Goal: Task Accomplishment & Management: Use online tool/utility

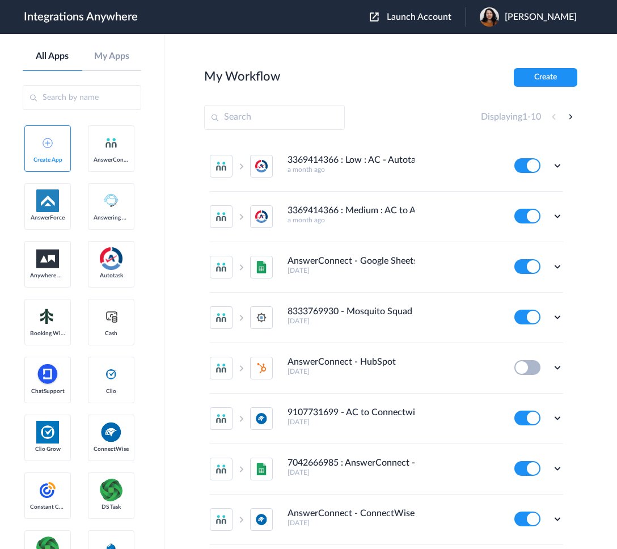
click at [425, 15] on span "Launch Account" at bounding box center [419, 16] width 65 height 9
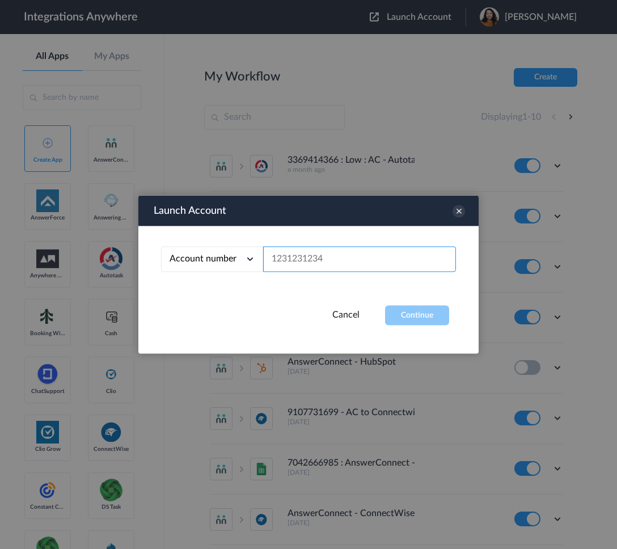
click at [287, 258] on input "text" at bounding box center [359, 260] width 193 height 26
paste input "8774353204"
type input "8774353204"
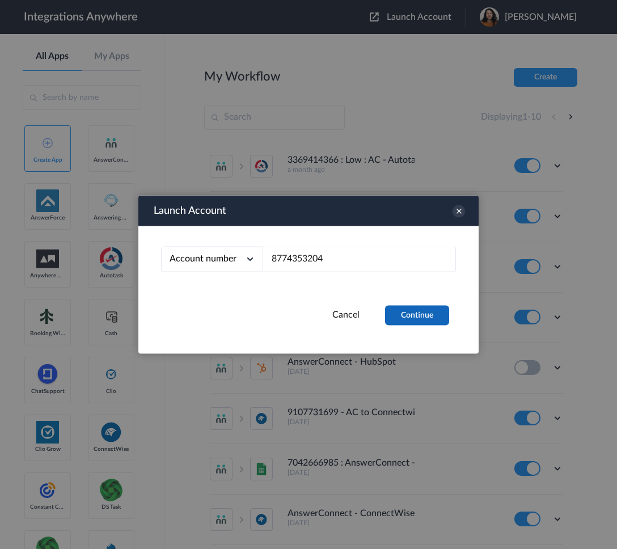
click at [412, 311] on button "Continue" at bounding box center [417, 316] width 64 height 20
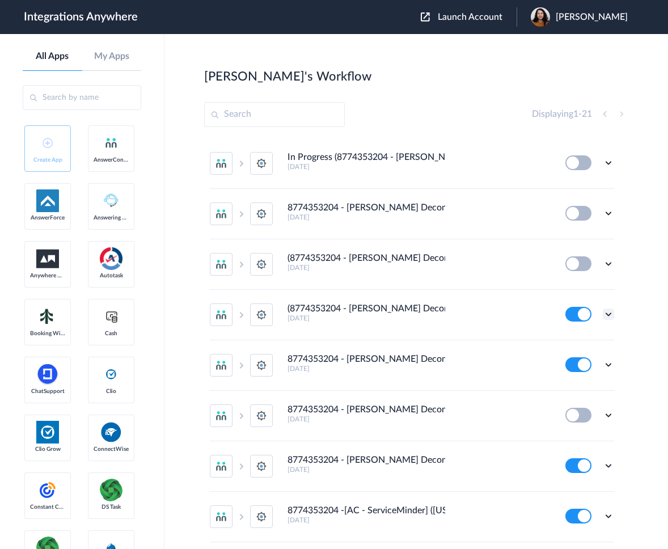
click at [603, 314] on icon at bounding box center [608, 314] width 11 height 11
click at [551, 338] on link "Edit" at bounding box center [562, 340] width 27 height 8
click at [603, 366] on icon at bounding box center [608, 364] width 11 height 11
click at [559, 386] on li "Edit" at bounding box center [578, 391] width 74 height 21
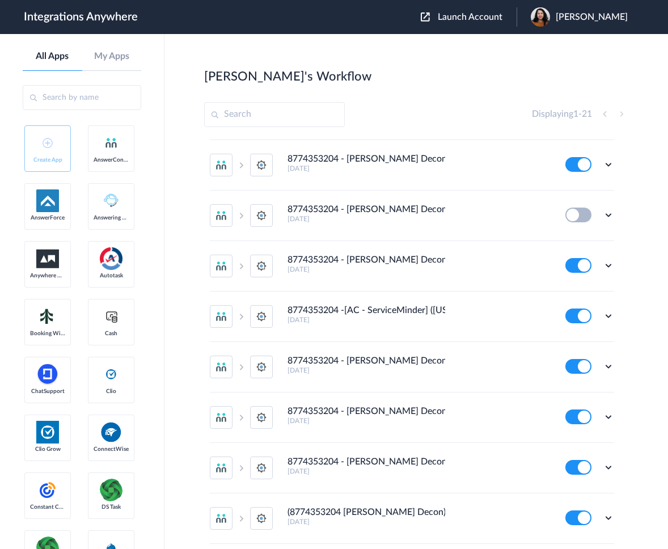
scroll to position [216, 0]
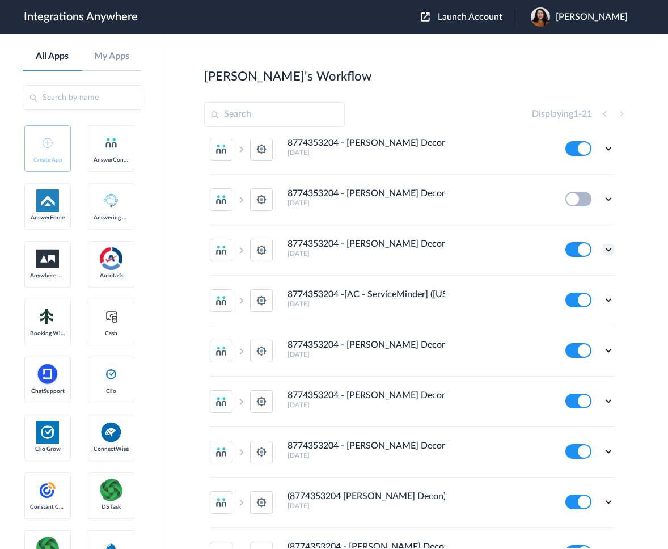
click at [603, 247] on icon at bounding box center [608, 249] width 11 height 11
click at [567, 275] on link "Edit" at bounding box center [562, 276] width 27 height 8
click at [603, 300] on icon at bounding box center [608, 299] width 11 height 11
click at [541, 328] on li "Edit" at bounding box center [578, 326] width 74 height 21
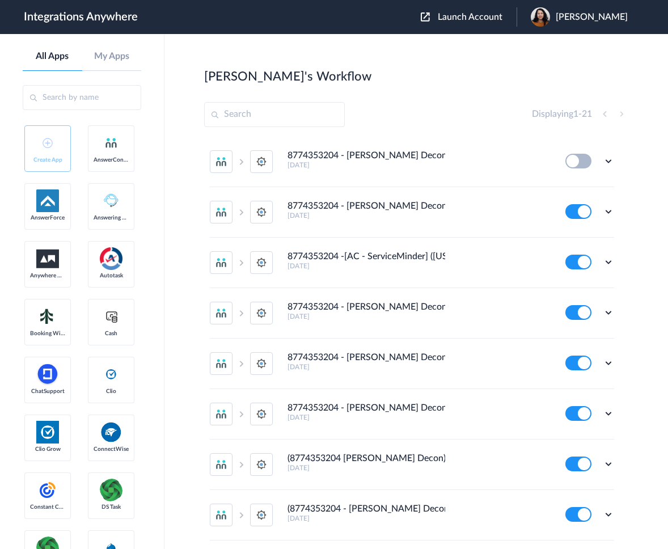
scroll to position [258, 0]
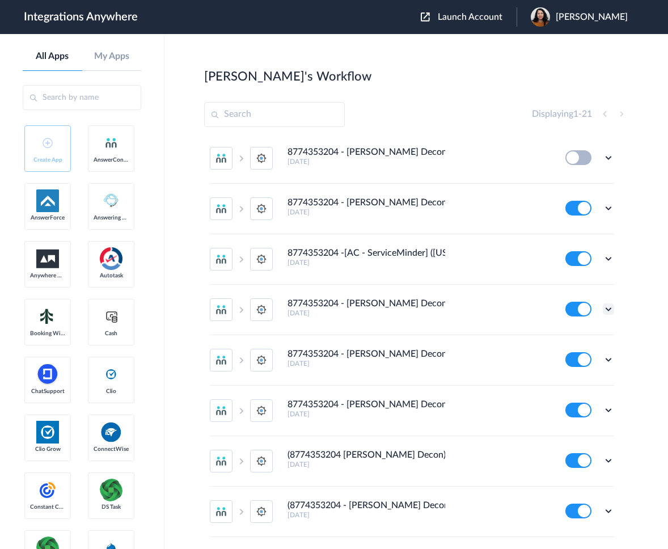
click at [603, 306] on icon at bounding box center [608, 308] width 11 height 11
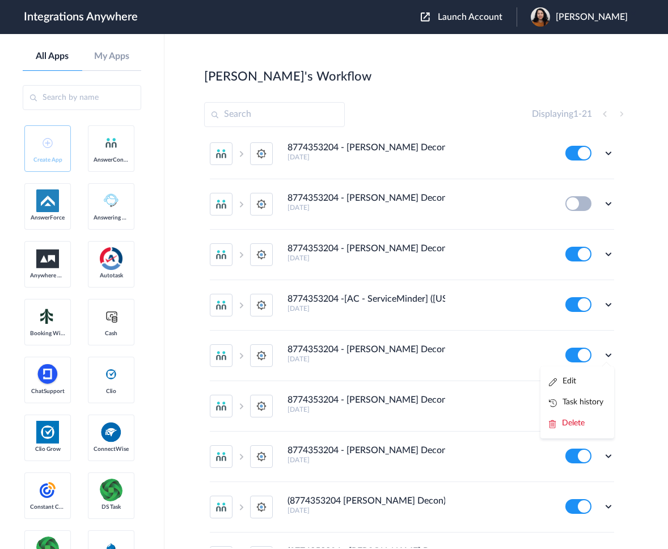
scroll to position [227, 0]
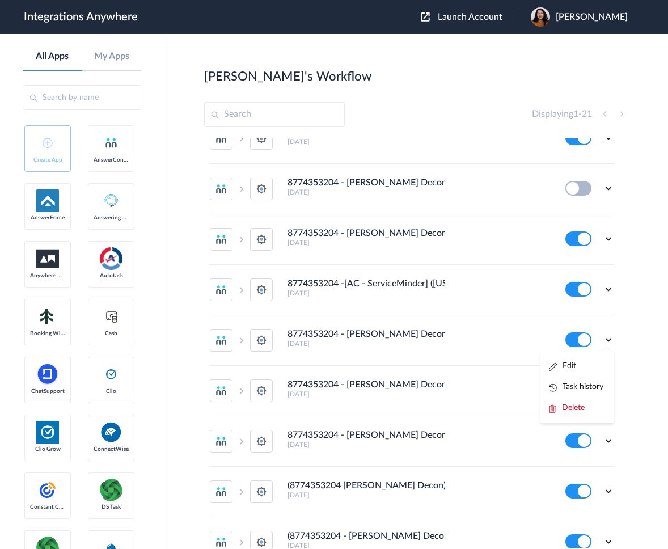
click at [617, 338] on main "Jason's Workflow Create Displaying 1 - 21 In Progress (8774353204 - Spaulding D…" at bounding box center [417, 291] width 504 height 515
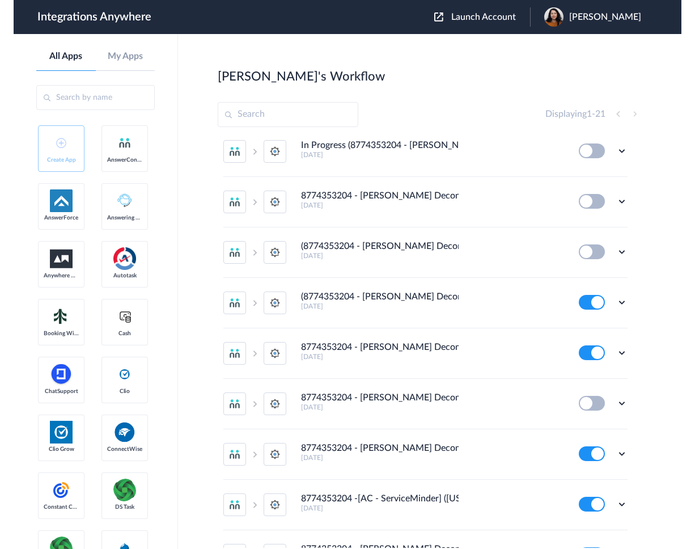
scroll to position [0, 0]
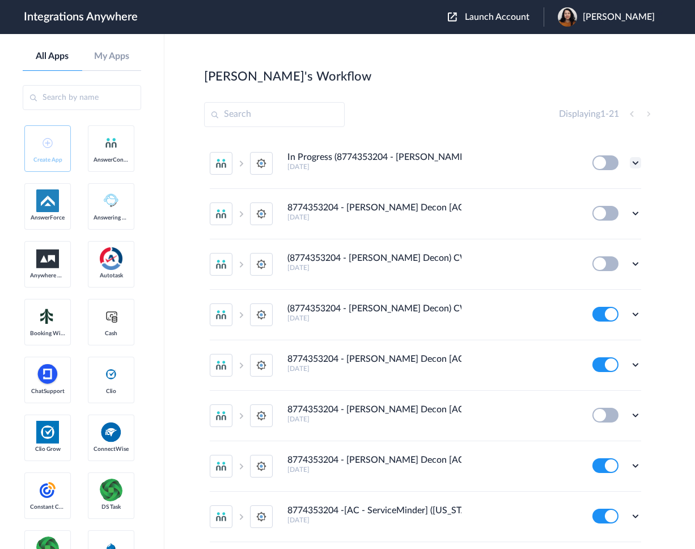
click at [617, 162] on icon at bounding box center [635, 162] width 11 height 11
click at [597, 189] on li "Edit" at bounding box center [605, 189] width 74 height 21
click at [617, 314] on icon at bounding box center [635, 314] width 11 height 11
click at [581, 338] on link "Edit" at bounding box center [589, 340] width 27 height 8
click at [318, 309] on h4 "(8774353204 - Spaulding Decon) CWA - ServiceMinder [Miami Beach - Create Contac…" at bounding box center [375, 308] width 174 height 11
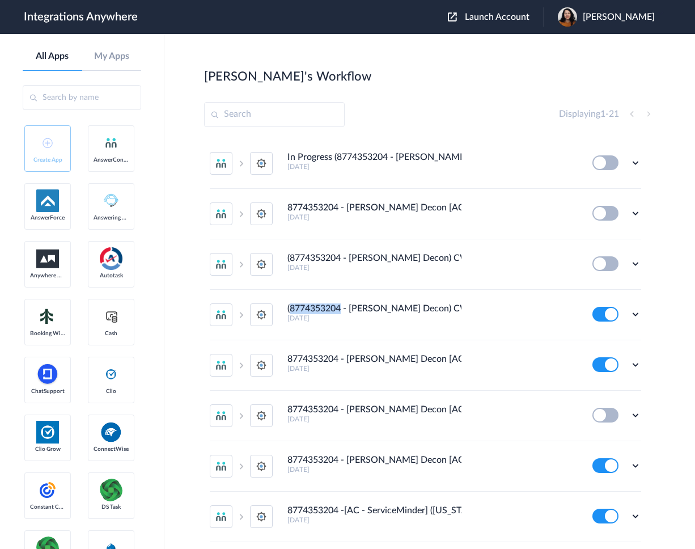
click at [318, 310] on h4 "(8774353204 - Spaulding Decon) CWA - ServiceMinder [Miami Beach - Create Contac…" at bounding box center [375, 308] width 174 height 11
copy h4 "8774353204"
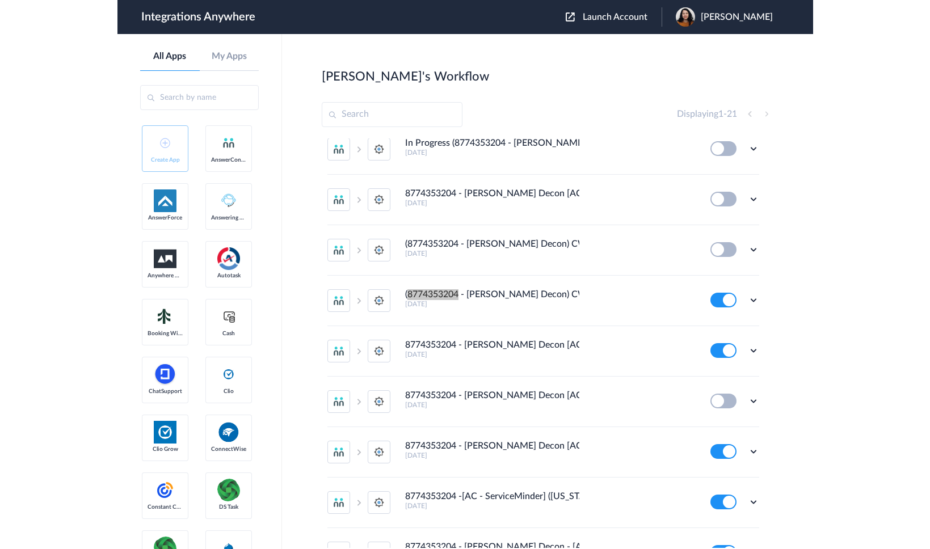
scroll to position [15, 0]
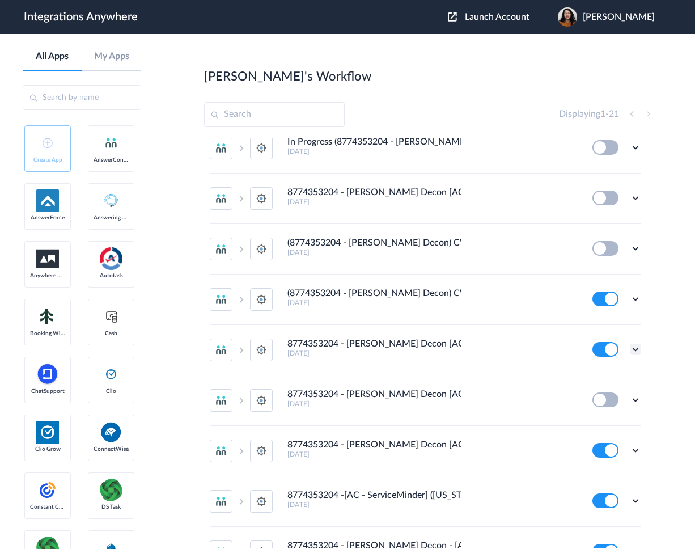
click at [617, 349] on icon at bounding box center [635, 349] width 11 height 11
click at [585, 376] on link "Edit" at bounding box center [589, 376] width 27 height 8
click at [318, 344] on h4 "8774353204 - Spaulding Decon [AC - SM] (Virginia) Create/Update Contact" at bounding box center [375, 344] width 174 height 11
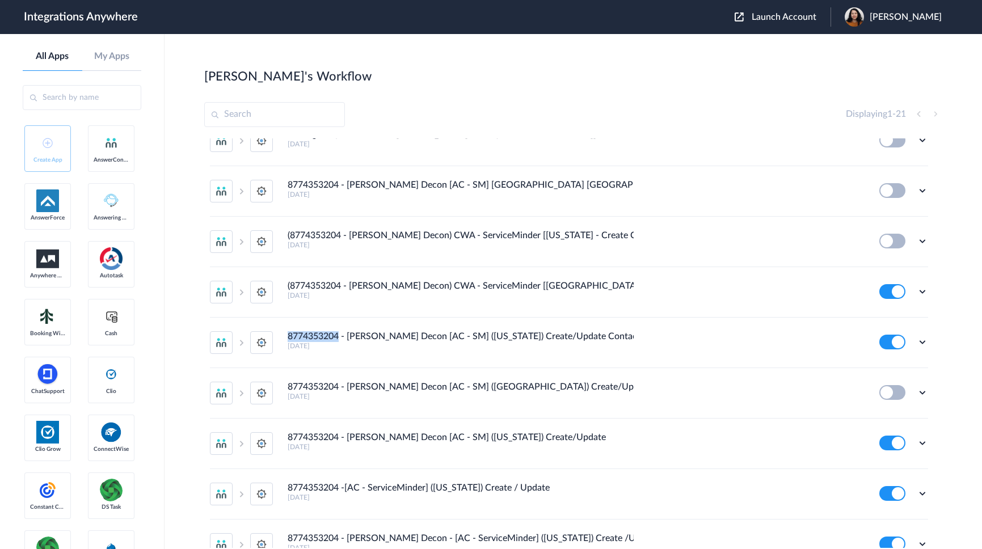
scroll to position [0, 0]
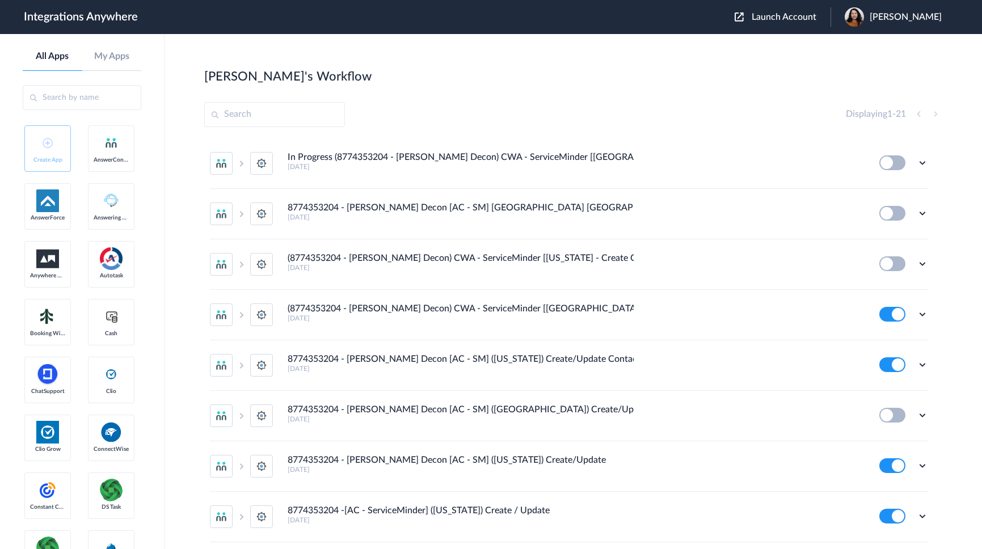
click at [589, 103] on div "Displaying 1 - 21" at bounding box center [573, 114] width 738 height 25
click at [617, 230] on main "Jason's Workflow Create Displaying 1 - 21 In Progress (8774353204 - Spaulding D…" at bounding box center [573, 291] width 817 height 515
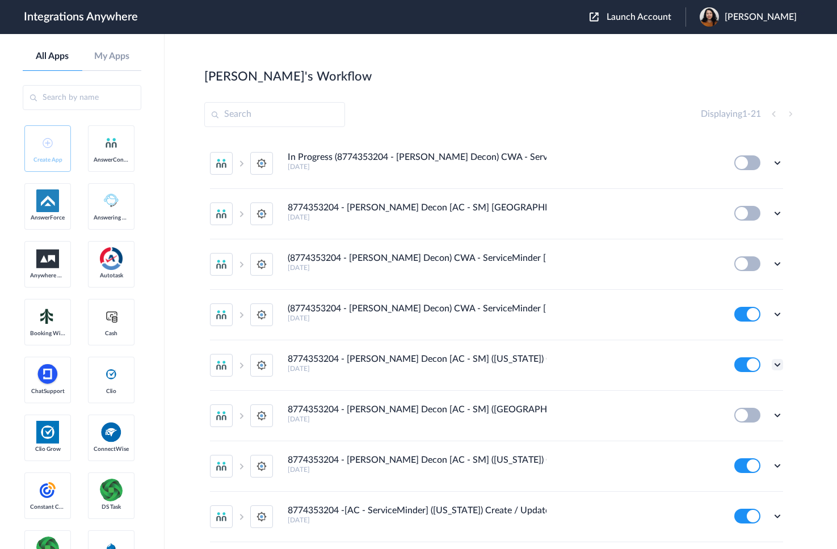
click at [617, 363] on icon at bounding box center [776, 364] width 11 height 11
click at [617, 388] on link "Edit" at bounding box center [731, 391] width 27 height 8
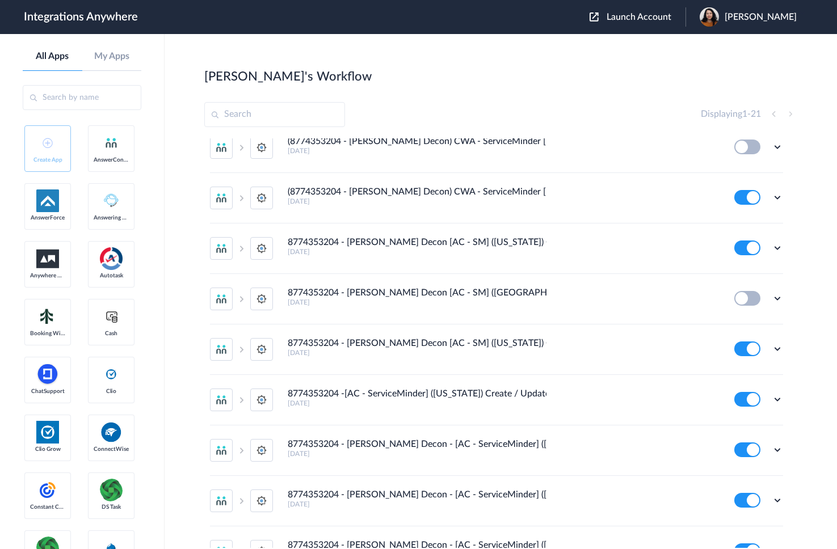
scroll to position [154, 0]
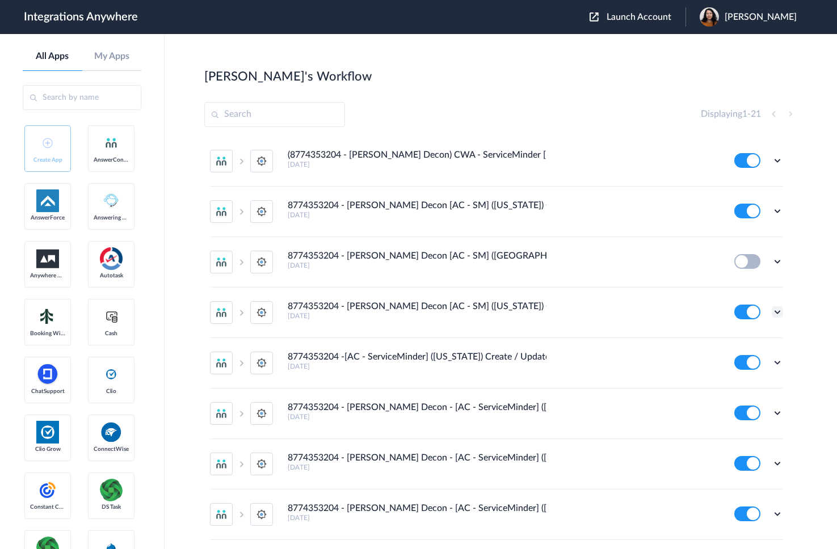
click at [617, 313] on icon at bounding box center [776, 311] width 11 height 11
click at [617, 336] on link "Edit" at bounding box center [731, 338] width 27 height 8
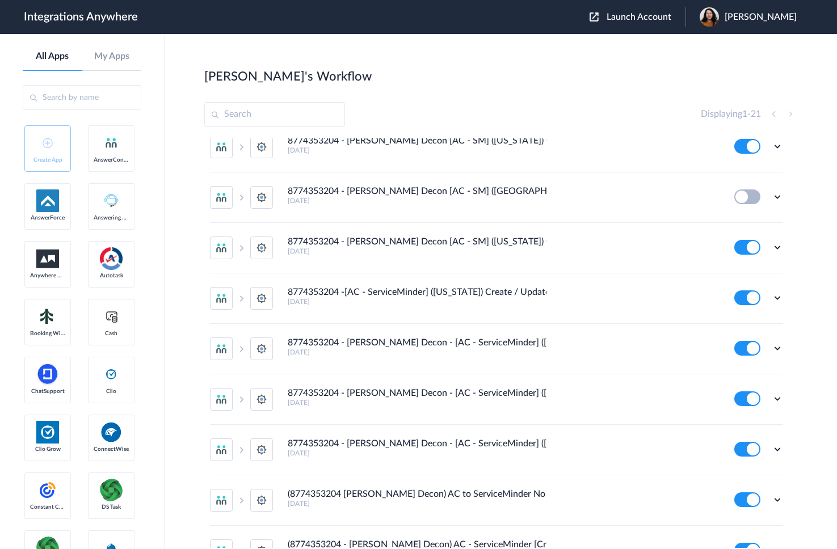
scroll to position [225, 0]
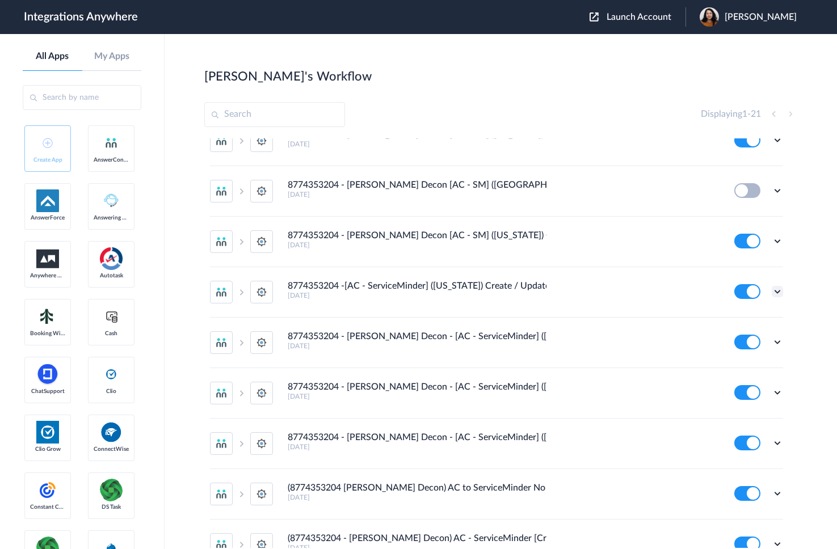
click at [617, 292] on icon at bounding box center [776, 291] width 11 height 11
click at [617, 319] on link "Edit" at bounding box center [731, 318] width 27 height 8
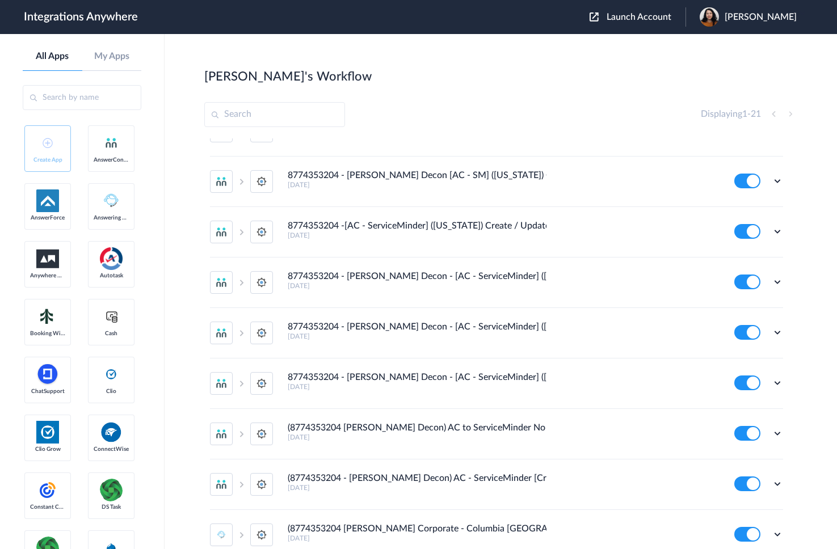
scroll to position [325, 0]
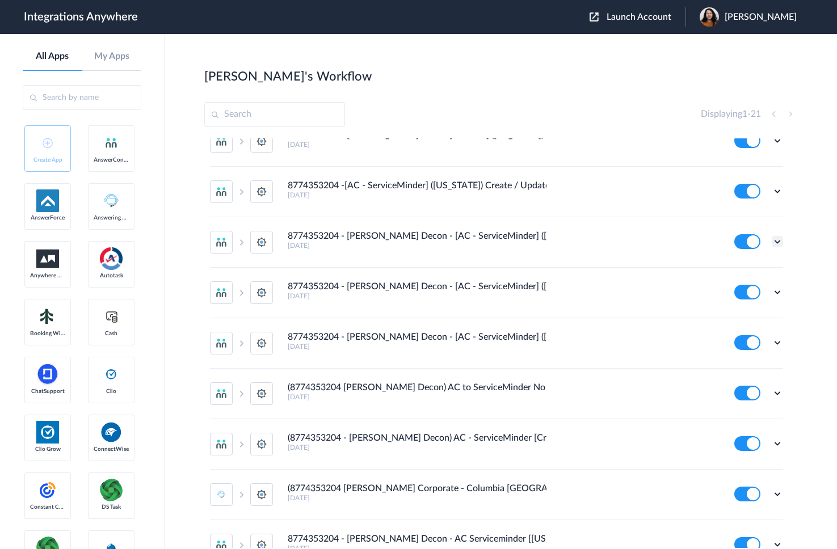
click at [617, 243] on icon at bounding box center [776, 241] width 11 height 11
click at [617, 272] on link "Edit" at bounding box center [731, 268] width 27 height 8
click at [617, 290] on icon at bounding box center [776, 291] width 11 height 11
click at [617, 319] on link "Edit" at bounding box center [731, 318] width 27 height 8
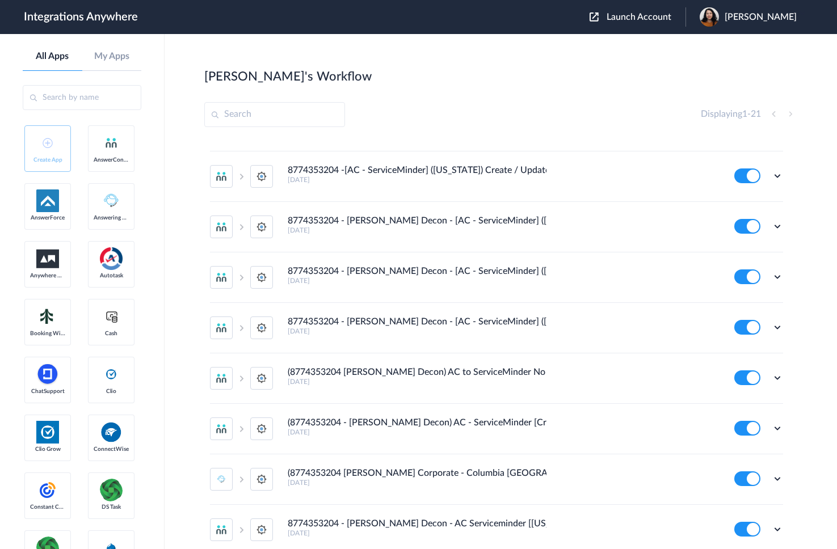
scroll to position [341, 0]
click at [617, 326] on icon at bounding box center [776, 325] width 11 height 11
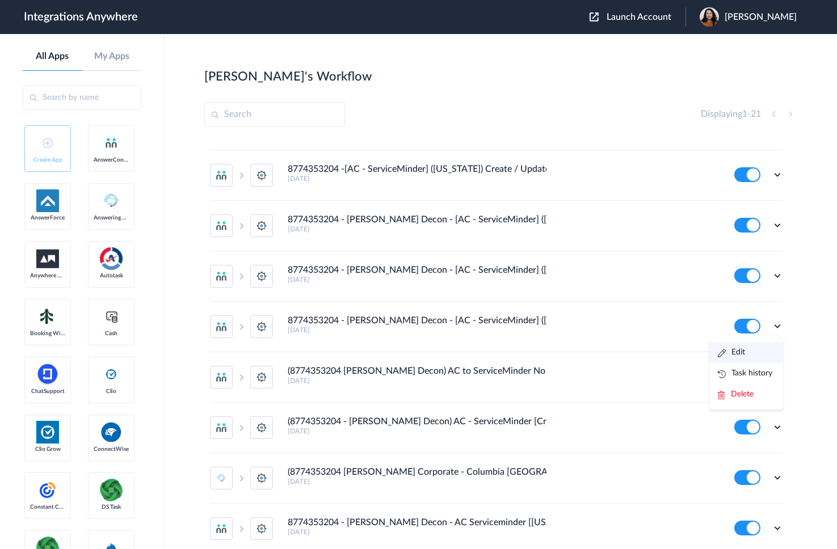
click at [617, 353] on link "Edit" at bounding box center [731, 352] width 27 height 8
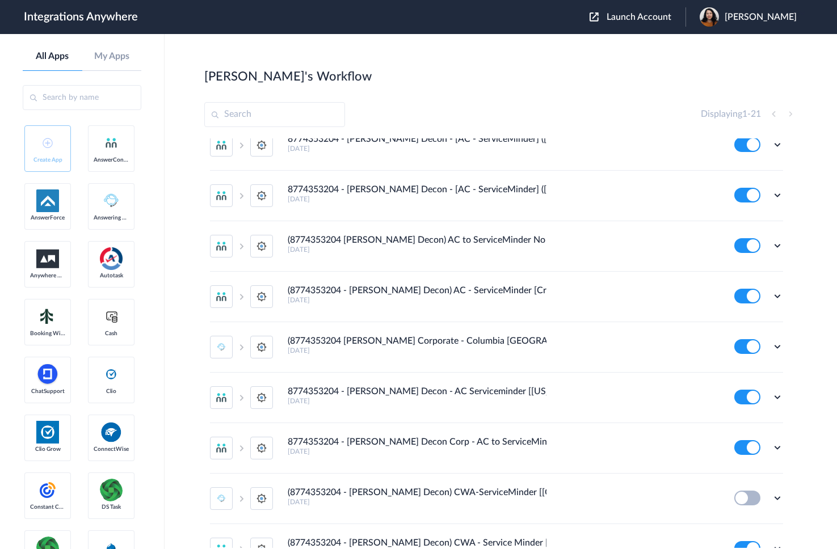
scroll to position [473, 0]
click at [617, 244] on icon at bounding box center [776, 244] width 11 height 11
click at [617, 268] on li "Edit" at bounding box center [746, 271] width 74 height 21
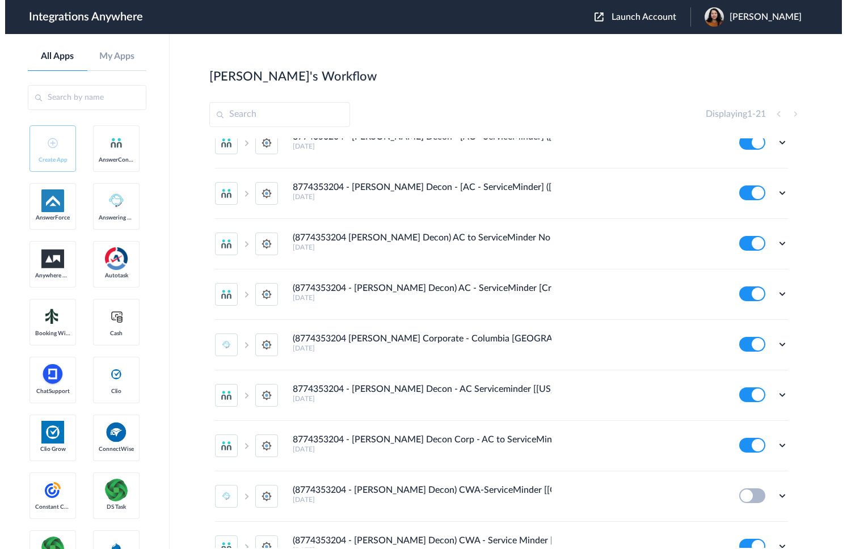
scroll to position [475, 0]
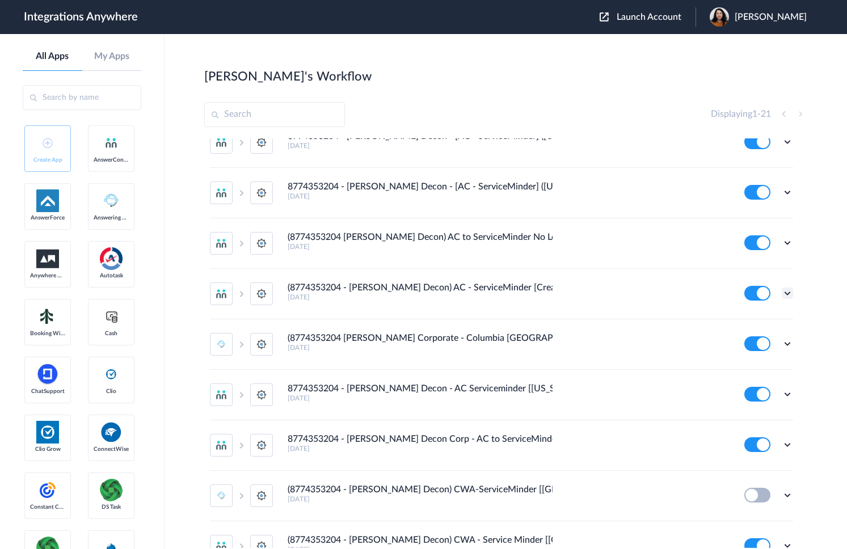
click at [617, 293] on icon at bounding box center [787, 293] width 11 height 11
click at [617, 314] on li "Edit" at bounding box center [756, 319] width 74 height 21
click at [617, 243] on icon at bounding box center [787, 242] width 11 height 11
click at [617, 270] on link "Edit" at bounding box center [741, 269] width 27 height 8
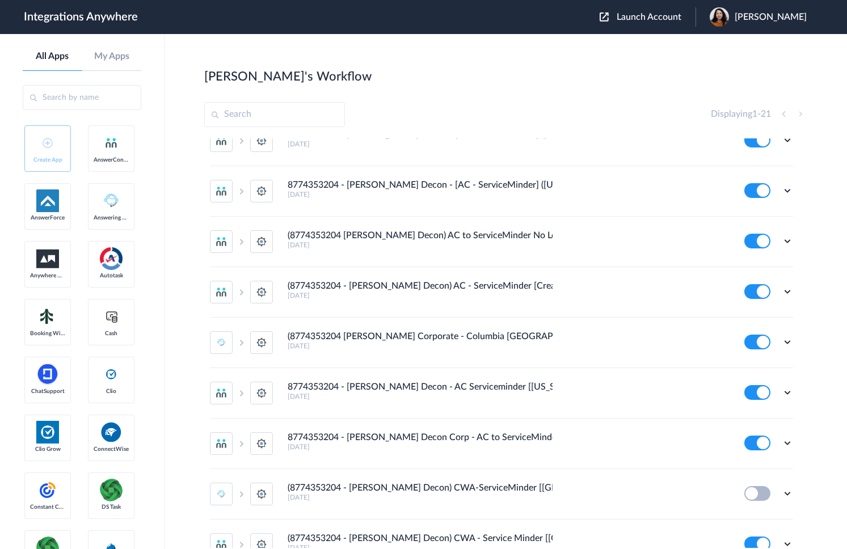
scroll to position [478, 0]
click at [617, 340] on icon at bounding box center [787, 341] width 11 height 11
click at [617, 370] on li "Edit" at bounding box center [756, 367] width 74 height 21
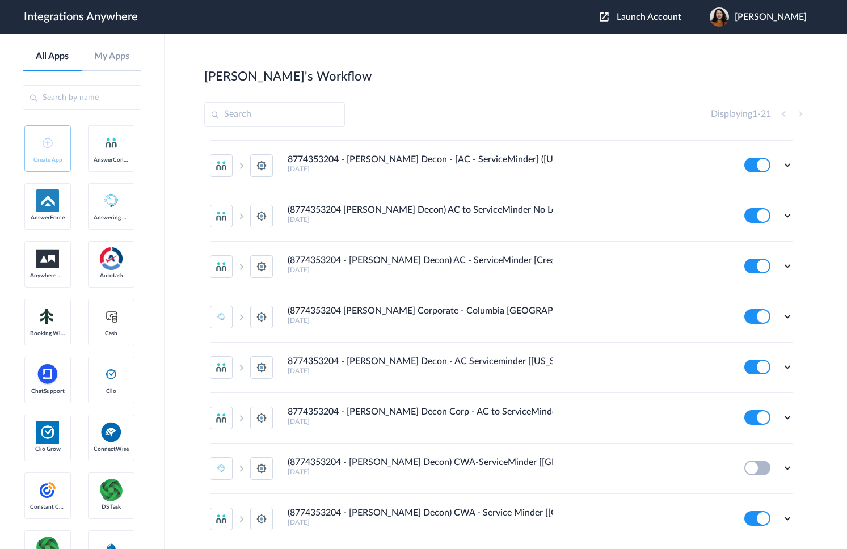
scroll to position [507, 0]
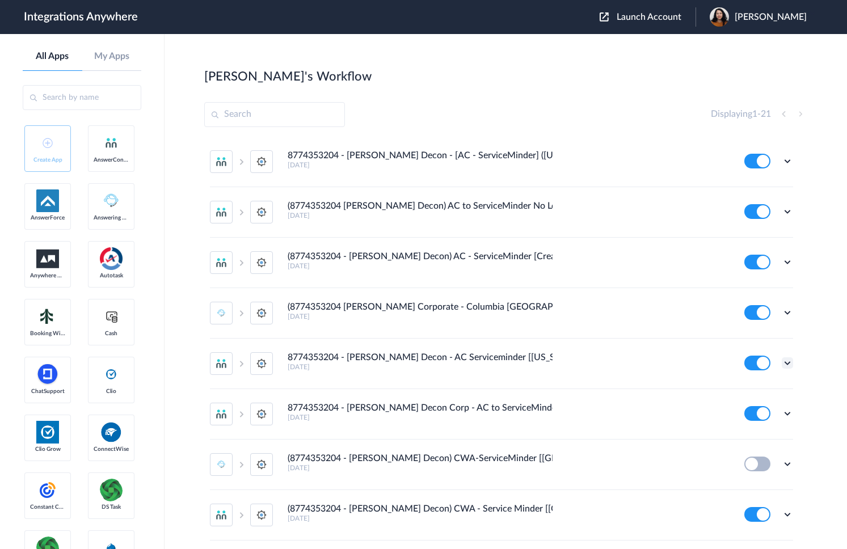
click at [617, 364] on icon at bounding box center [787, 362] width 11 height 11
click at [617, 387] on li "Edit" at bounding box center [756, 389] width 74 height 21
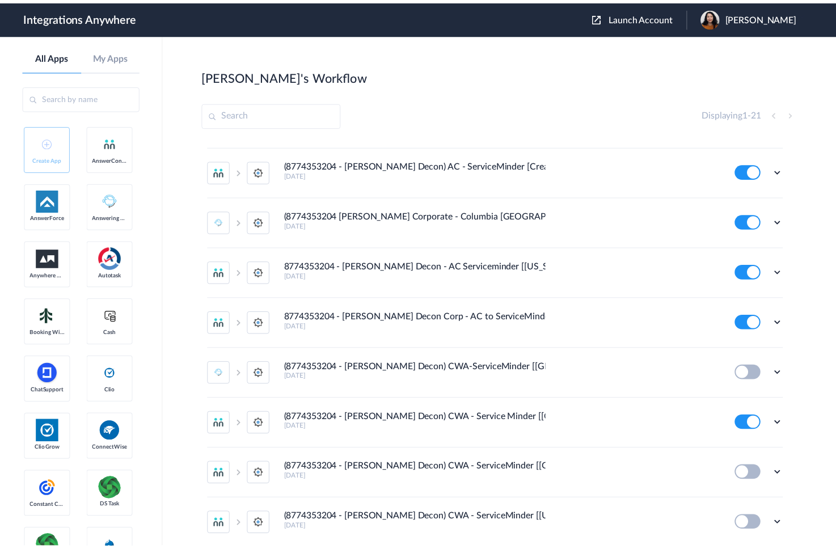
scroll to position [592, 0]
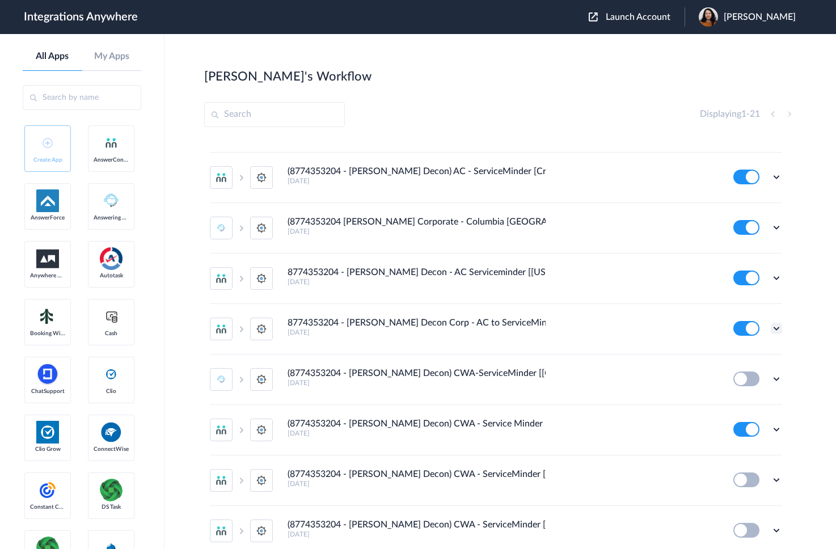
click at [617, 326] on icon at bounding box center [776, 328] width 11 height 11
click at [617, 349] on li "Edit" at bounding box center [745, 354] width 74 height 21
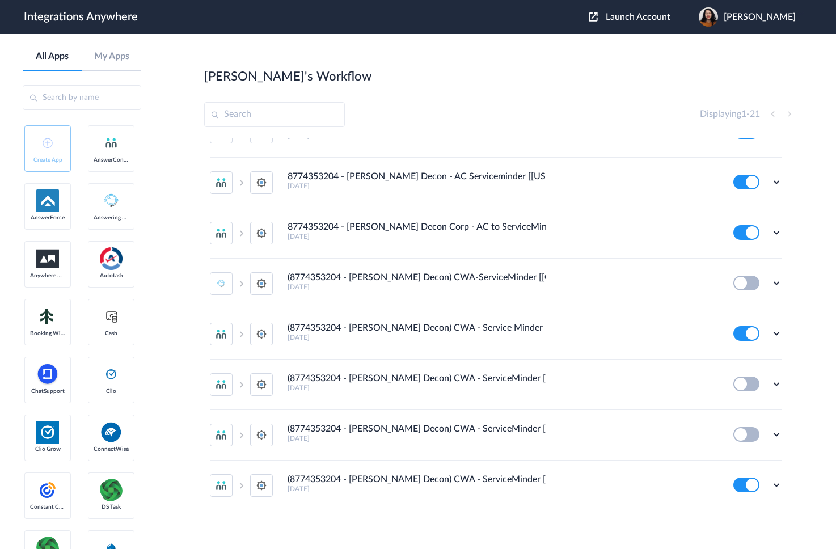
scroll to position [695, 0]
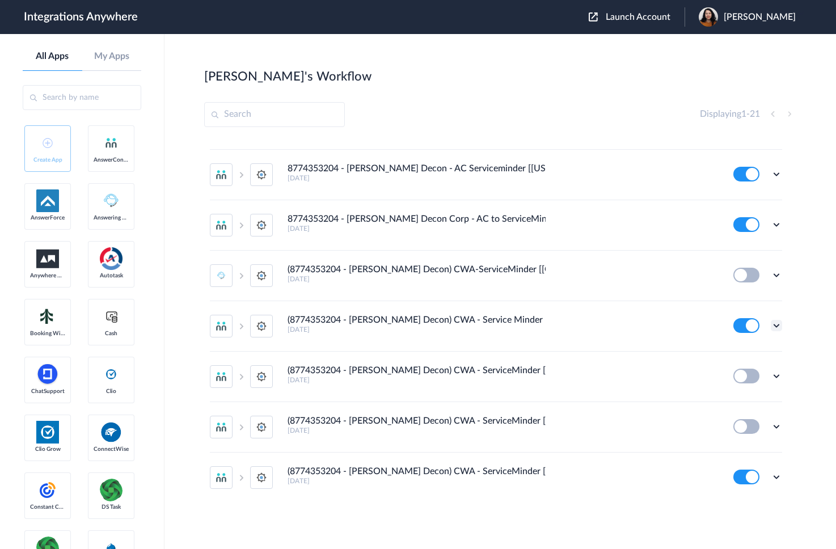
click at [617, 325] on icon at bounding box center [776, 325] width 11 height 11
click at [617, 356] on li "Edit" at bounding box center [745, 351] width 74 height 21
click at [617, 323] on button at bounding box center [746, 325] width 26 height 15
click at [617, 476] on icon at bounding box center [776, 476] width 11 height 11
click at [617, 408] on link "Edit" at bounding box center [730, 407] width 27 height 8
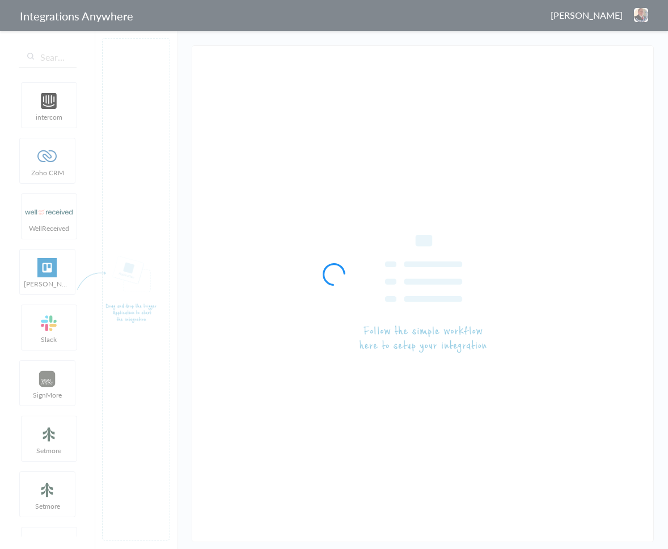
type input "(8774353204 - [PERSON_NAME] Decon) CWA - ServiceMinder [[GEOGRAPHIC_DATA] - Cre…"
type input "8774353204 - Spaulding Decon [AC - SM] (Virginia) Create/Update Contact"
type input "8774353204 - [PERSON_NAME] Decon [AC - SM] ([US_STATE]) Create/Update"
type input "8774353204 -[AC - ServiceMinder] ([US_STATE]) Create / Update"
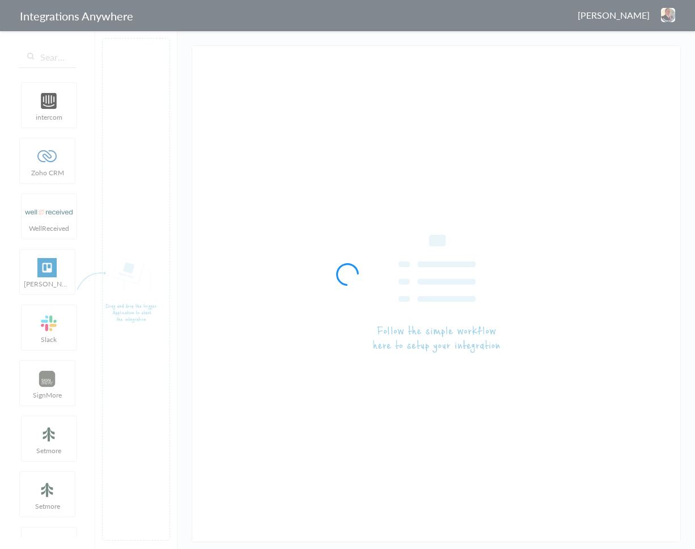
type input "In Progress (8774353204 - [PERSON_NAME] Decon) CWA - ServiceMinder [[GEOGRAPHIC…"
type input "(8774353204 - Spaulding Decon) CWA - ServiceMinder [Miami Beach - Create Contac…"
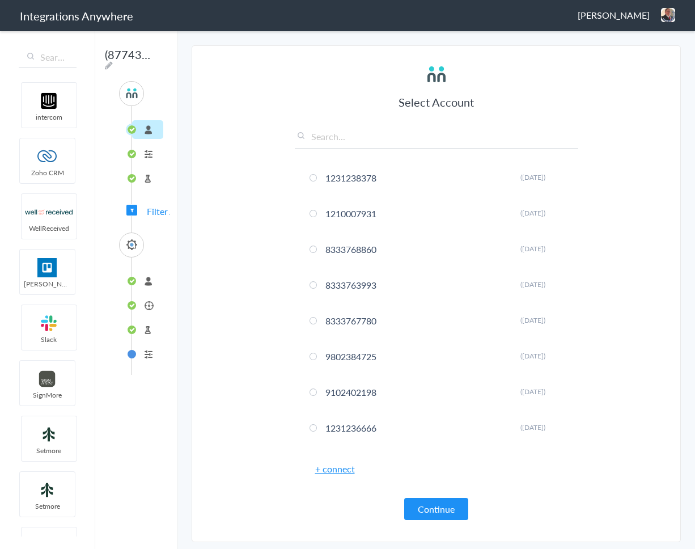
click at [136, 205] on span "Filter Applied" at bounding box center [131, 210] width 11 height 11
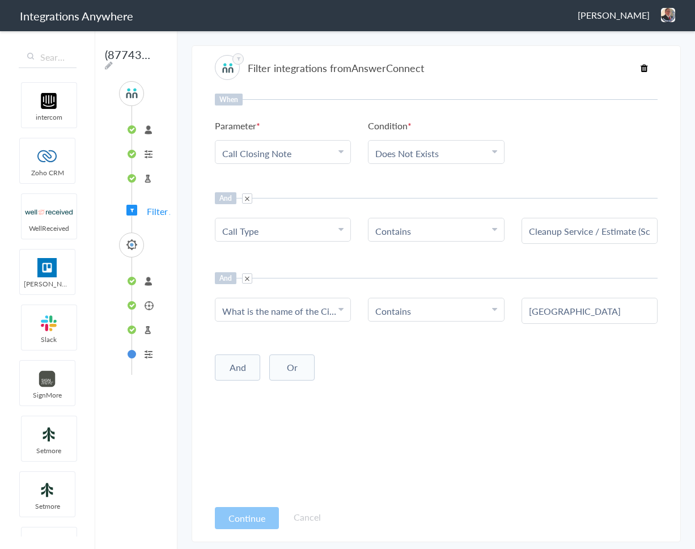
click at [142, 282] on li "8774353204- [GEOGRAPHIC_DATA], [GEOGRAPHIC_DATA]" at bounding box center [147, 281] width 31 height 19
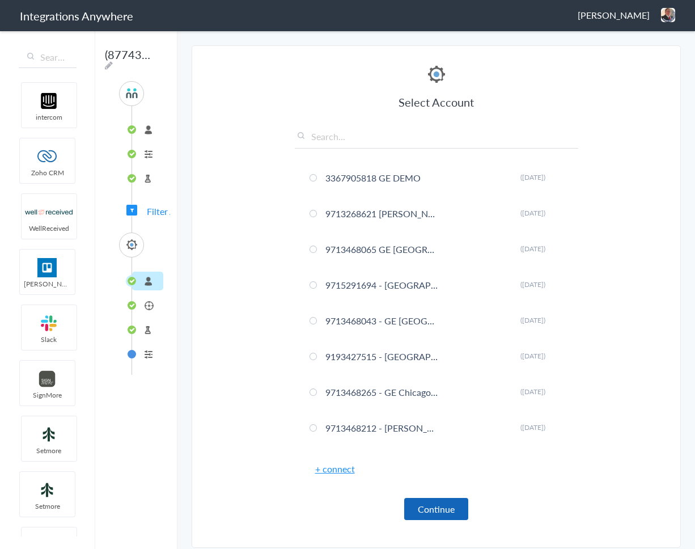
click at [418, 505] on button "Continue" at bounding box center [436, 509] width 64 height 22
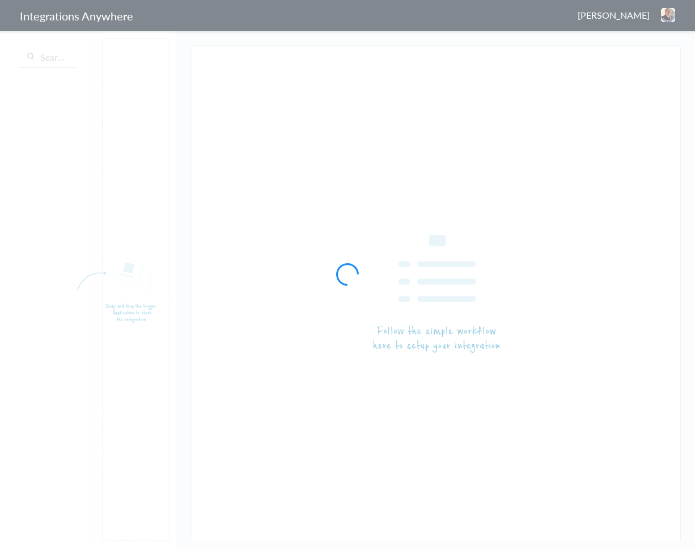
type input "8774353204 - [PERSON_NAME] Decon [AC - SM] ([US_STATE]) Create/Update Contact"
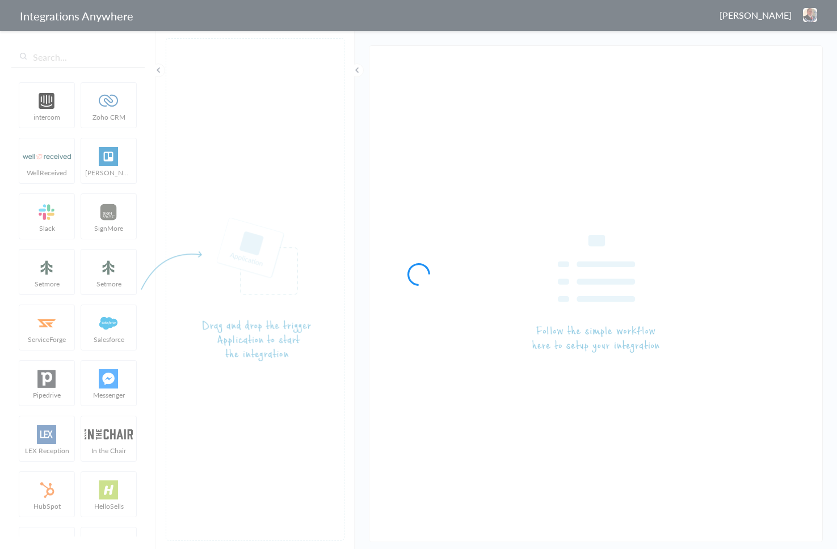
type input "8774353204 - [PERSON_NAME] Decon [AC - SM] ([US_STATE]) Create/Update Contact"
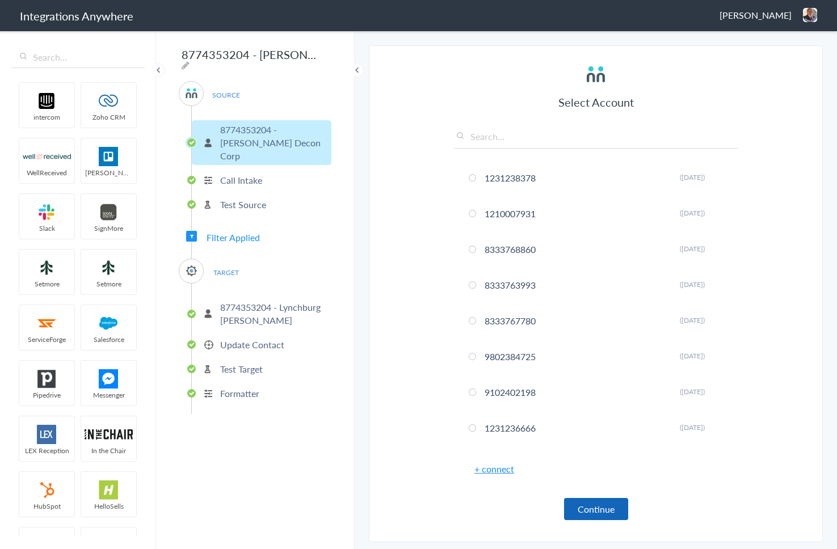
click at [579, 509] on button "Continue" at bounding box center [596, 509] width 64 height 22
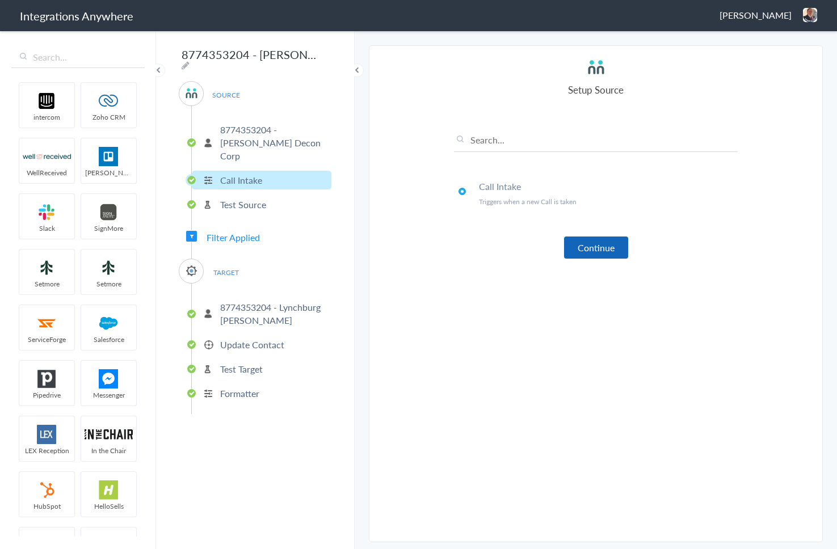
click at [587, 245] on button "Continue" at bounding box center [596, 248] width 64 height 22
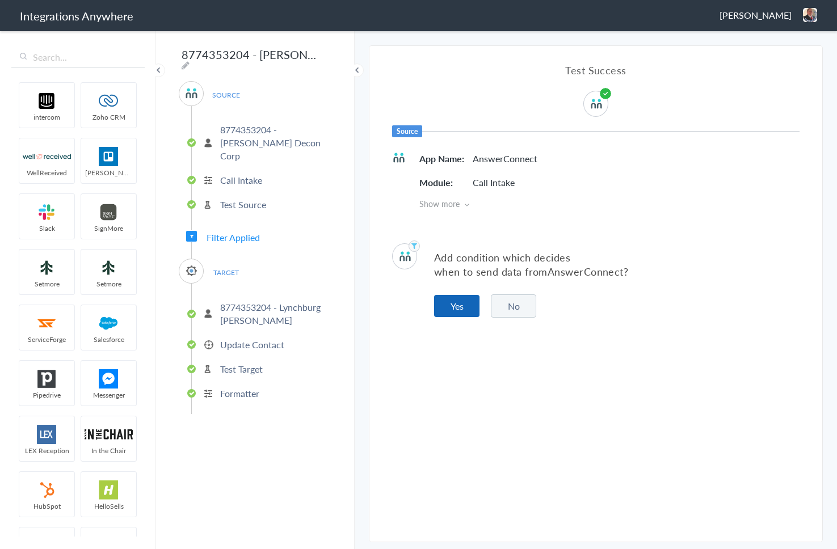
click at [456, 303] on button "Yes" at bounding box center [456, 306] width 45 height 22
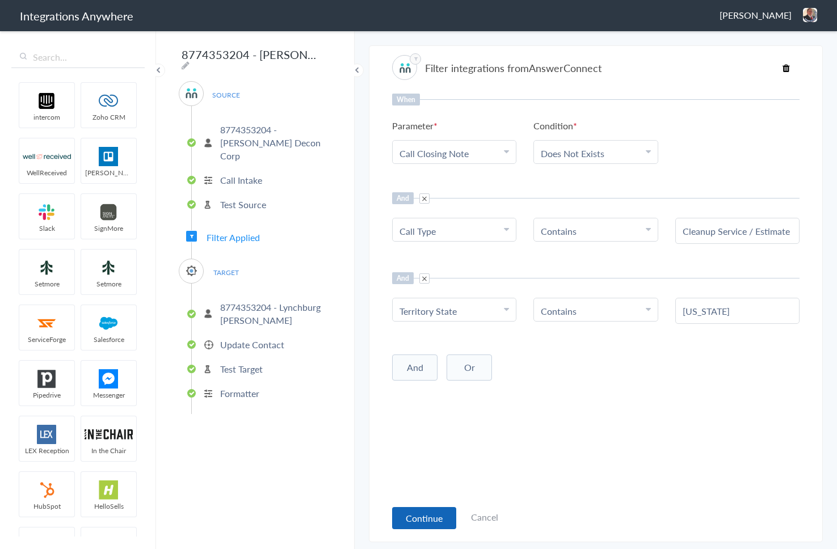
click at [413, 516] on button "Continue" at bounding box center [424, 518] width 64 height 22
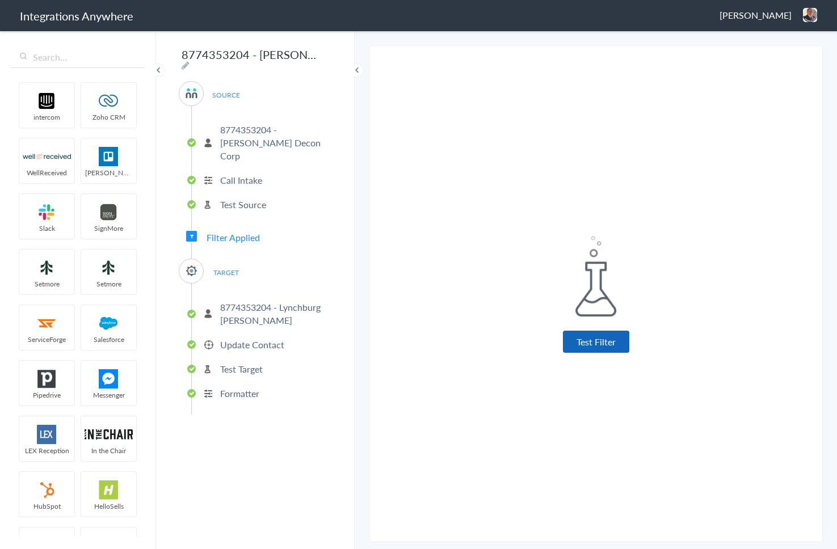
click at [602, 341] on button "Test Filter" at bounding box center [596, 342] width 66 height 22
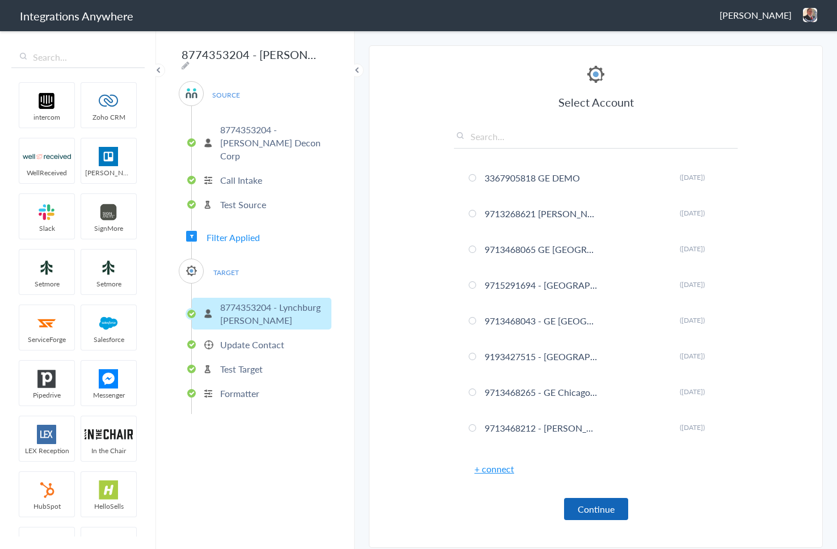
click at [596, 513] on button "Continue" at bounding box center [596, 509] width 64 height 22
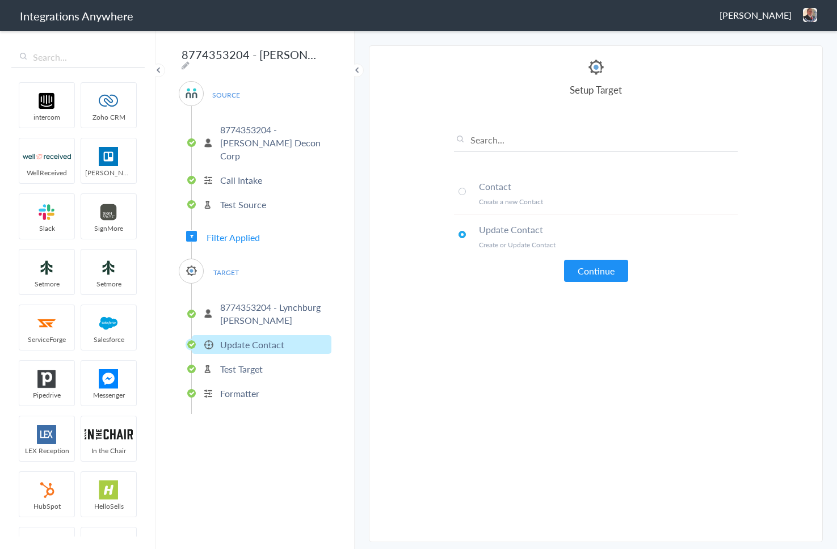
click at [463, 188] on span at bounding box center [461, 191] width 7 height 7
click at [584, 277] on button "Continue" at bounding box center [596, 271] width 64 height 22
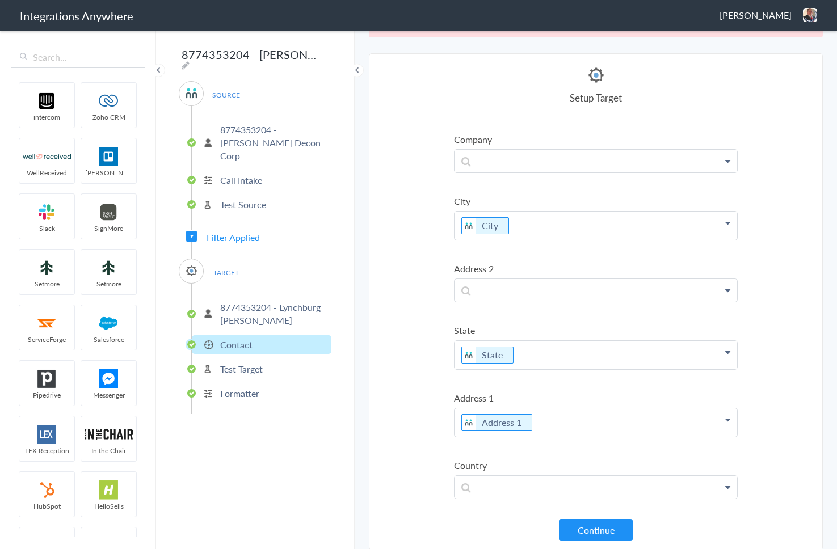
scroll to position [42, 0]
click at [592, 522] on button "Continue" at bounding box center [596, 529] width 74 height 22
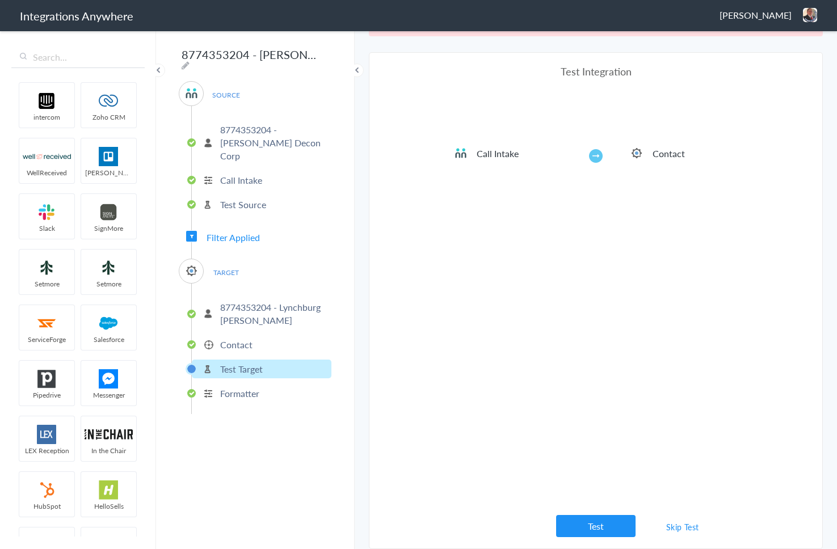
click at [675, 527] on link "Skip Test" at bounding box center [682, 527] width 60 height 20
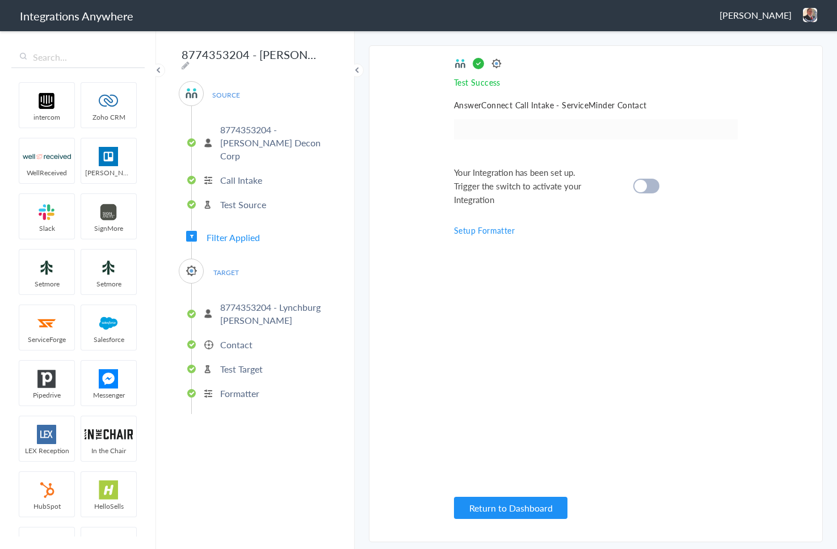
scroll to position [0, 0]
click at [652, 185] on div at bounding box center [646, 186] width 26 height 15
click at [524, 508] on button "Return to Dashboard" at bounding box center [510, 508] width 113 height 22
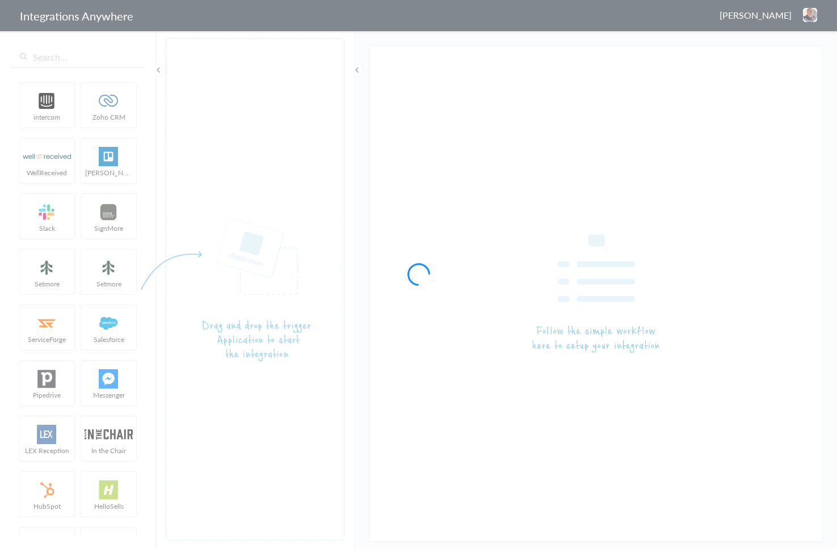
type input "8774353204 - [PERSON_NAME] Decon [AC - SM] ([US_STATE]) Create/Update"
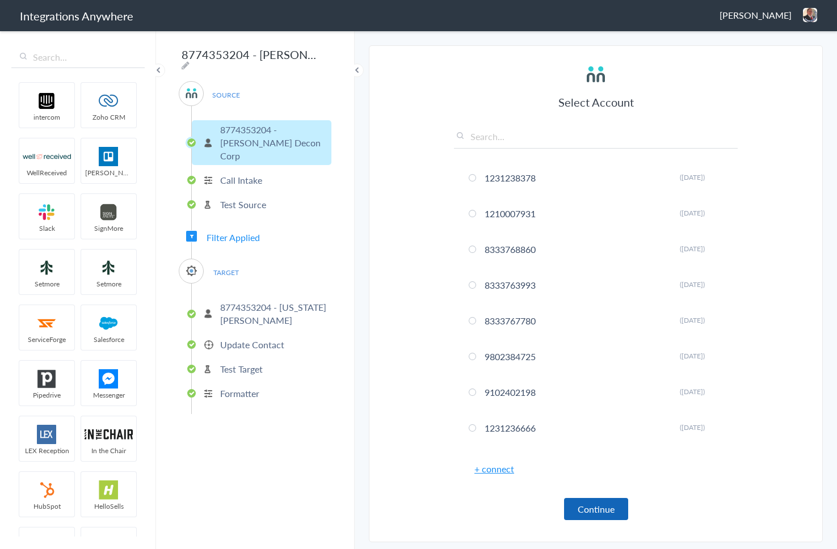
click at [593, 516] on button "Continue" at bounding box center [596, 509] width 64 height 22
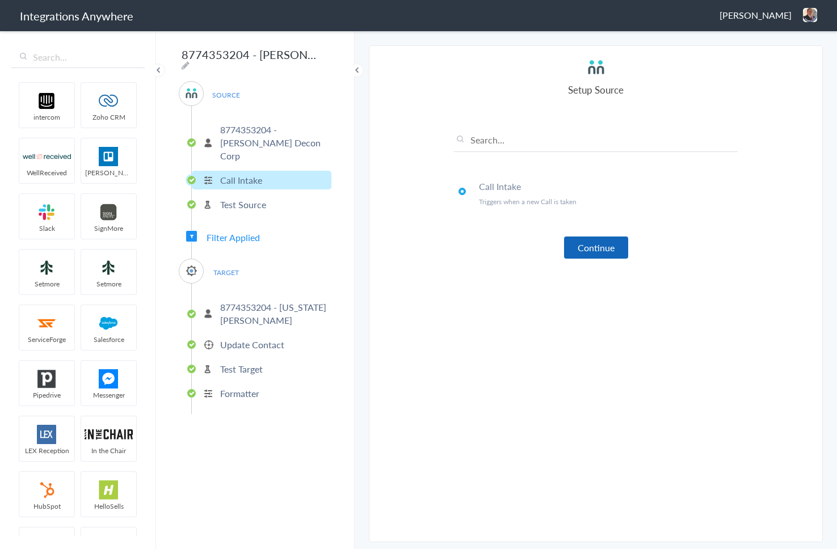
click at [584, 254] on button "Continue" at bounding box center [596, 248] width 64 height 22
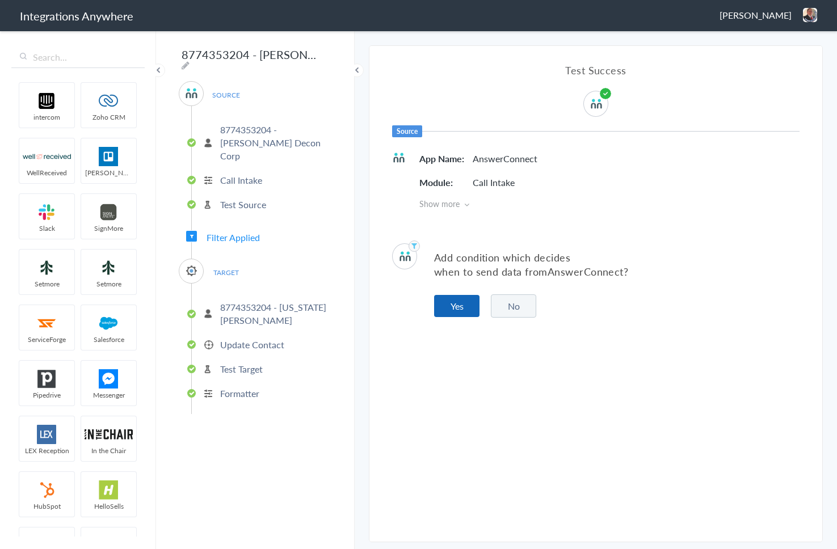
click at [470, 300] on button "Yes" at bounding box center [456, 306] width 45 height 22
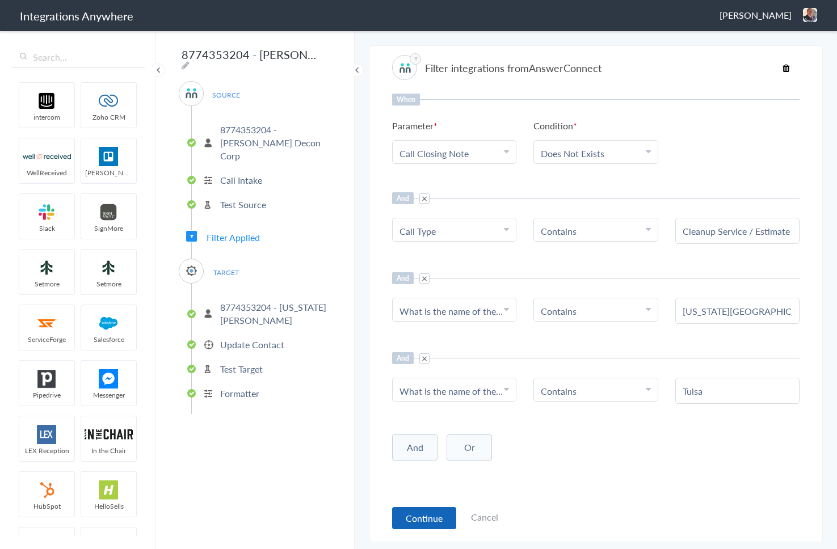
click at [416, 526] on button "Continue" at bounding box center [424, 518] width 64 height 22
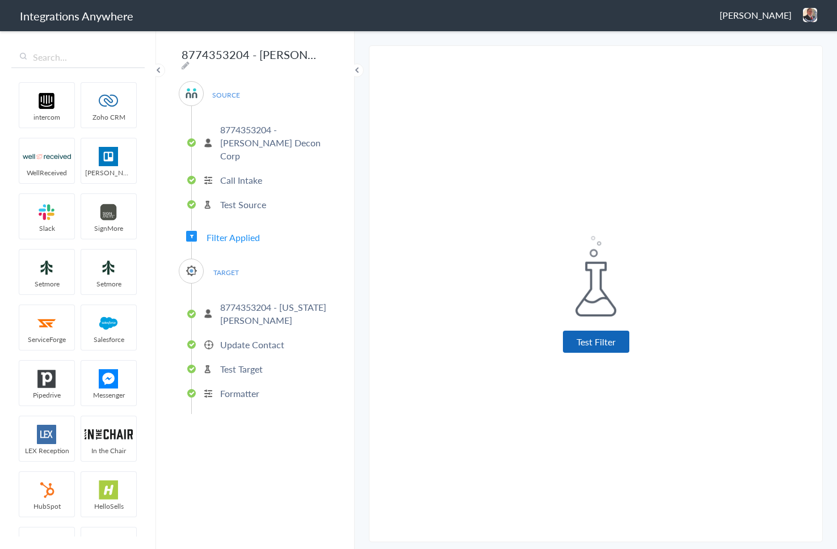
click at [584, 345] on button "Test Filter" at bounding box center [596, 342] width 66 height 22
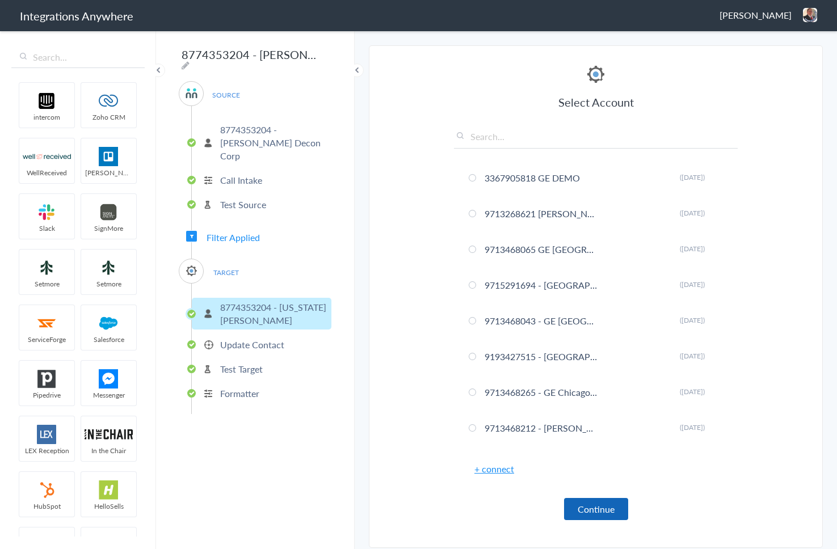
click at [600, 514] on button "Continue" at bounding box center [596, 509] width 64 height 22
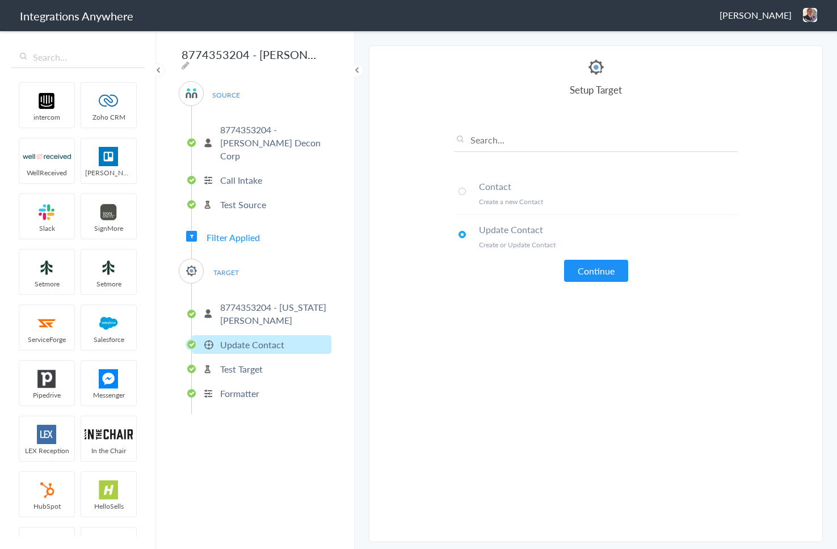
click at [465, 190] on span at bounding box center [461, 191] width 7 height 7
click at [595, 270] on button "Continue" at bounding box center [596, 271] width 64 height 22
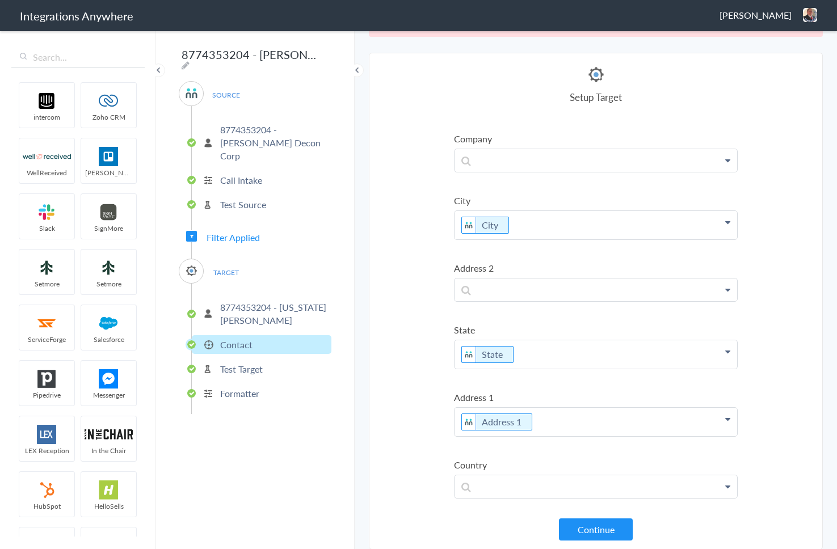
scroll to position [42, 0]
click at [601, 532] on button "Continue" at bounding box center [596, 529] width 74 height 22
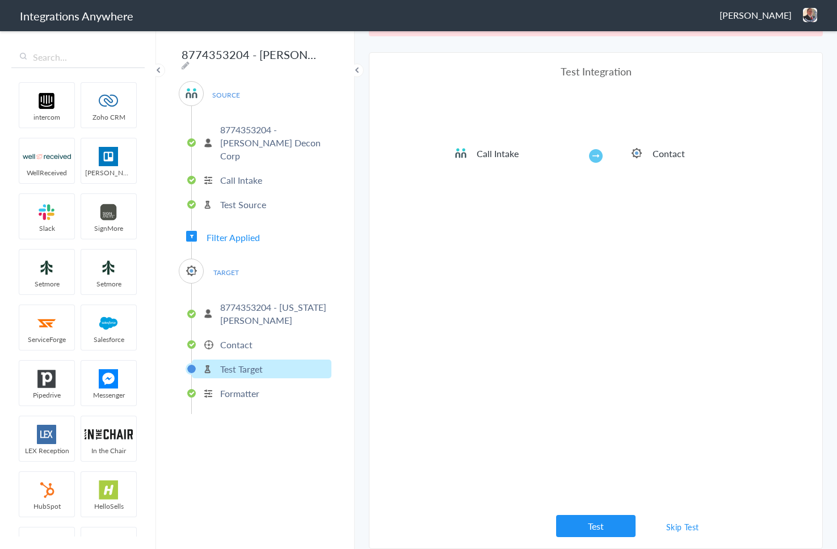
click at [694, 533] on link "Skip Test" at bounding box center [682, 527] width 60 height 20
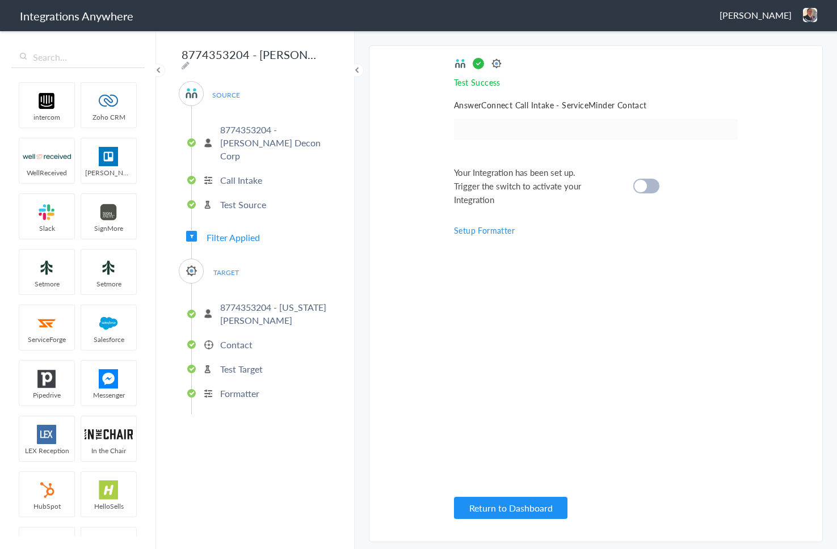
scroll to position [0, 0]
click at [655, 187] on div at bounding box center [646, 186] width 26 height 15
click at [538, 508] on button "Return to Dashboard" at bounding box center [510, 508] width 113 height 22
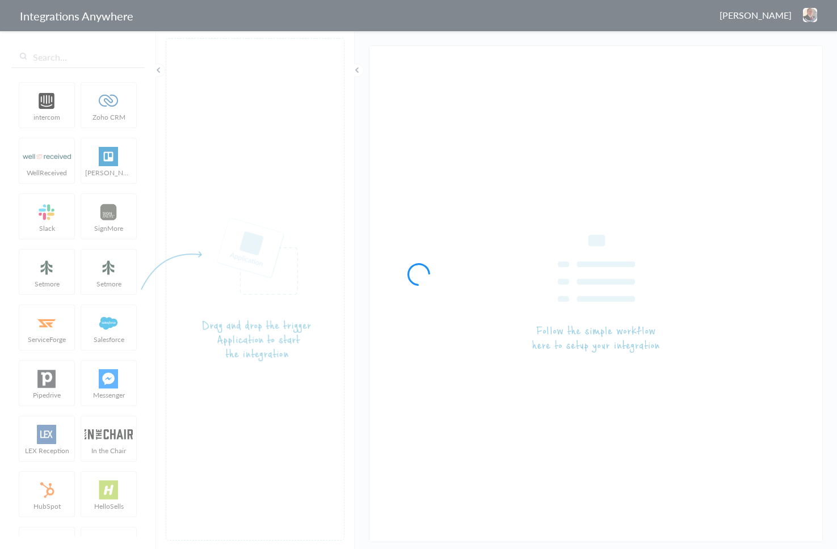
type input "8774353204 -[AC - ServiceMinder] ([US_STATE]) Create / Update"
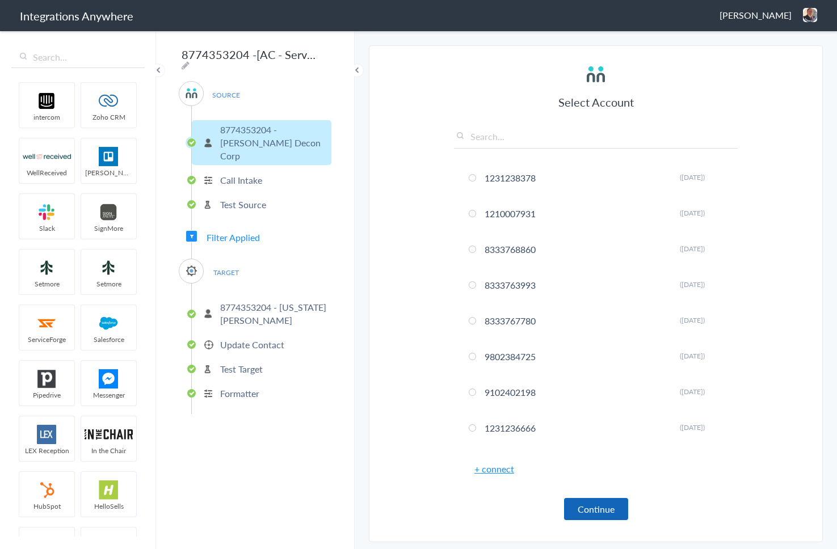
click at [605, 512] on button "Continue" at bounding box center [596, 509] width 64 height 22
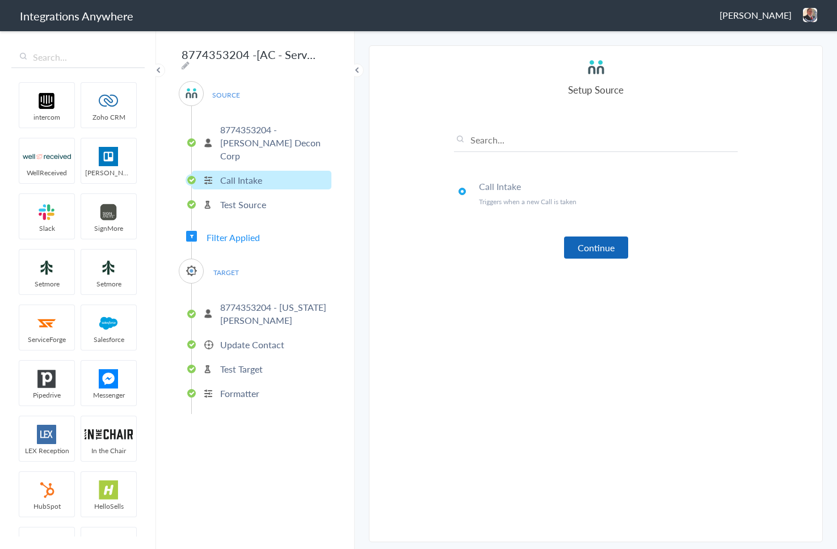
click at [596, 248] on button "Continue" at bounding box center [596, 248] width 64 height 22
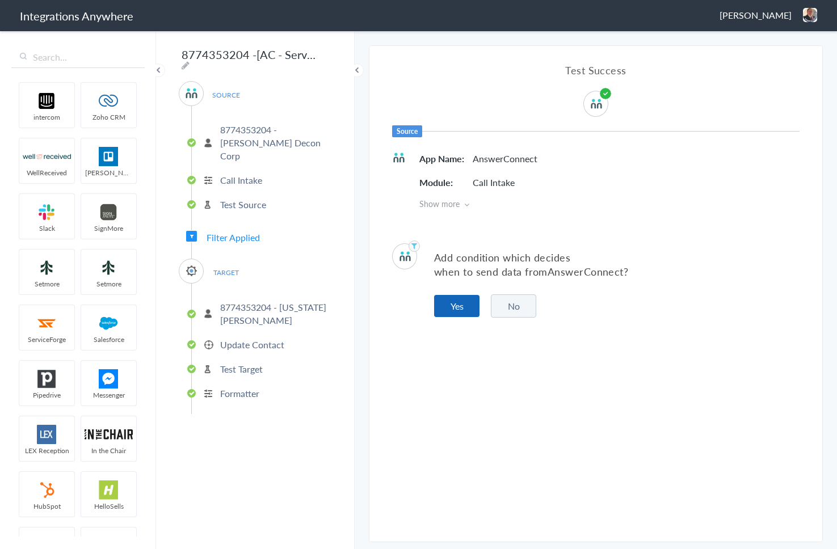
click at [445, 310] on button "Yes" at bounding box center [456, 306] width 45 height 22
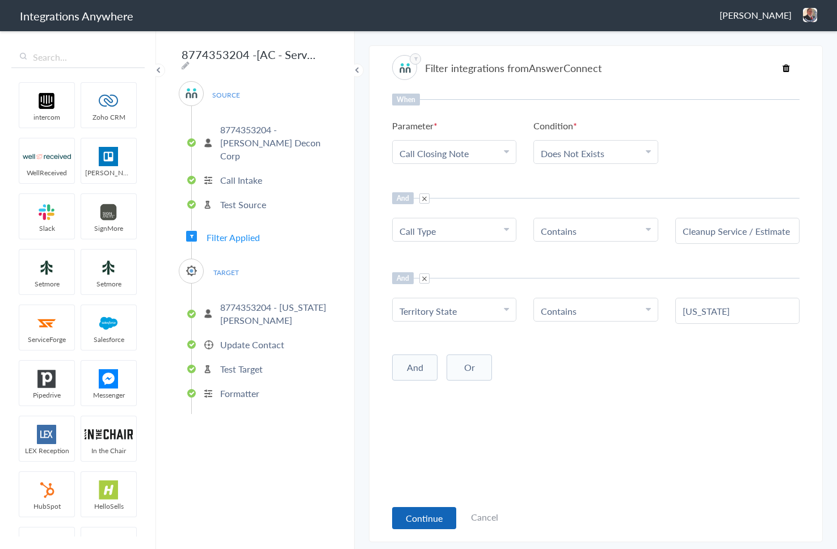
click at [422, 511] on button "Continue" at bounding box center [424, 518] width 64 height 22
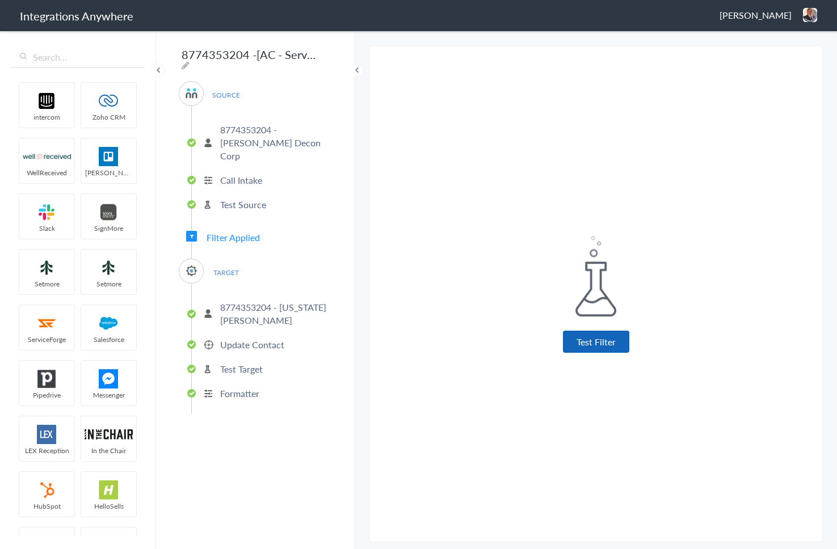
click at [592, 345] on button "Test Filter" at bounding box center [596, 342] width 66 height 22
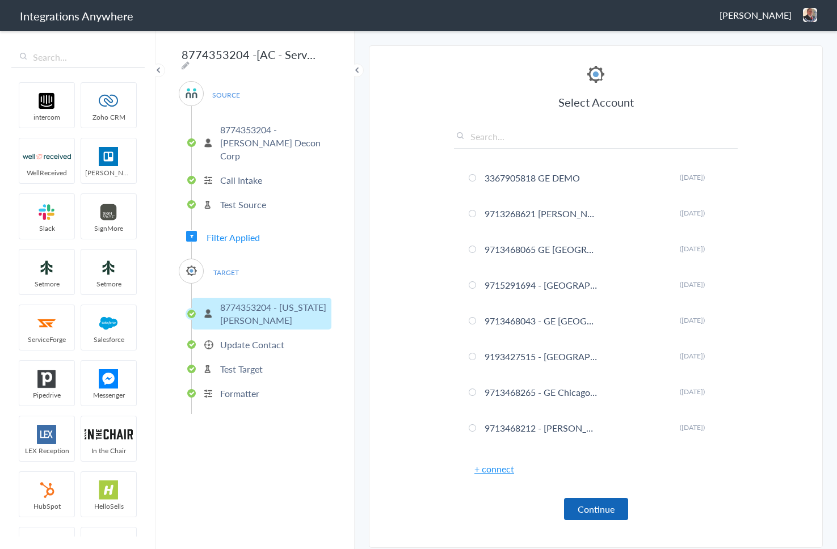
click at [583, 510] on button "Continue" at bounding box center [596, 509] width 64 height 22
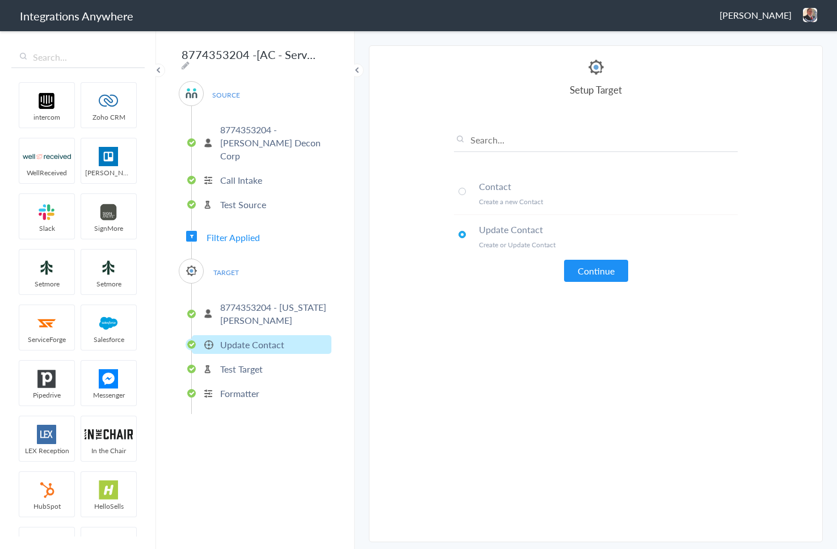
click at [460, 189] on span at bounding box center [461, 191] width 7 height 7
click at [586, 266] on button "Continue" at bounding box center [596, 271] width 64 height 22
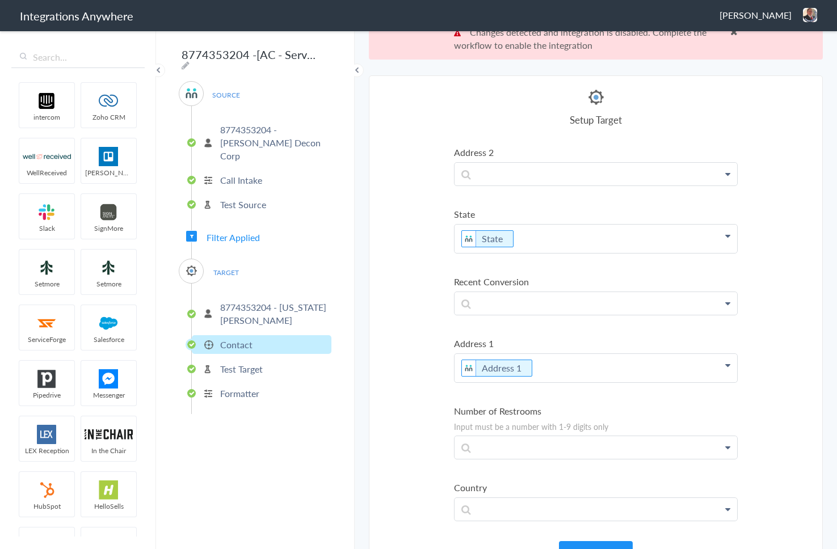
scroll to position [42, 0]
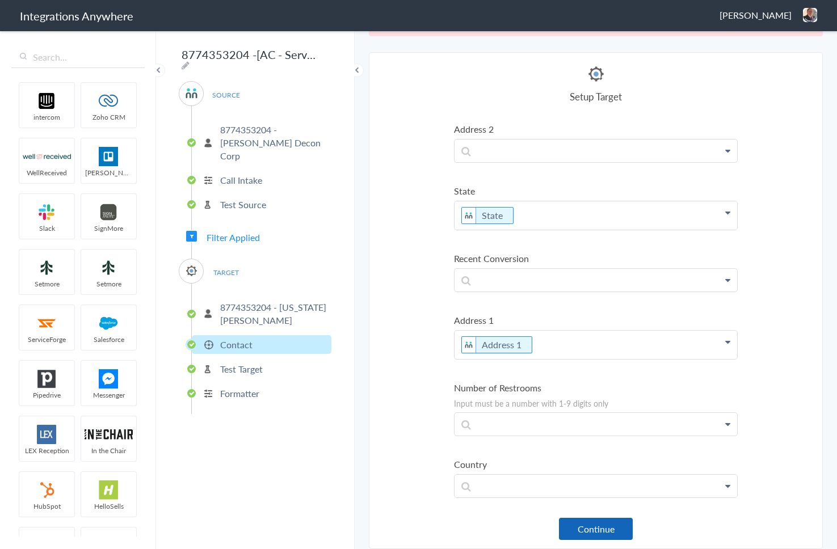
click at [588, 522] on button "Continue" at bounding box center [596, 529] width 74 height 22
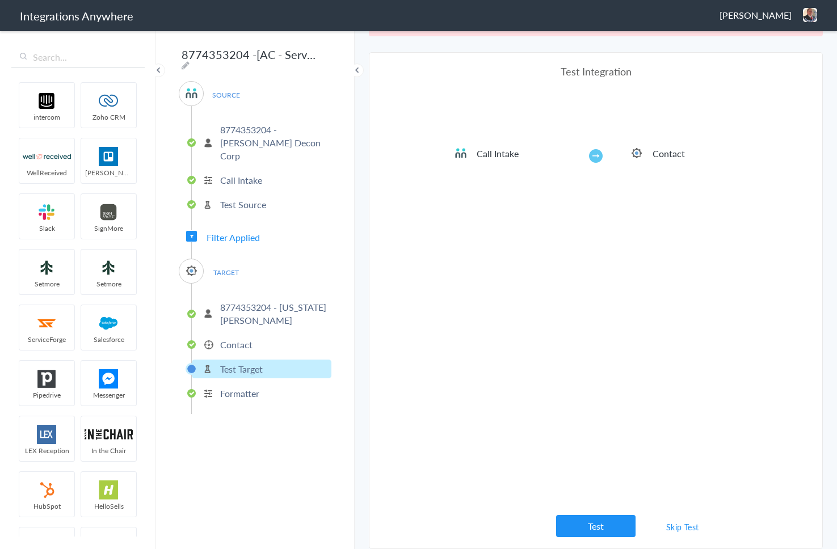
click at [676, 526] on link "Skip Test" at bounding box center [682, 527] width 60 height 20
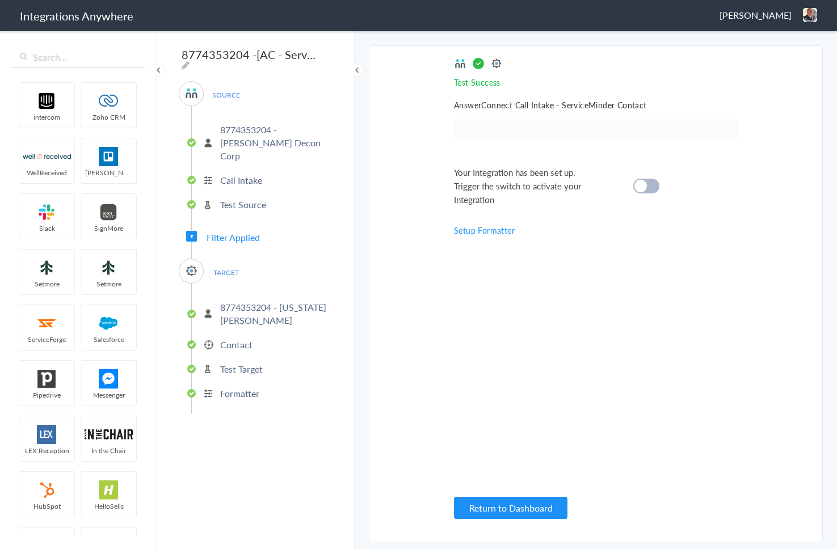
scroll to position [0, 0]
drag, startPoint x: 645, startPoint y: 182, endPoint x: 646, endPoint y: 191, distance: 9.7
click at [645, 182] on cite at bounding box center [640, 186] width 12 height 12
click at [518, 497] on button "Return to Dashboard" at bounding box center [510, 508] width 113 height 22
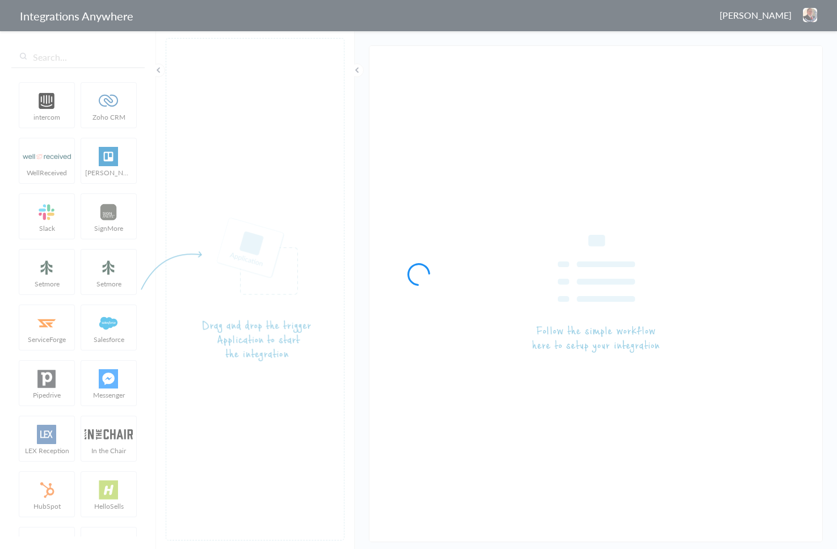
type input "8774353204 - [PERSON_NAME] Decon - [AC - ServiceMinder] ([US_STATE]) Create /Up…"
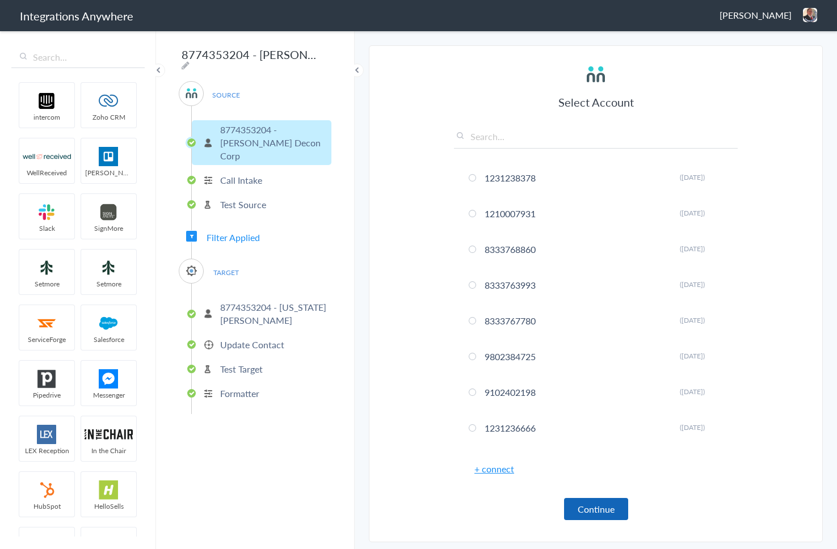
click at [594, 511] on button "Continue" at bounding box center [596, 509] width 64 height 22
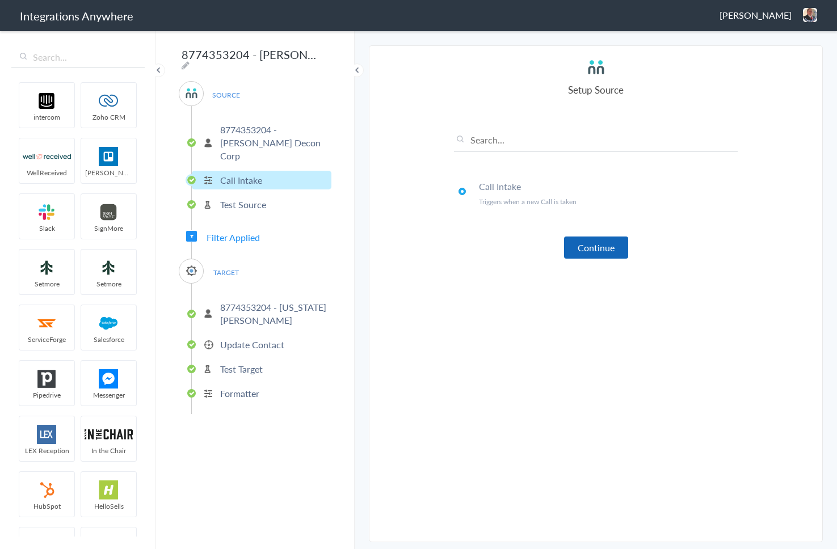
click at [603, 240] on button "Continue" at bounding box center [596, 248] width 64 height 22
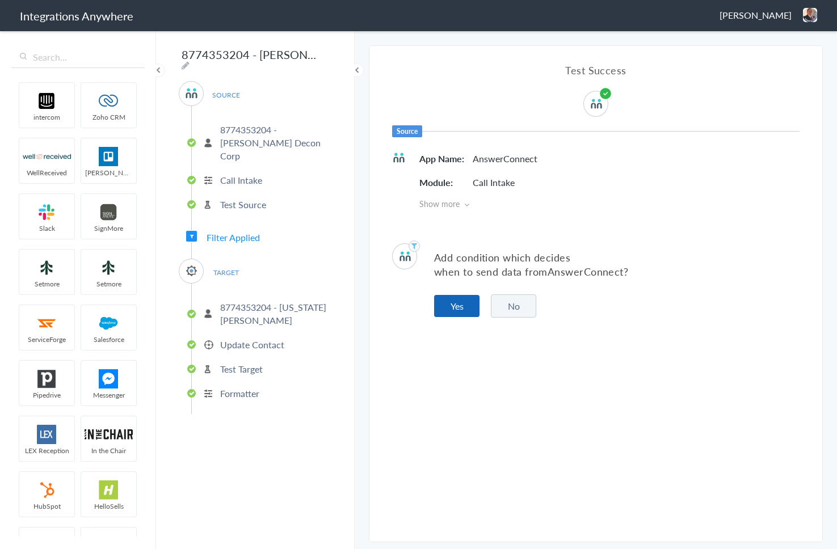
click at [465, 298] on button "Yes" at bounding box center [456, 306] width 45 height 22
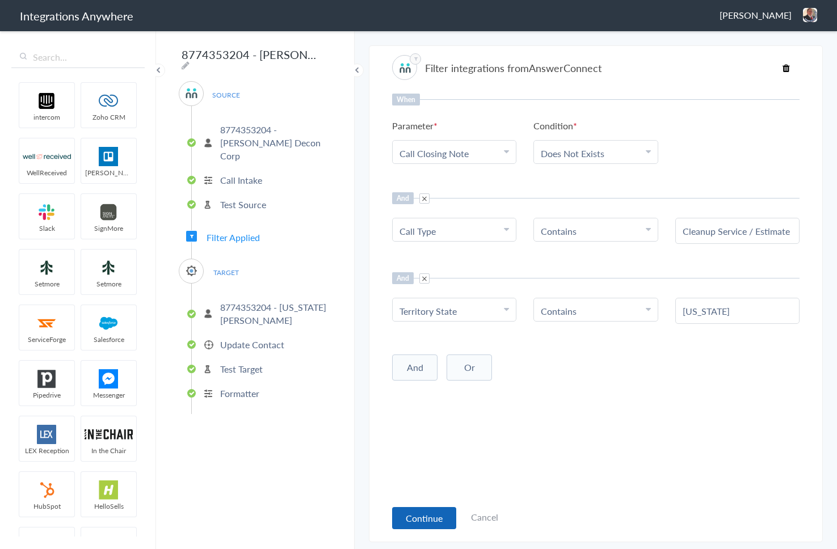
click at [426, 517] on button "Continue" at bounding box center [424, 518] width 64 height 22
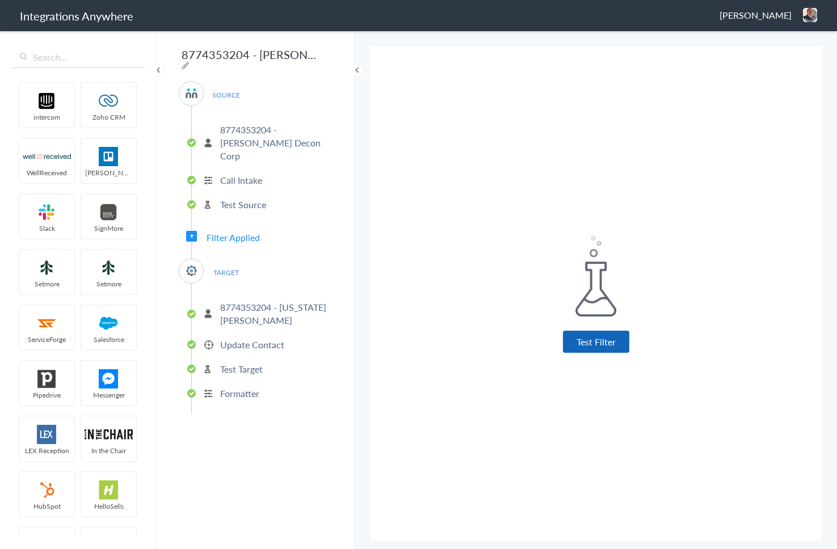
click at [575, 343] on button "Test Filter" at bounding box center [596, 342] width 66 height 22
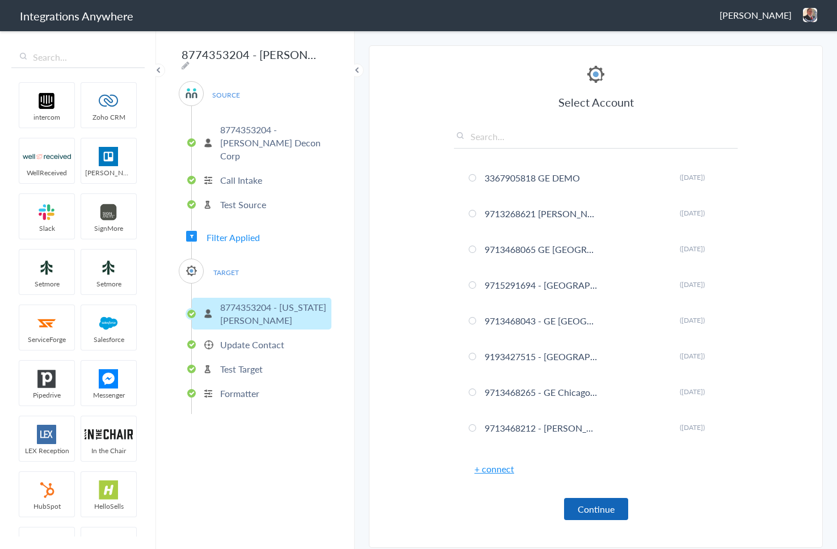
click at [594, 520] on button "Continue" at bounding box center [596, 509] width 64 height 22
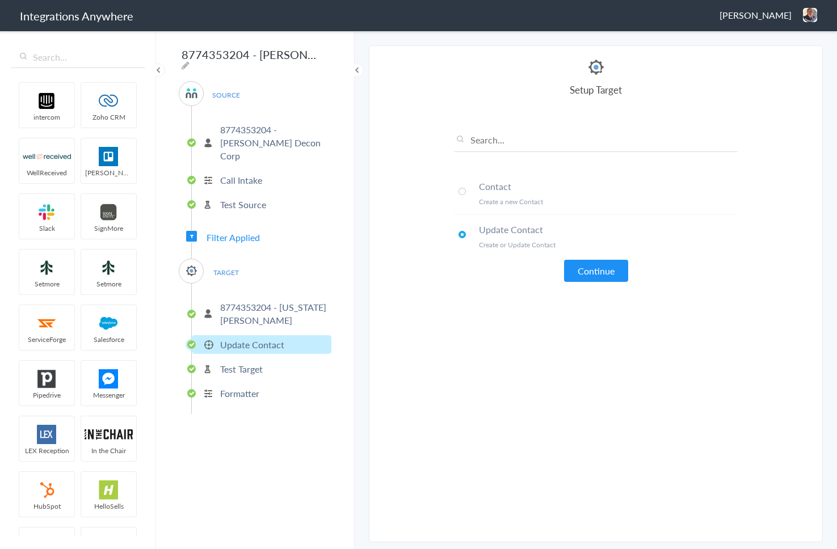
click at [463, 191] on span at bounding box center [461, 191] width 7 height 7
click at [584, 269] on button "Continue" at bounding box center [596, 271] width 64 height 22
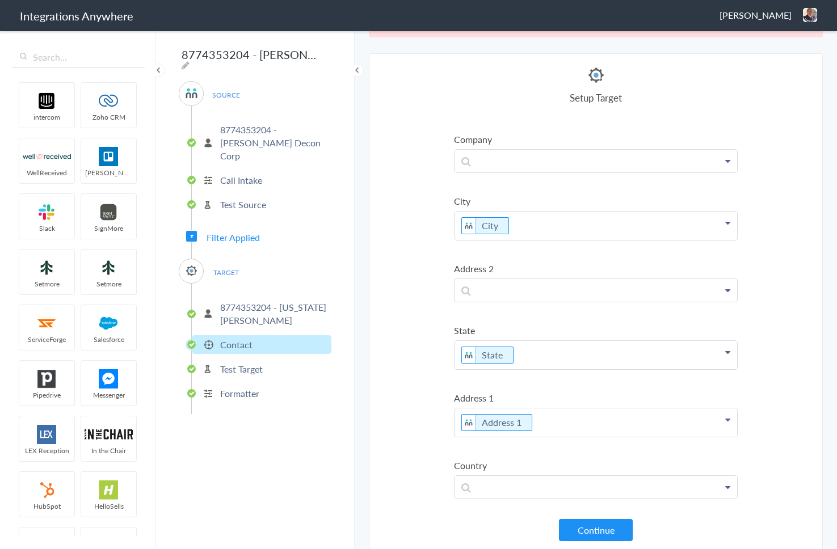
scroll to position [42, 0]
click at [573, 527] on button "Continue" at bounding box center [596, 529] width 74 height 22
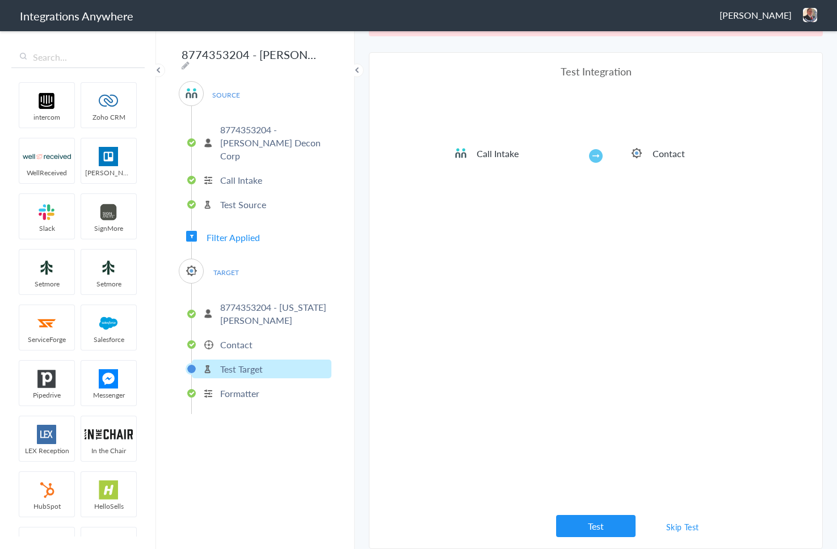
click at [673, 527] on link "Skip Test" at bounding box center [682, 527] width 60 height 20
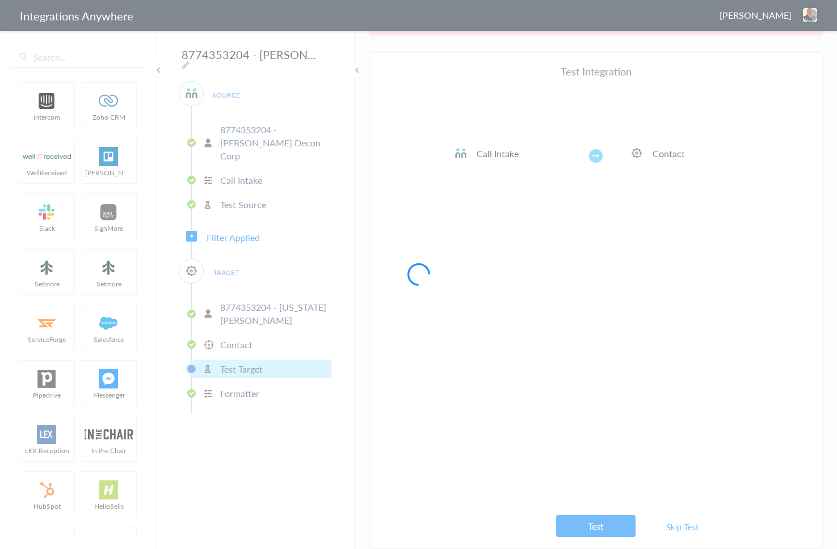
scroll to position [0, 0]
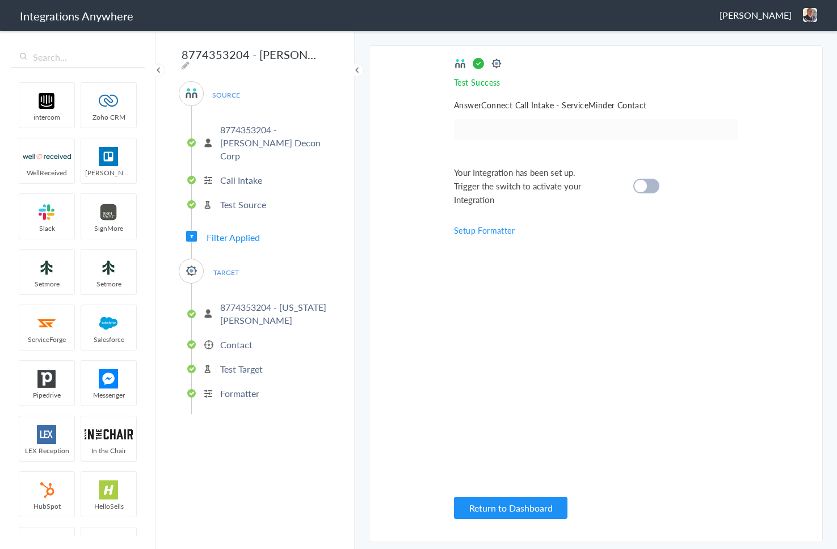
click at [644, 186] on cite at bounding box center [640, 186] width 12 height 12
click at [516, 505] on button "Return to Dashboard" at bounding box center [510, 508] width 113 height 22
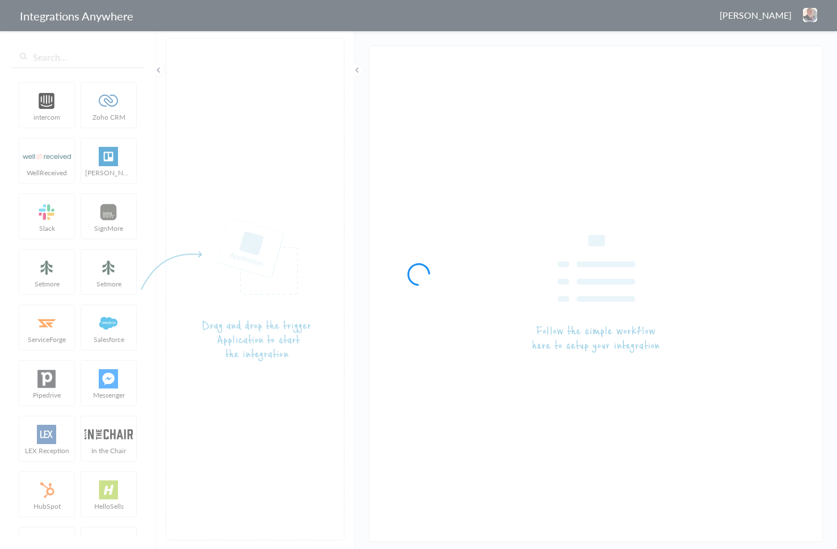
type input "8774353204 - [PERSON_NAME] Decon - [AC - ServiceMinder] ([US_STATE]) Create /Up…"
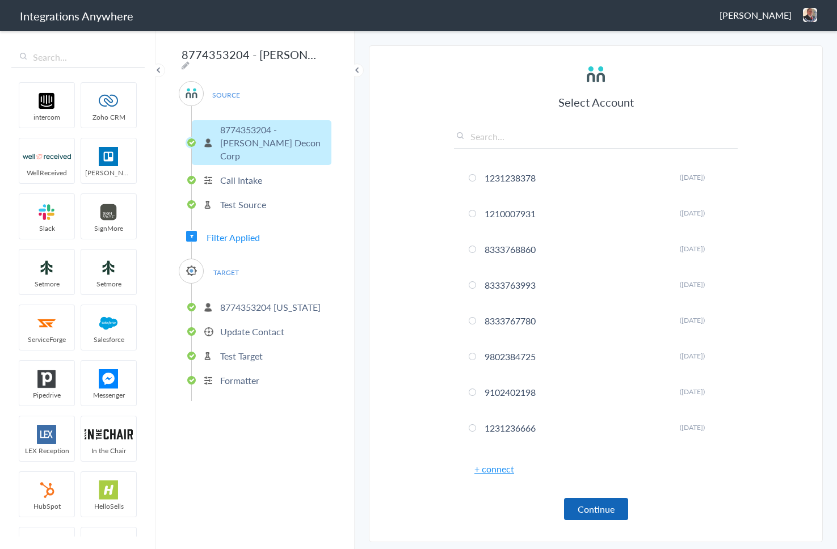
click at [591, 510] on button "Continue" at bounding box center [596, 509] width 64 height 22
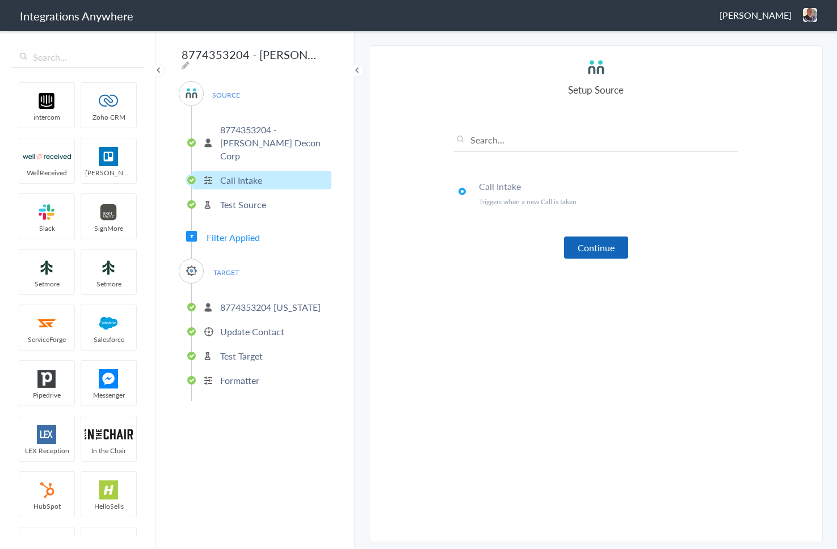
click at [579, 243] on button "Continue" at bounding box center [596, 248] width 64 height 22
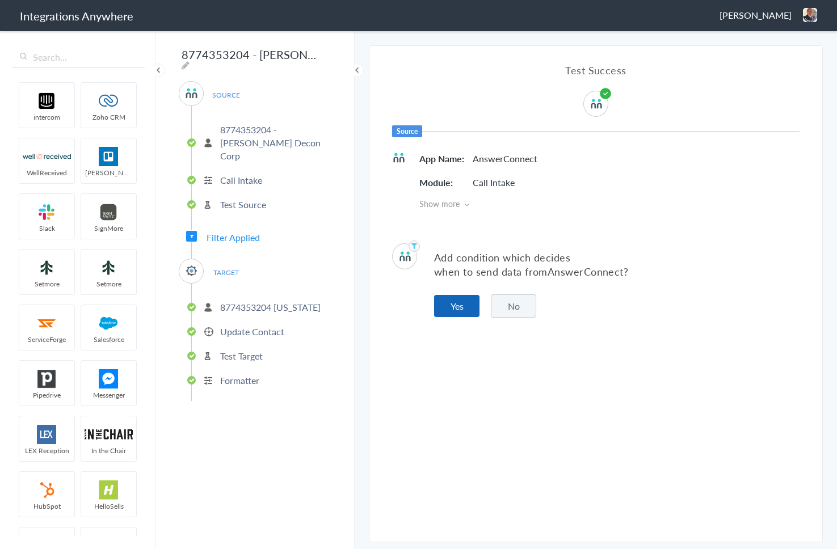
click at [468, 306] on button "Yes" at bounding box center [456, 306] width 45 height 22
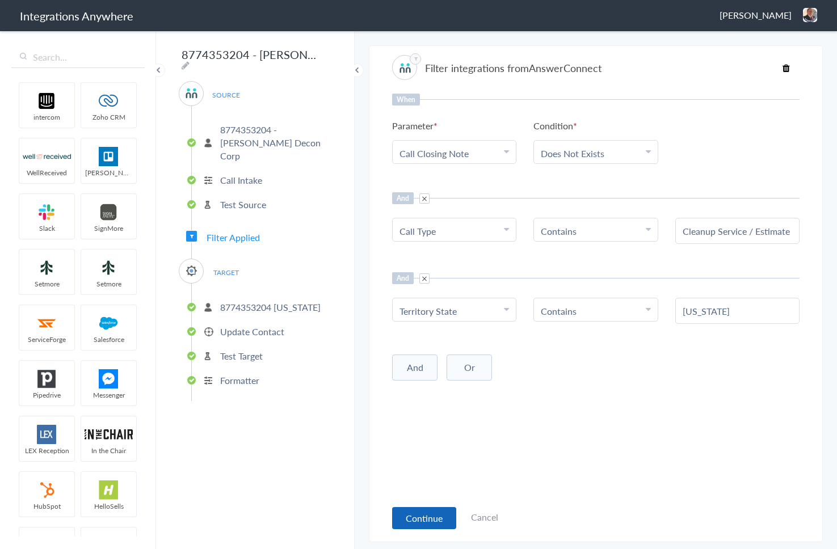
click at [408, 517] on button "Continue" at bounding box center [424, 518] width 64 height 22
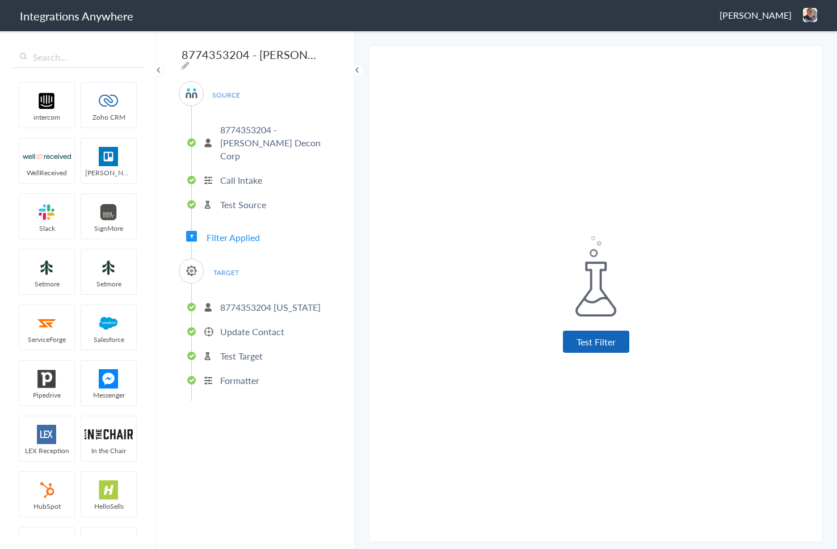
click at [576, 344] on button "Test Filter" at bounding box center [596, 342] width 66 height 22
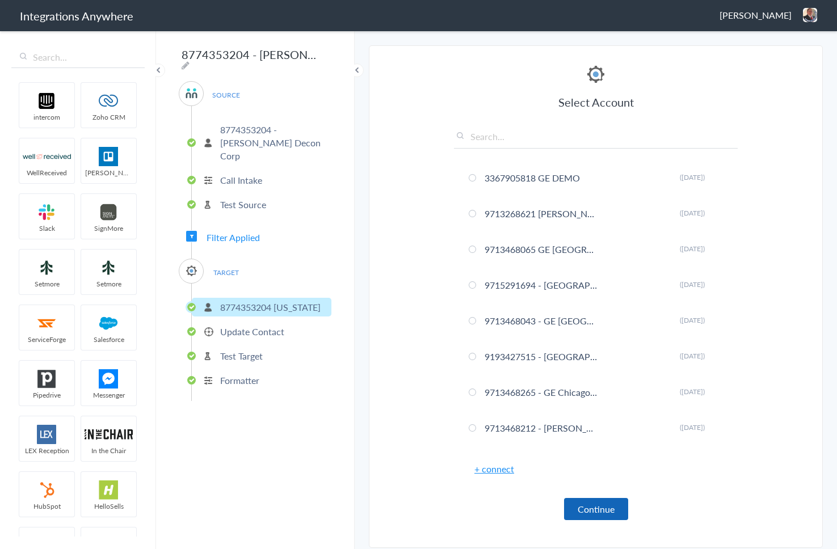
click at [591, 513] on button "Continue" at bounding box center [596, 509] width 64 height 22
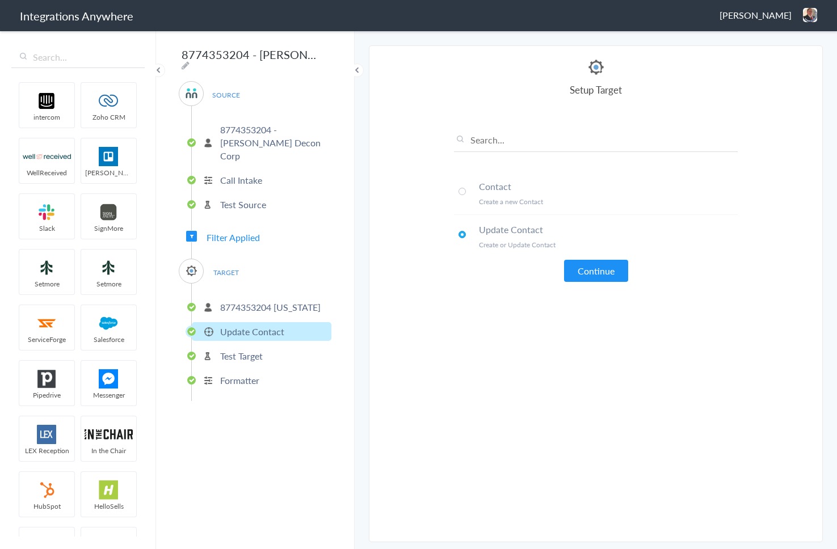
click at [462, 191] on span at bounding box center [461, 191] width 7 height 7
click at [605, 268] on button "Continue" at bounding box center [596, 271] width 64 height 22
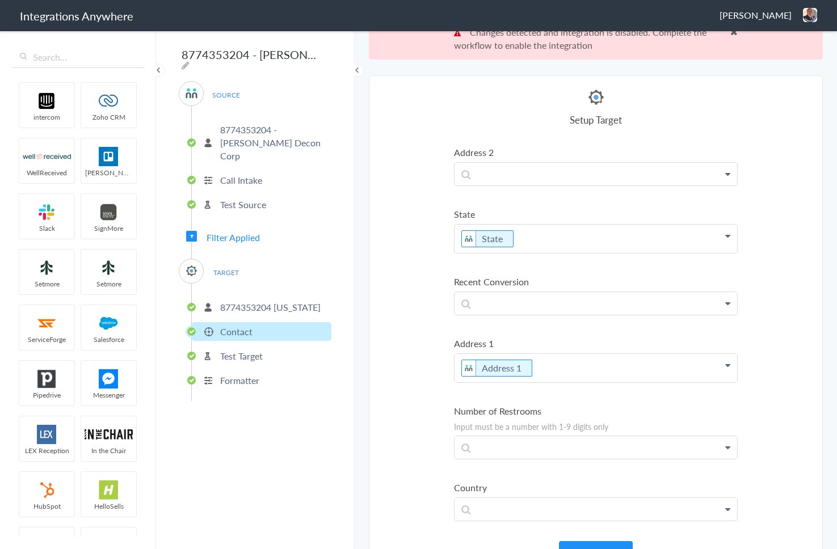
scroll to position [42, 0]
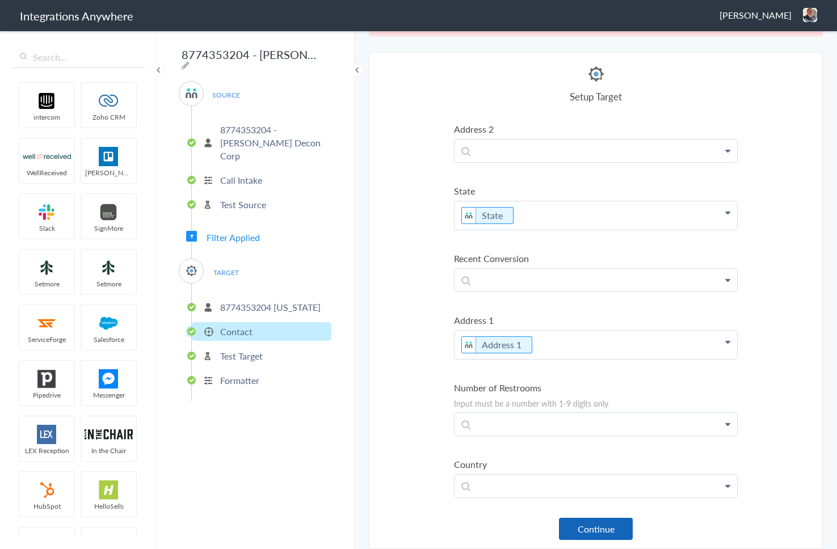
click at [594, 529] on button "Continue" at bounding box center [596, 529] width 74 height 22
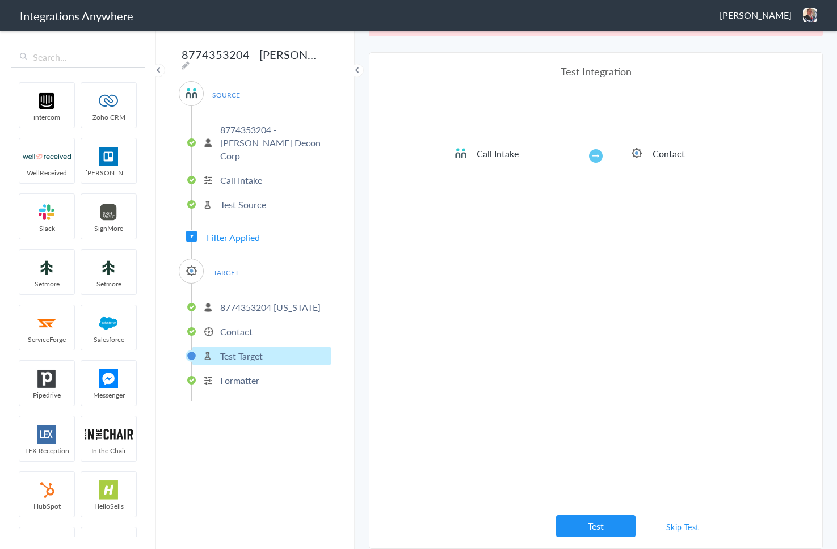
click at [678, 524] on link "Skip Test" at bounding box center [682, 527] width 60 height 20
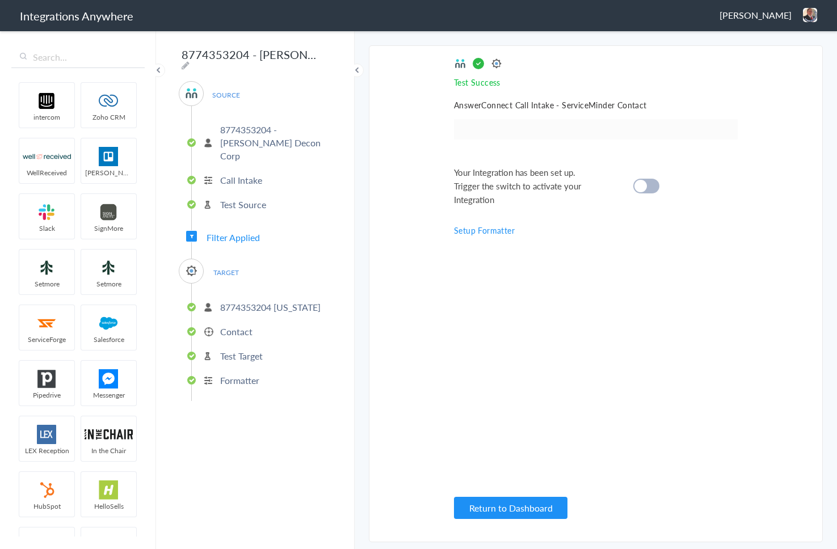
scroll to position [0, 0]
click at [642, 185] on cite at bounding box center [640, 186] width 12 height 12
click at [532, 512] on button "Return to Dashboard" at bounding box center [510, 508] width 113 height 22
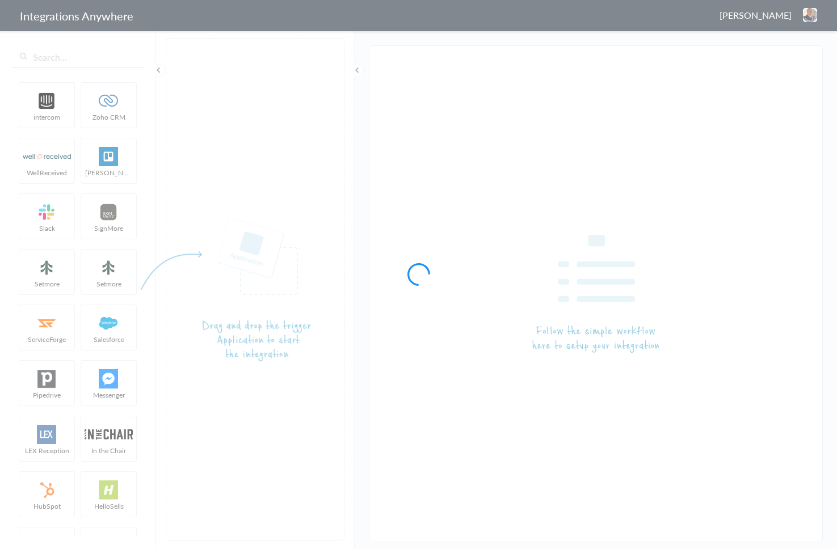
type input "8774353204 - [PERSON_NAME] Decon - [AC - ServiceMinder] ([US_STATE]) Create /Up…"
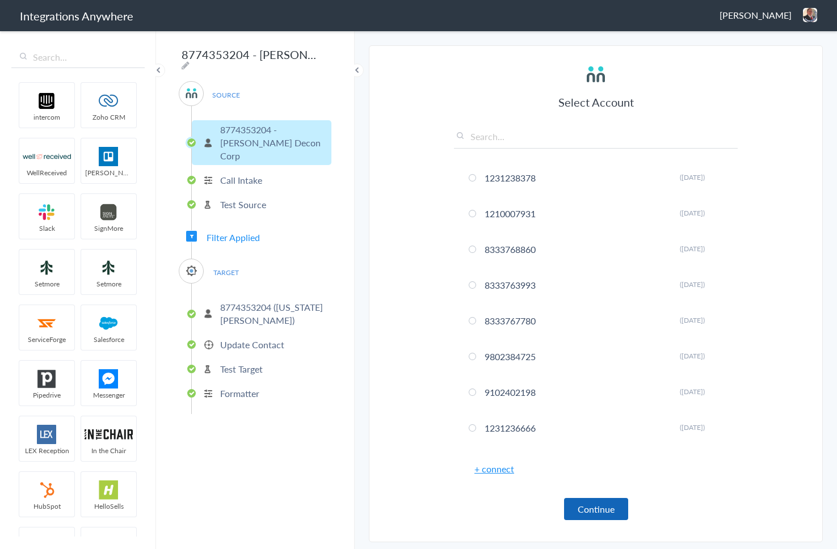
click at [575, 501] on button "Continue" at bounding box center [596, 509] width 64 height 22
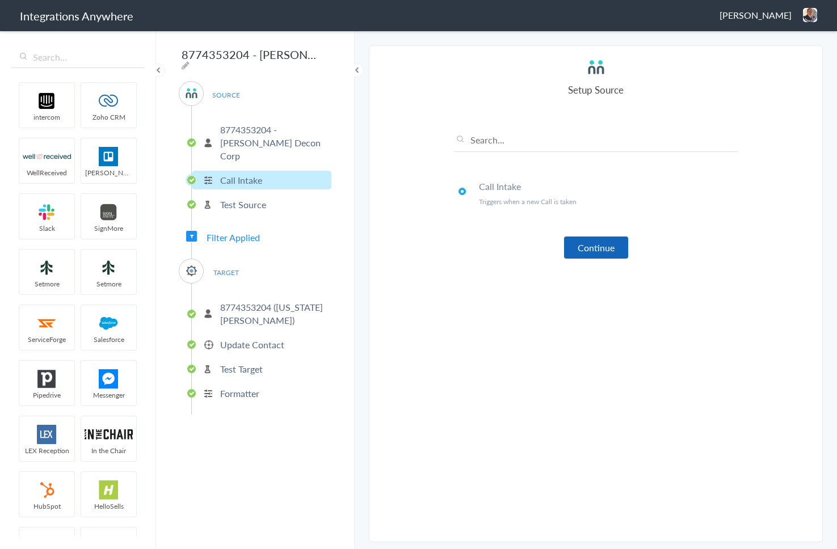
click at [591, 248] on button "Continue" at bounding box center [596, 248] width 64 height 22
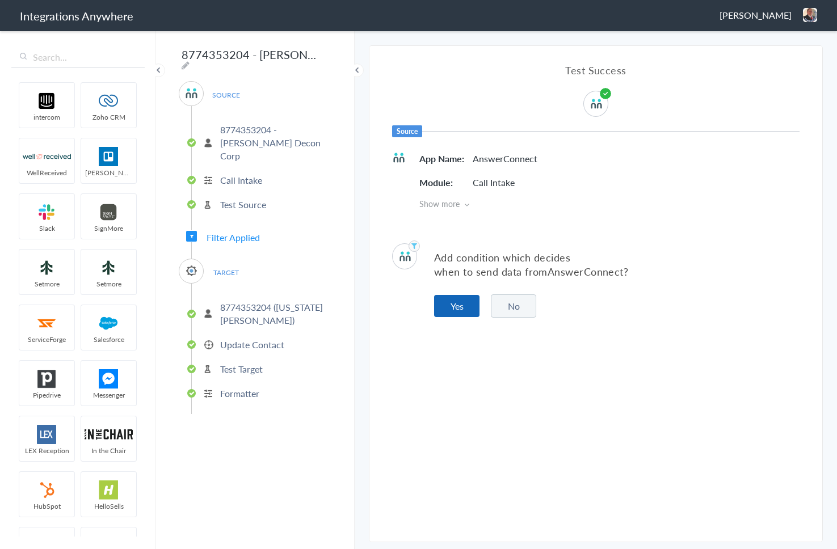
click at [455, 298] on button "Yes" at bounding box center [456, 306] width 45 height 22
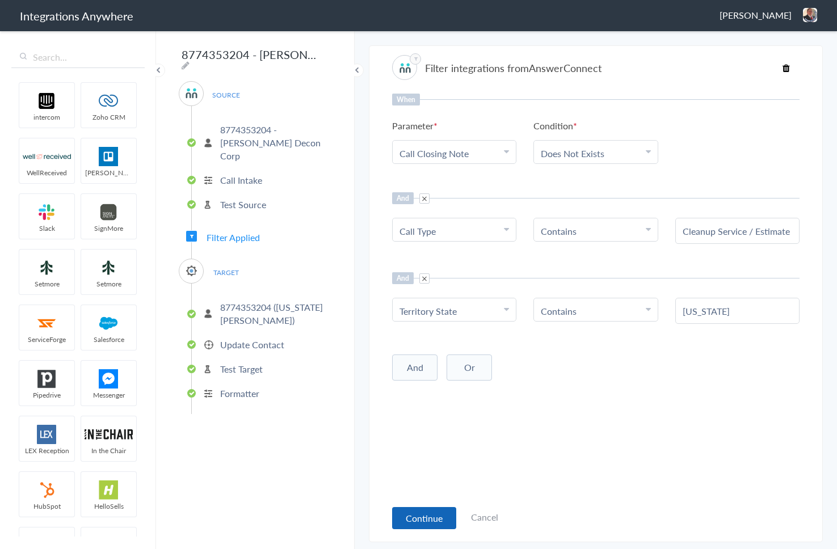
click at [445, 512] on button "Continue" at bounding box center [424, 518] width 64 height 22
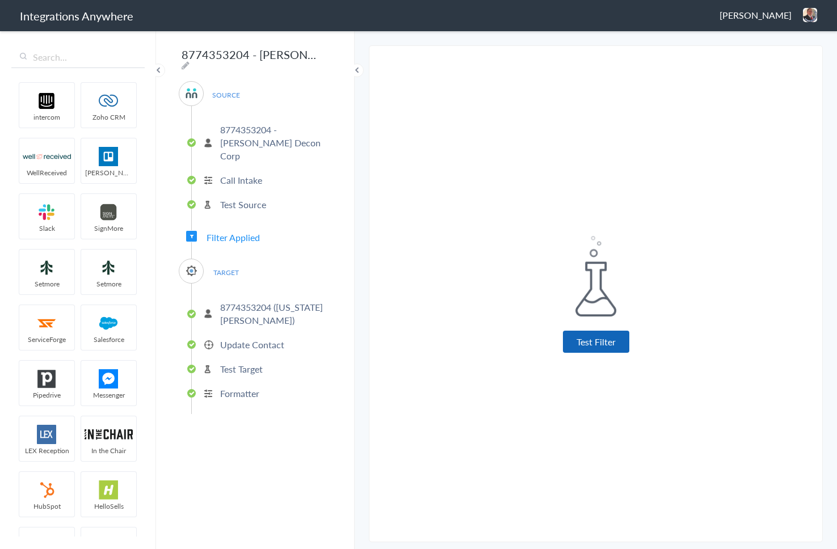
click at [602, 350] on button "Test Filter" at bounding box center [596, 342] width 66 height 22
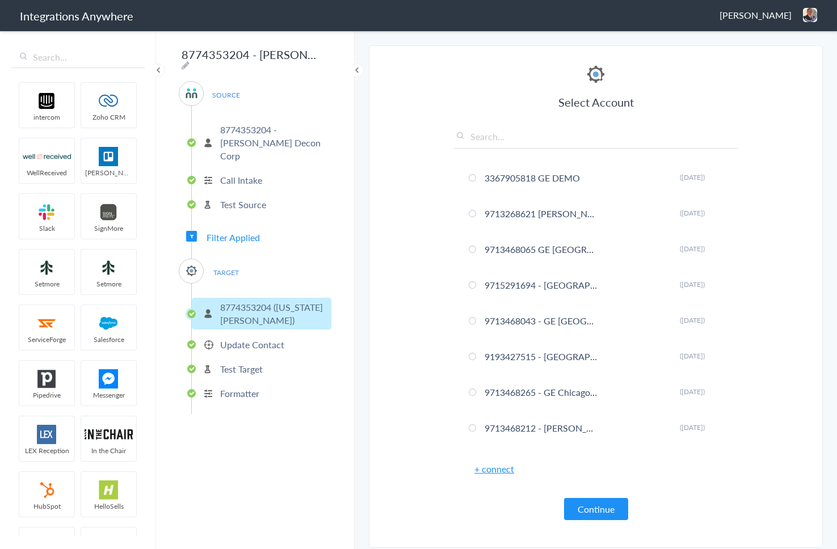
click at [596, 510] on button "Continue" at bounding box center [596, 509] width 64 height 22
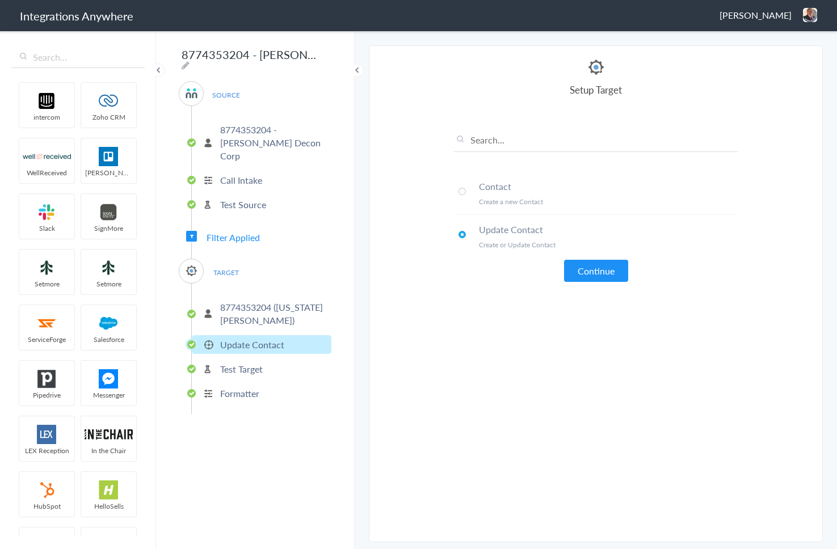
click at [464, 191] on span at bounding box center [461, 191] width 7 height 7
click at [585, 269] on button "Continue" at bounding box center [596, 271] width 64 height 22
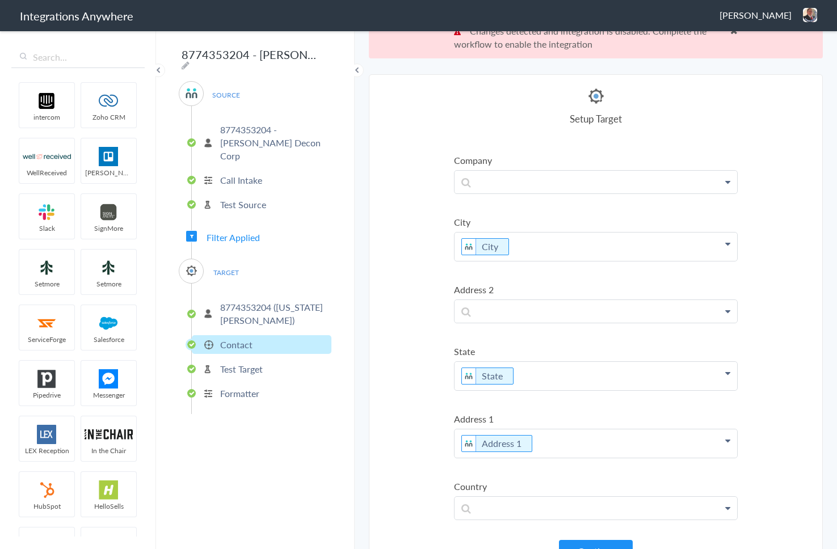
scroll to position [42, 0]
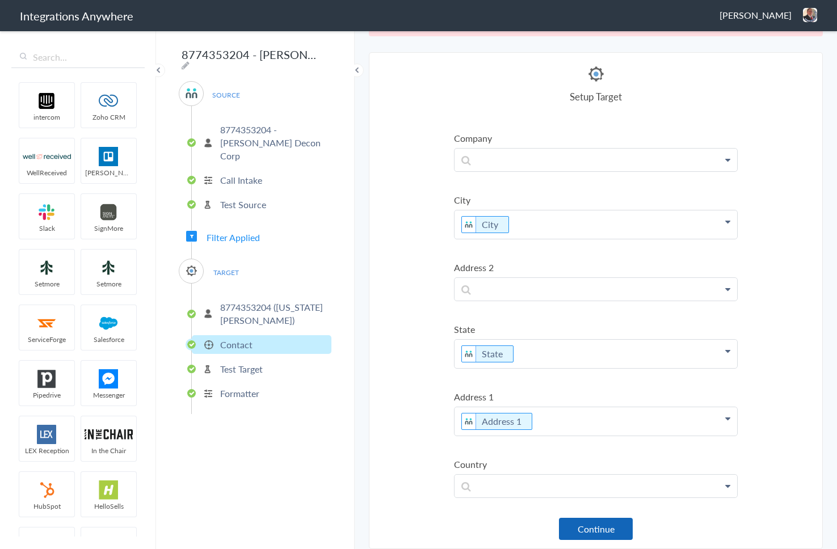
click at [581, 522] on button "Continue" at bounding box center [596, 529] width 74 height 22
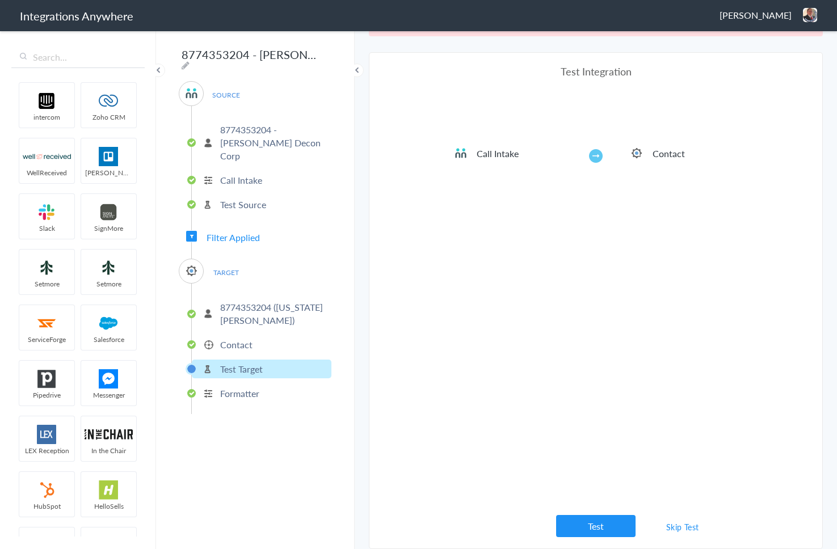
click at [674, 522] on link "Skip Test" at bounding box center [682, 527] width 60 height 20
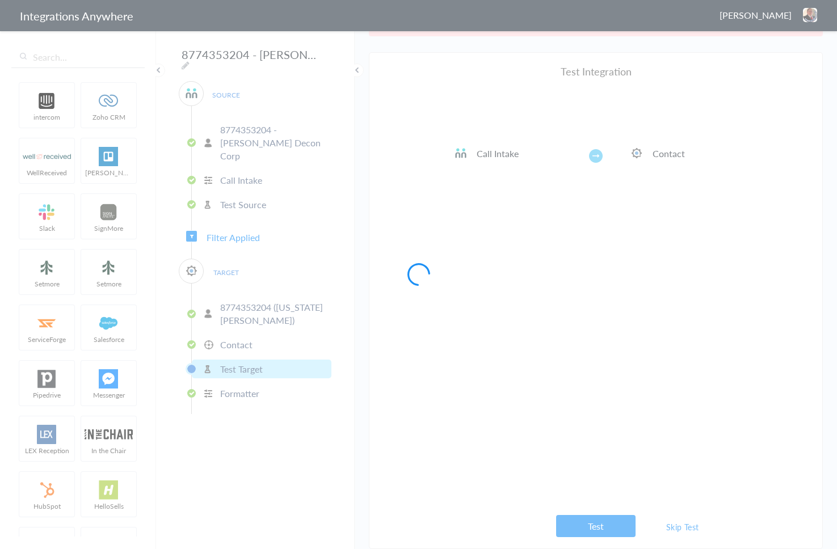
scroll to position [0, 0]
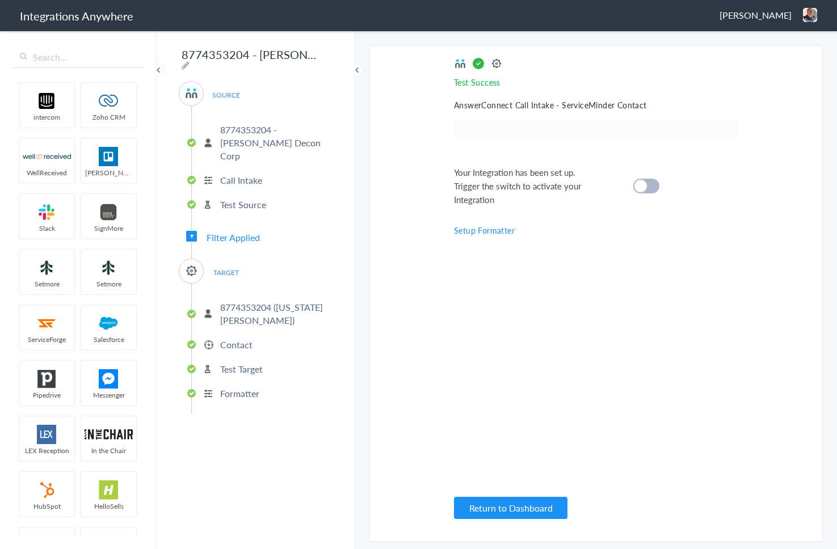
click at [656, 182] on div at bounding box center [646, 186] width 26 height 15
click at [541, 506] on button "Return to Dashboard" at bounding box center [510, 508] width 113 height 22
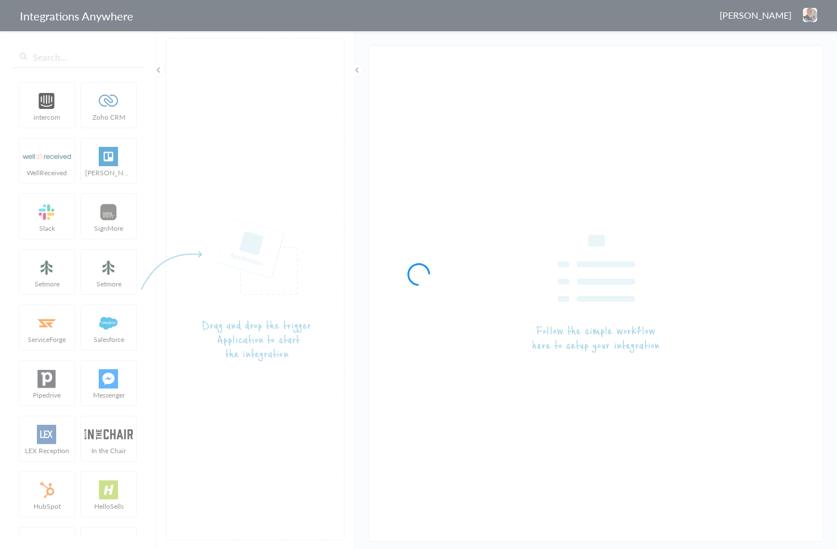
type input "(8774353204 [PERSON_NAME] Decon) AC to ServiceMinder No Location Found [create/…"
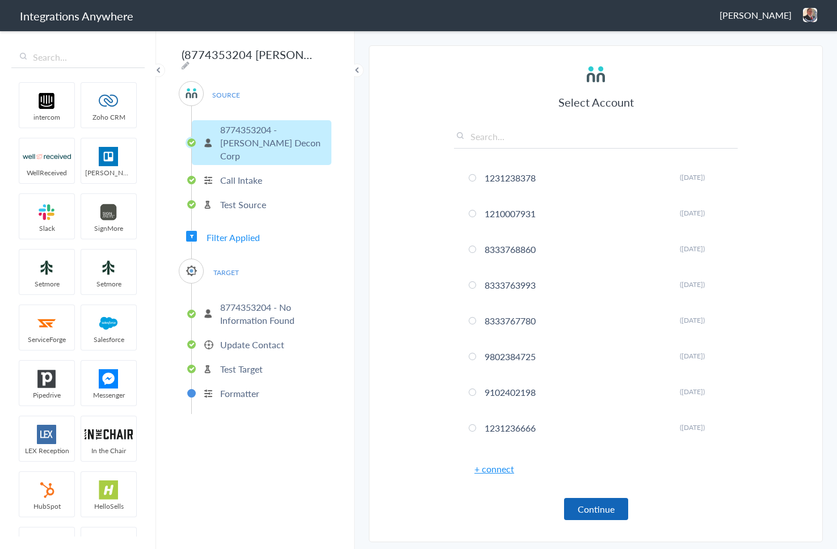
click at [610, 503] on button "Continue" at bounding box center [596, 509] width 64 height 22
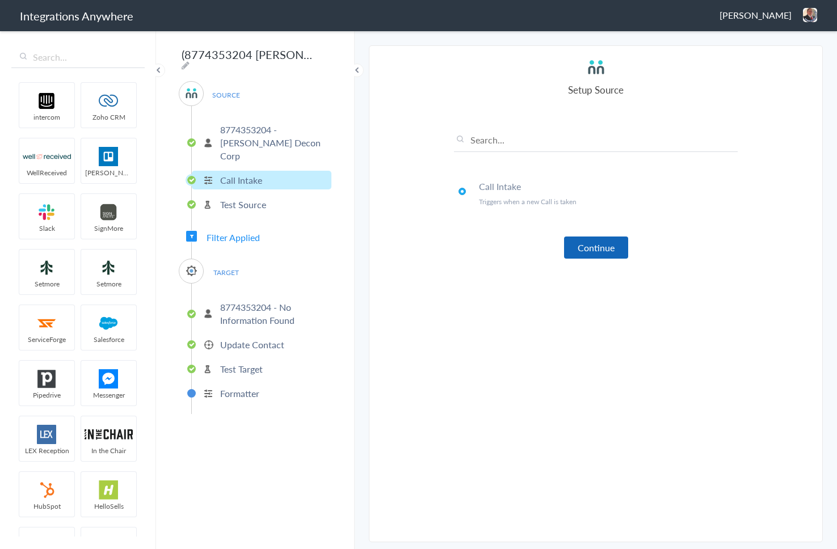
click at [610, 247] on button "Continue" at bounding box center [596, 248] width 64 height 22
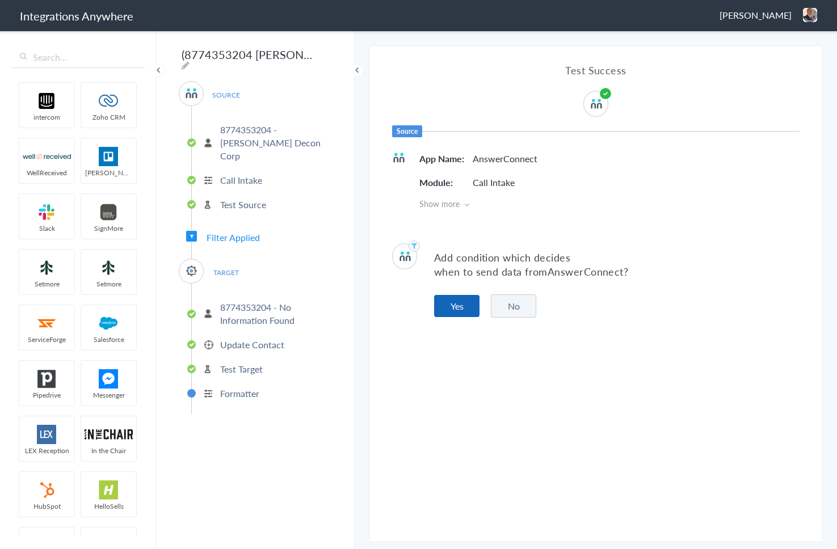
click at [466, 310] on button "Yes" at bounding box center [456, 306] width 45 height 22
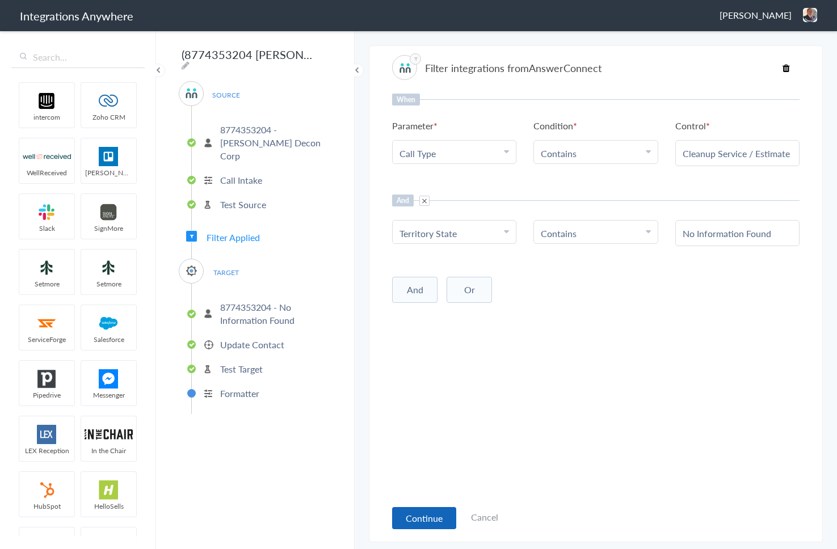
click at [428, 516] on button "Continue" at bounding box center [424, 518] width 64 height 22
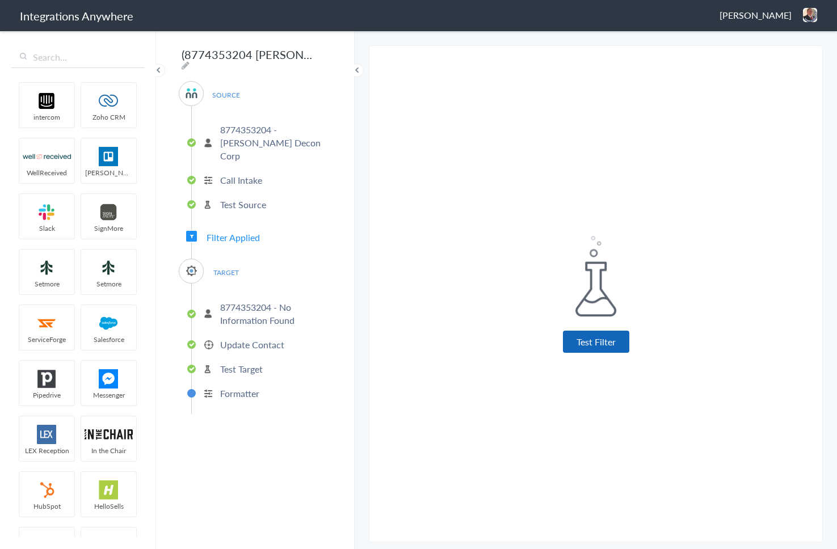
click at [613, 345] on button "Test Filter" at bounding box center [596, 342] width 66 height 22
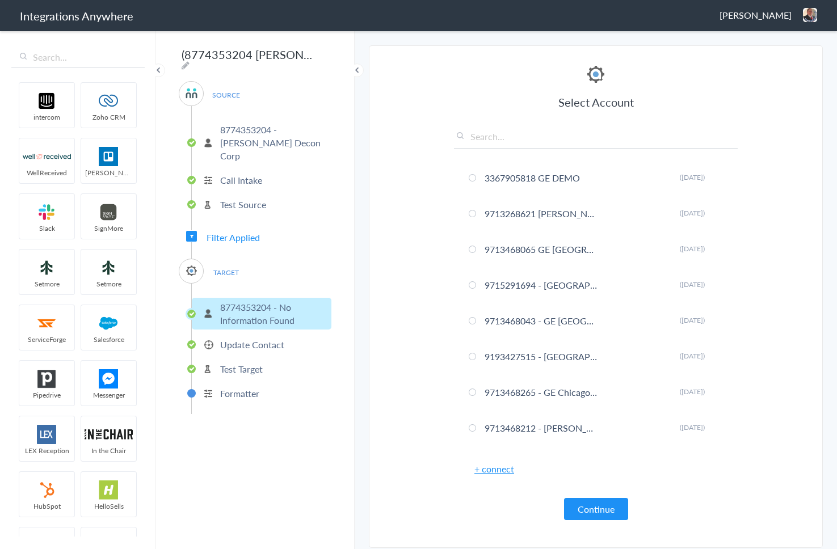
click at [589, 513] on button "Continue" at bounding box center [596, 509] width 64 height 22
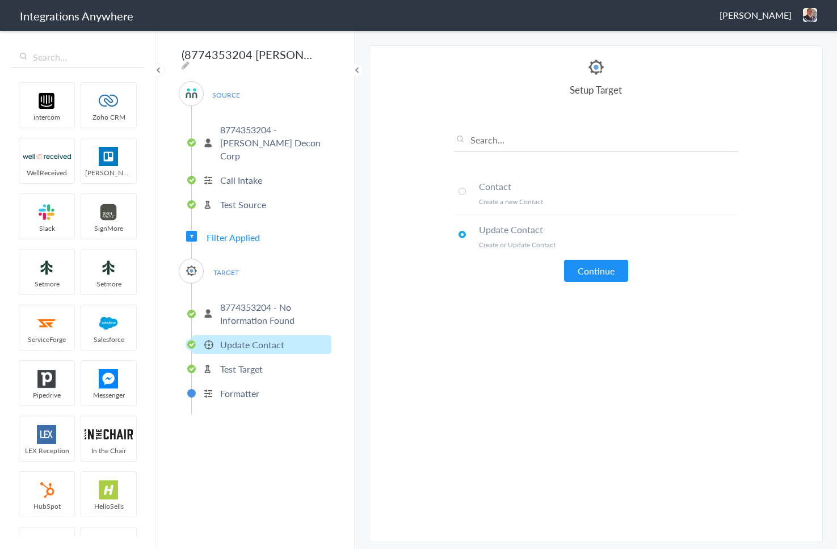
click at [462, 189] on span at bounding box center [461, 191] width 7 height 7
click at [602, 276] on button "Continue" at bounding box center [596, 271] width 64 height 22
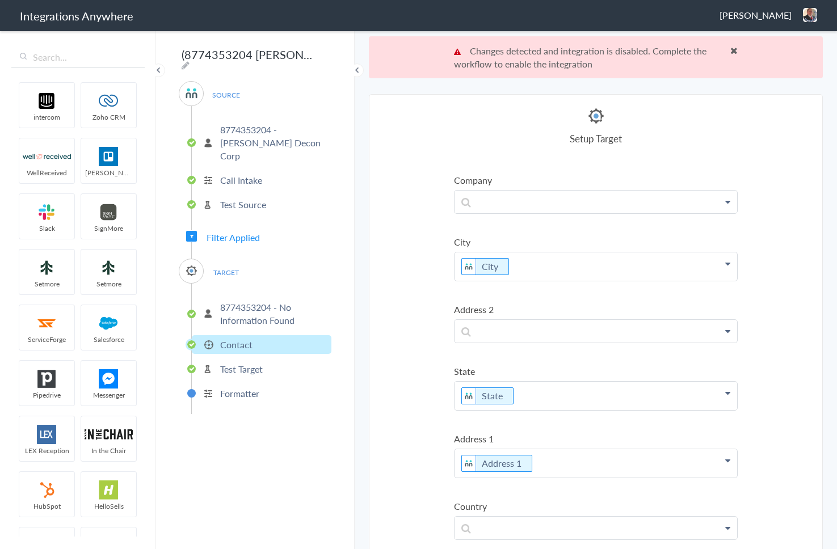
scroll to position [42, 0]
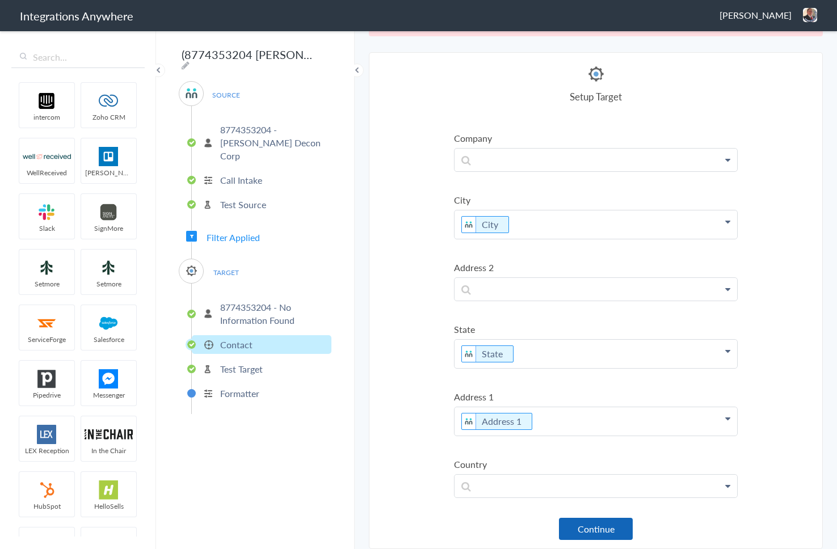
click at [614, 532] on button "Continue" at bounding box center [596, 529] width 74 height 22
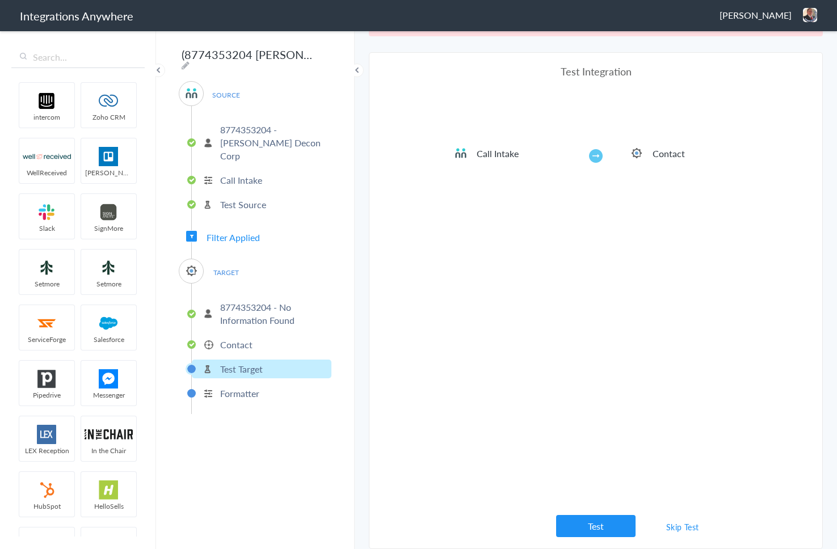
click at [673, 527] on link "Skip Test" at bounding box center [682, 527] width 60 height 20
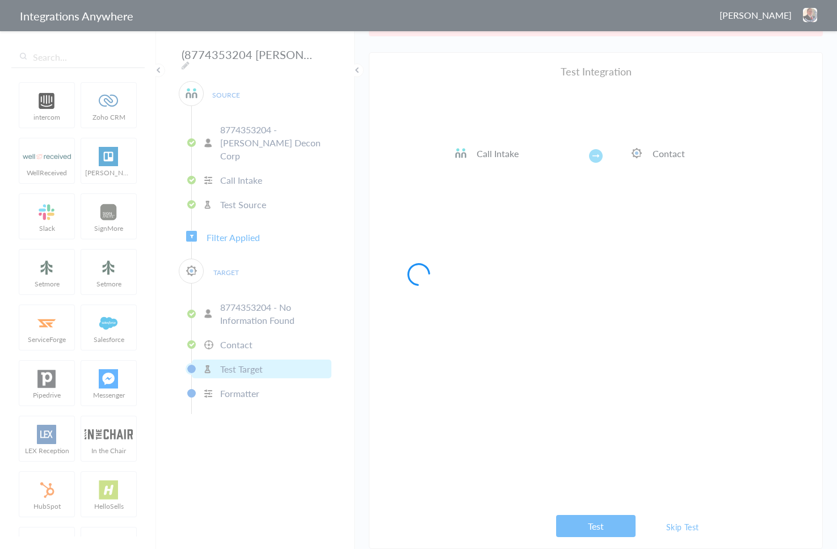
scroll to position [0, 0]
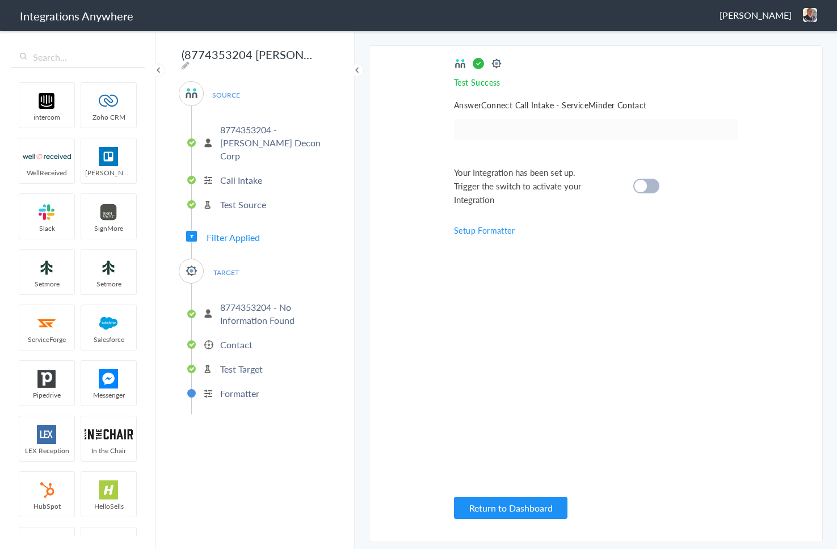
click at [646, 185] on cite at bounding box center [640, 186] width 12 height 12
click at [501, 509] on button "Return to Dashboard" at bounding box center [510, 508] width 113 height 22
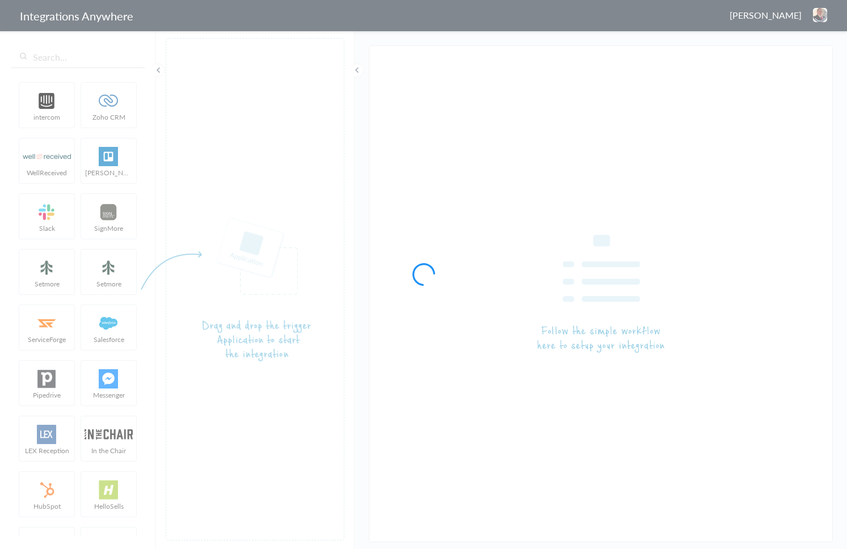
type input "(8774353204 - [PERSON_NAME] Decon) AC - ServiceMinder [Create/Update Contact - …"
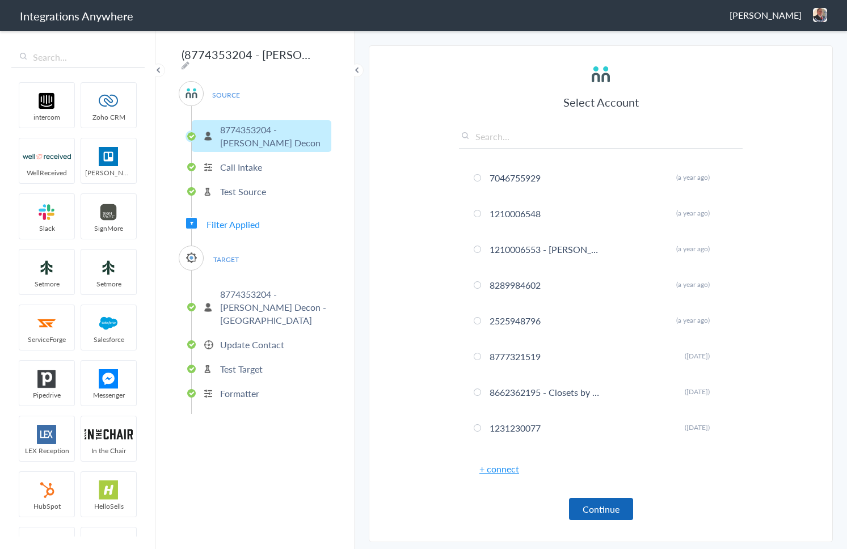
click at [605, 511] on button "Continue" at bounding box center [601, 509] width 64 height 22
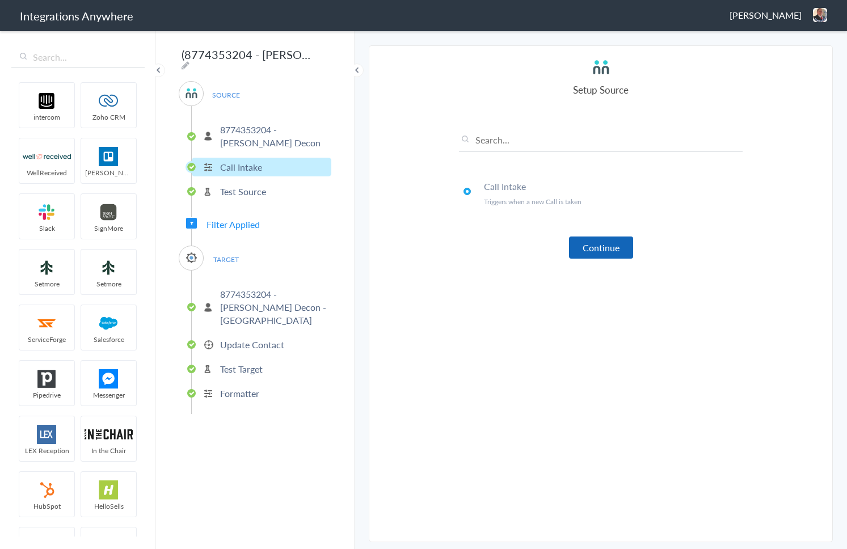
click at [603, 246] on button "Continue" at bounding box center [601, 248] width 64 height 22
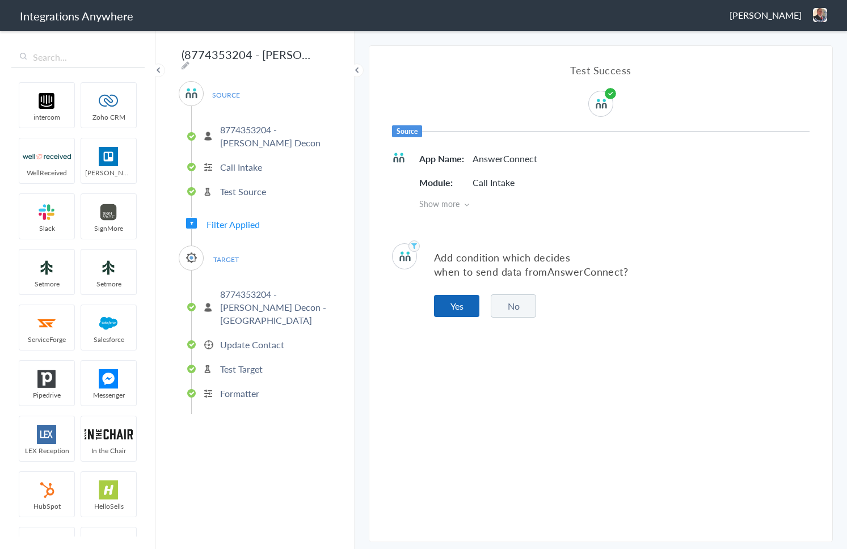
click at [473, 304] on button "Yes" at bounding box center [456, 306] width 45 height 22
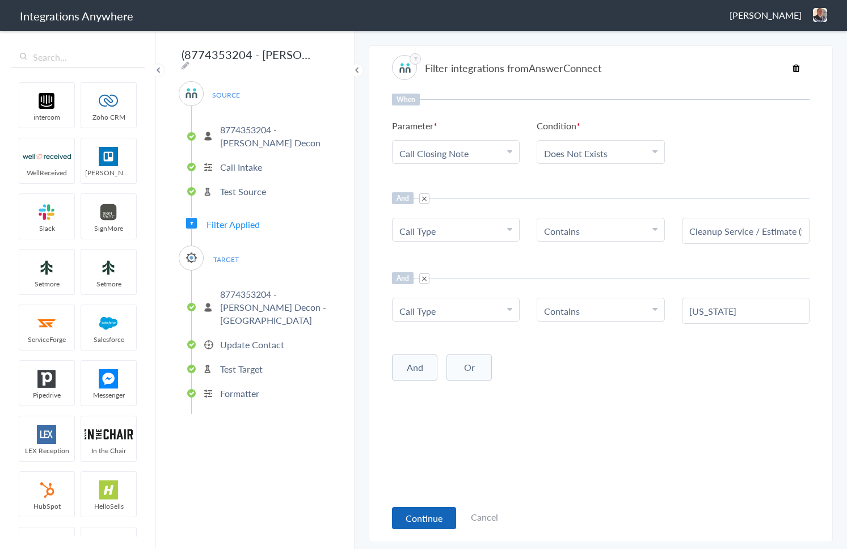
click at [422, 520] on button "Continue" at bounding box center [424, 518] width 64 height 22
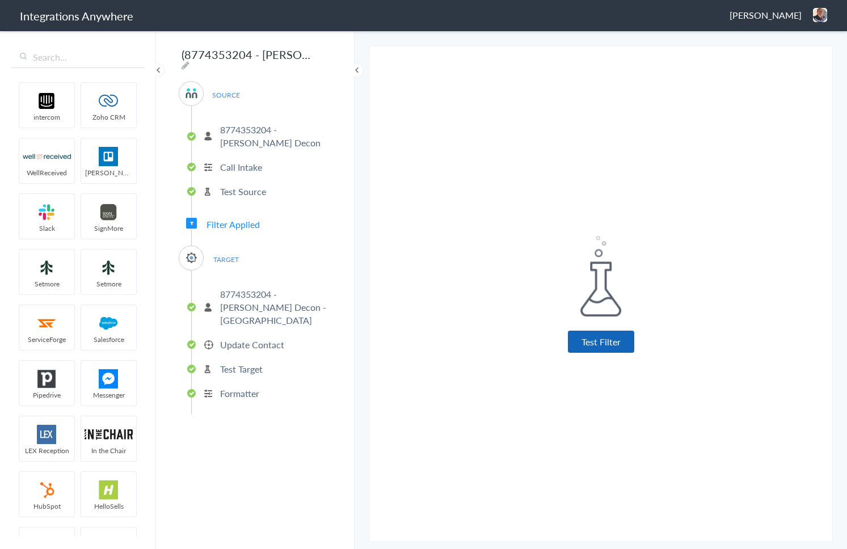
click at [580, 339] on button "Test Filter" at bounding box center [601, 342] width 66 height 22
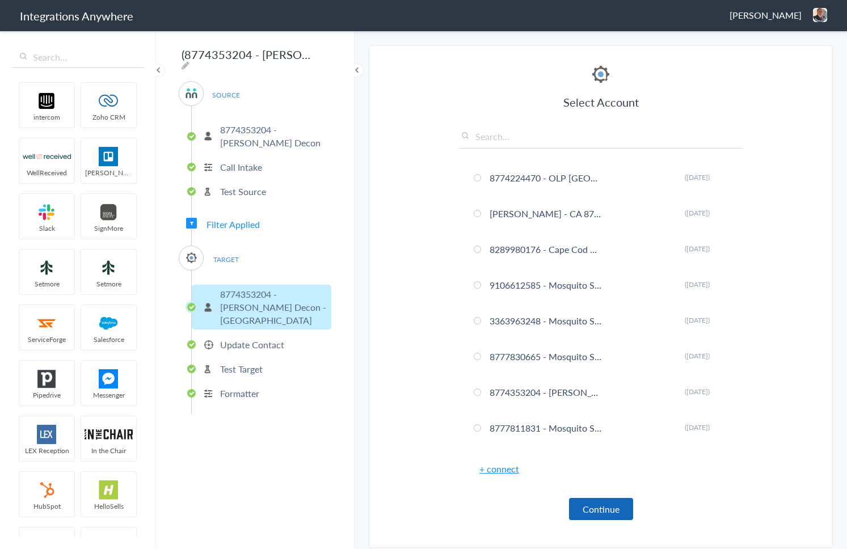
click at [587, 502] on button "Continue" at bounding box center [601, 509] width 64 height 22
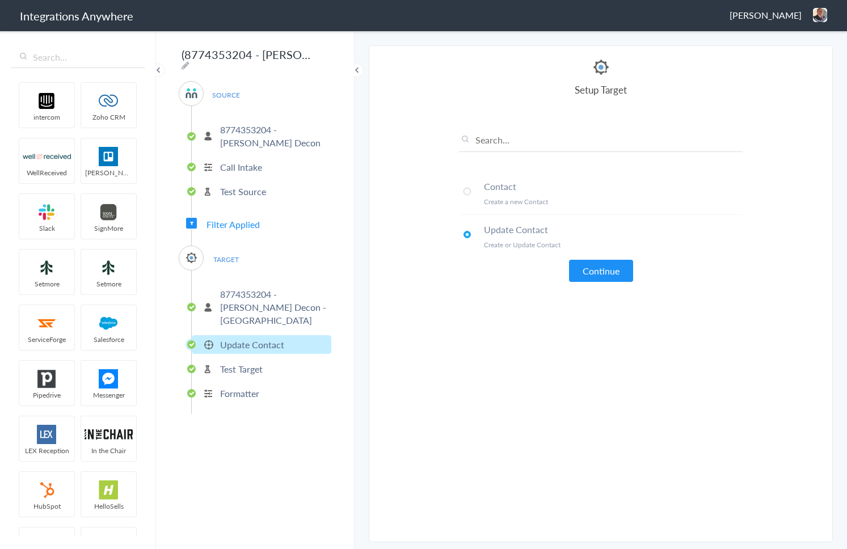
click at [470, 188] on li "Contact Create a new Contact" at bounding box center [601, 193] width 284 height 43
click at [615, 277] on button "Continue" at bounding box center [601, 271] width 64 height 22
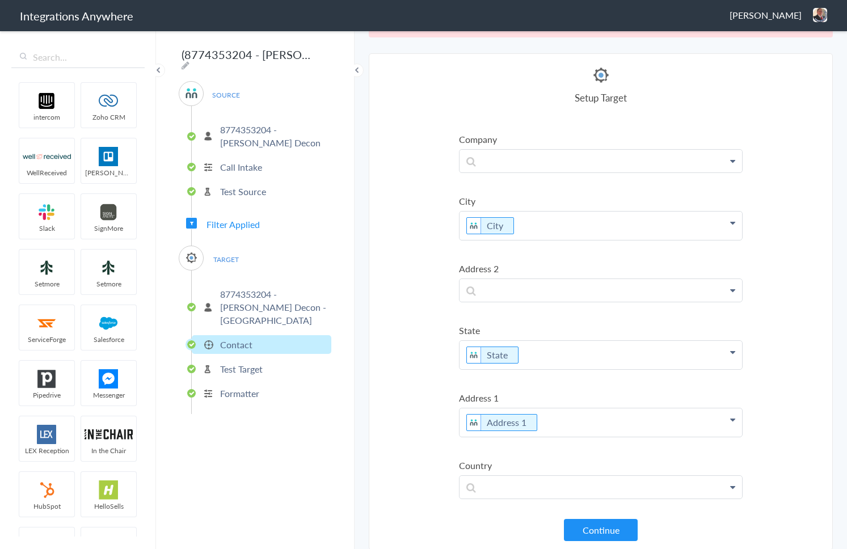
scroll to position [42, 0]
click at [581, 534] on button "Continue" at bounding box center [601, 529] width 74 height 22
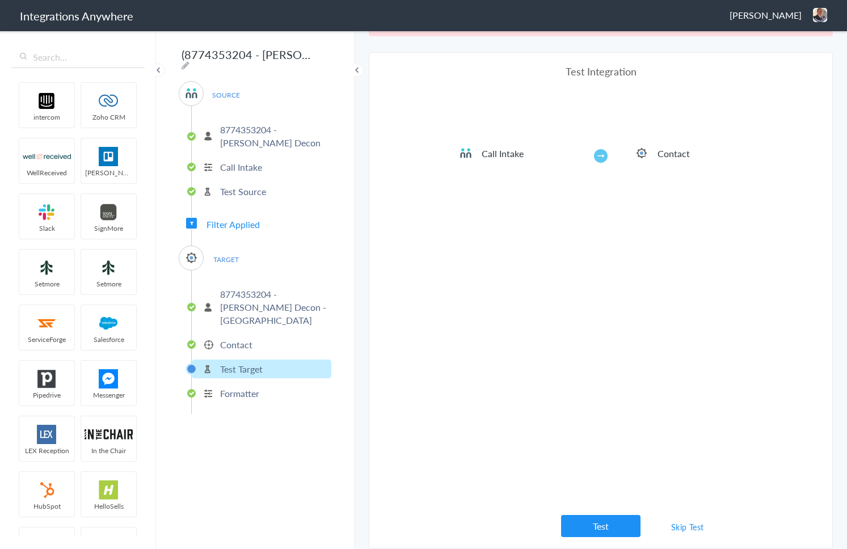
click at [686, 530] on link "Skip Test" at bounding box center [687, 527] width 60 height 20
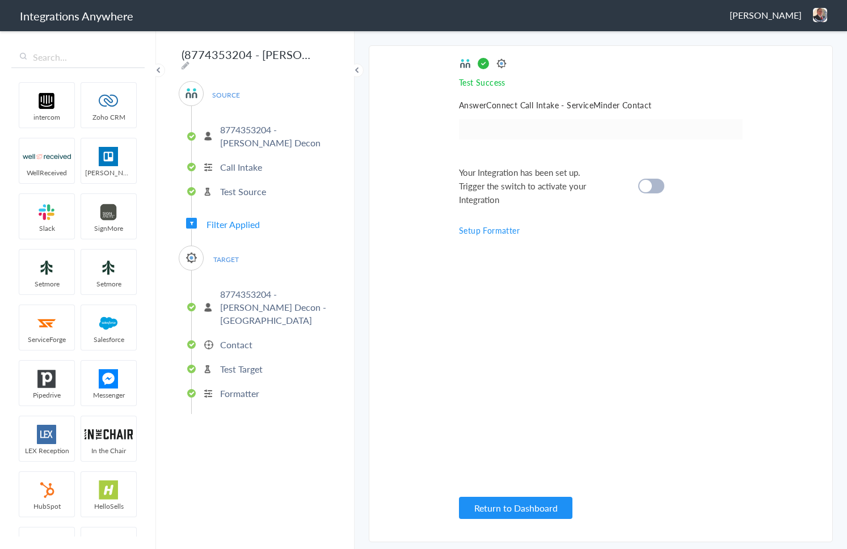
scroll to position [0, 0]
click at [655, 185] on div at bounding box center [651, 186] width 26 height 15
click at [554, 514] on button "Return to Dashboard" at bounding box center [515, 508] width 113 height 22
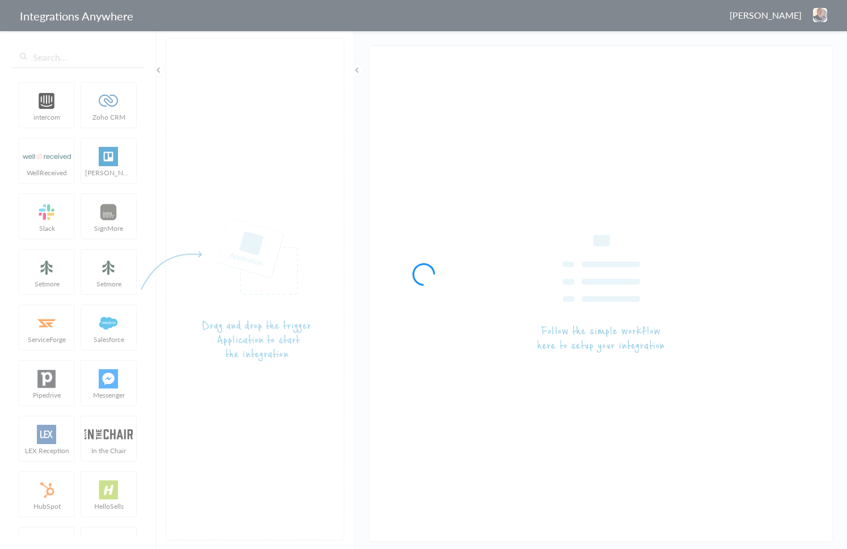
type input "(8774353204 [PERSON_NAME] Decon) AC to ServiceMinder No Location Found [create/…"
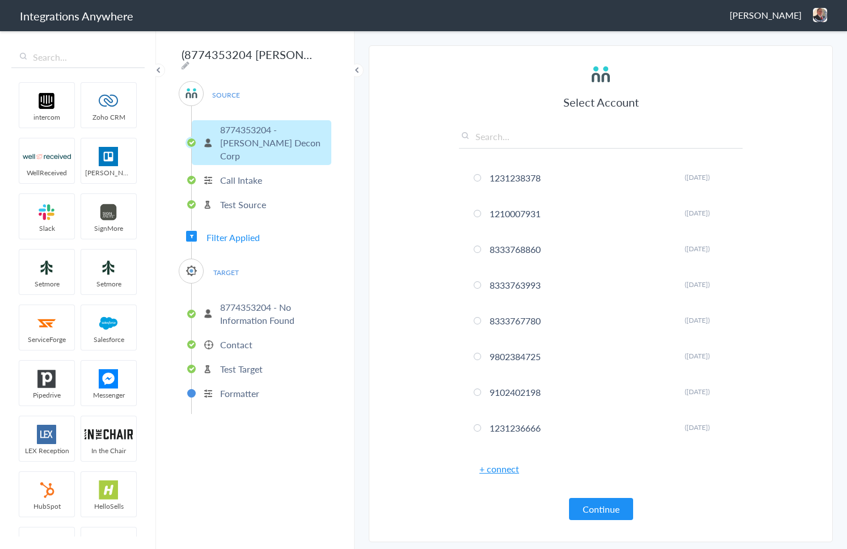
click at [240, 387] on p "Formatter" at bounding box center [239, 393] width 39 height 13
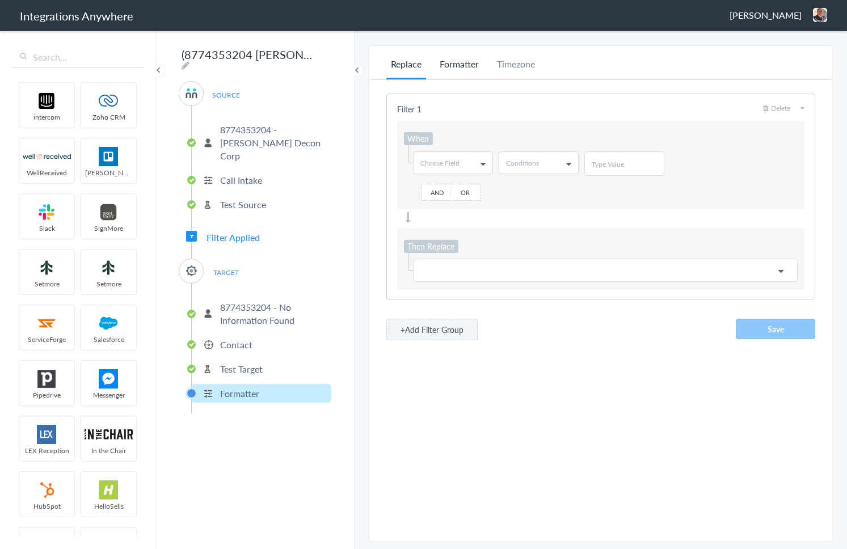
click at [463, 66] on li "Formatter" at bounding box center [459, 68] width 48 height 22
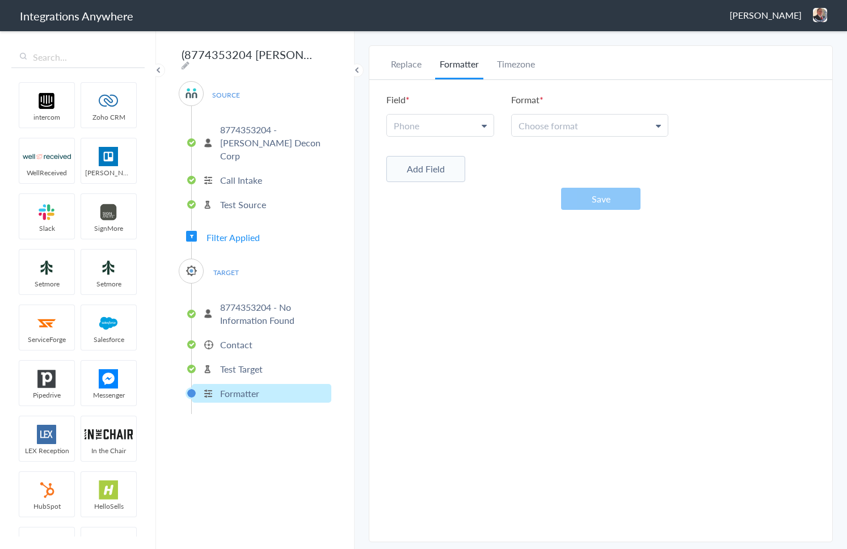
click at [458, 124] on link "Phone" at bounding box center [440, 126] width 107 height 22
click at [439, 171] on link "Phone" at bounding box center [440, 177] width 106 height 24
click at [535, 124] on span "Choose format" at bounding box center [548, 125] width 60 height 13
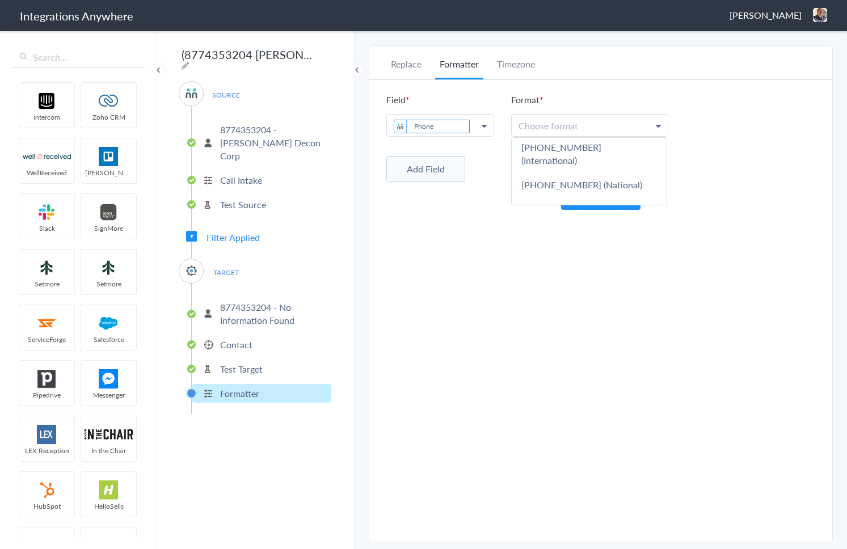
scroll to position [95, 0]
click at [541, 193] on link "5032134639" at bounding box center [589, 205] width 155 height 24
click at [588, 197] on button "Save" at bounding box center [600, 199] width 79 height 22
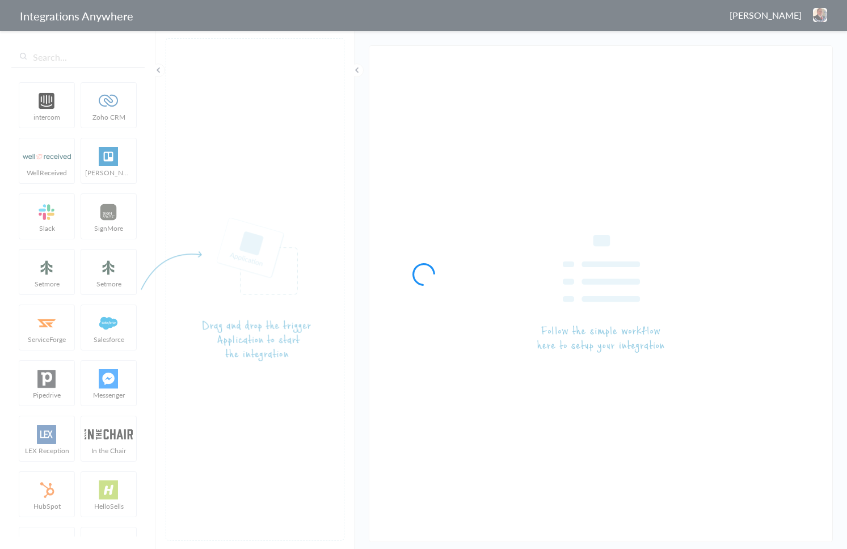
type input "(8774353204 [PERSON_NAME] Corporate - Columbia [GEOGRAPHIC_DATA]) AC to Service…"
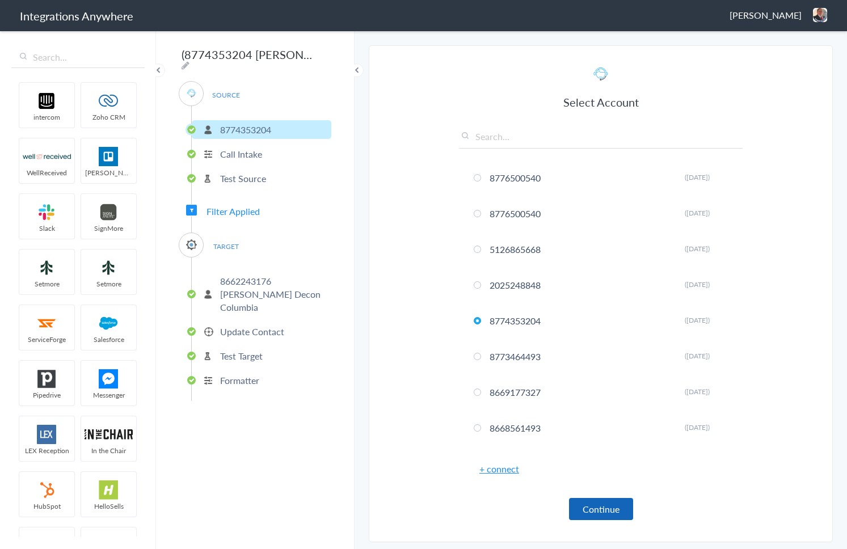
click at [589, 507] on button "Continue" at bounding box center [601, 509] width 64 height 22
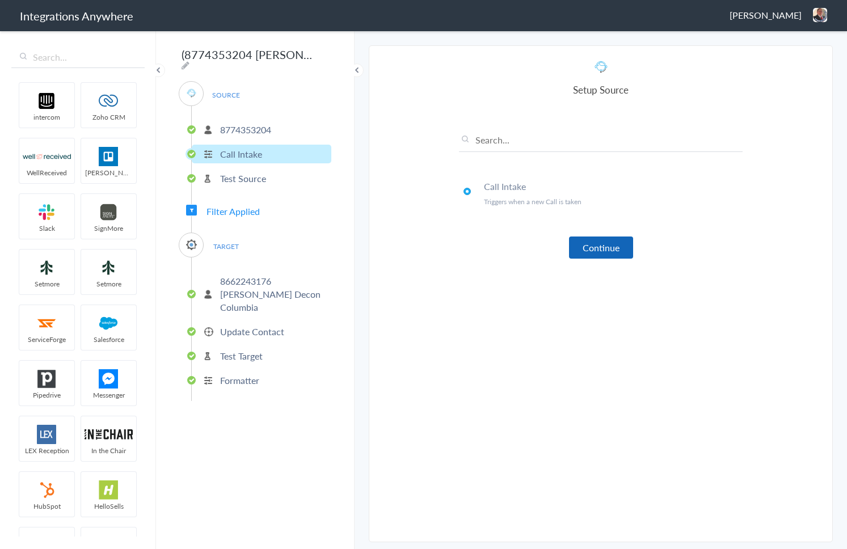
click at [597, 242] on button "Continue" at bounding box center [601, 248] width 64 height 22
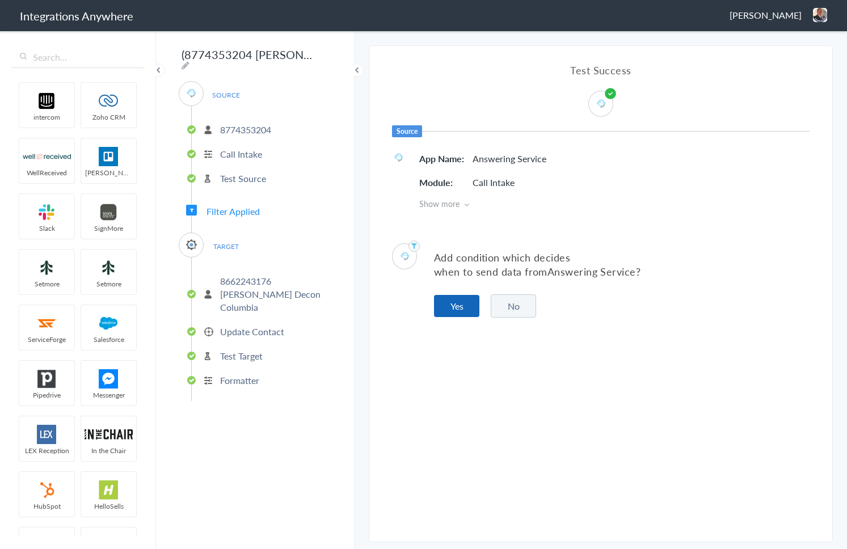
click at [468, 304] on button "Yes" at bounding box center [456, 306] width 45 height 22
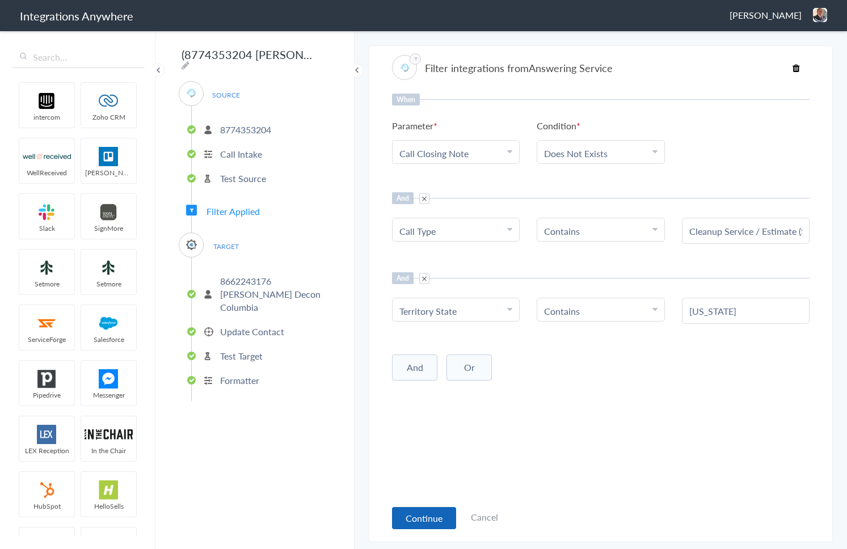
click at [431, 517] on button "Continue" at bounding box center [424, 518] width 64 height 22
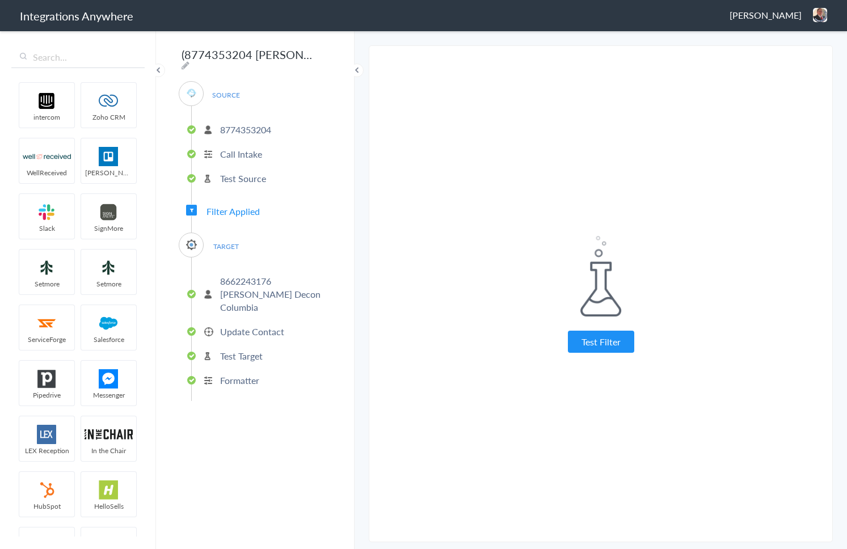
click at [609, 338] on button "Test Filter" at bounding box center [601, 342] width 66 height 22
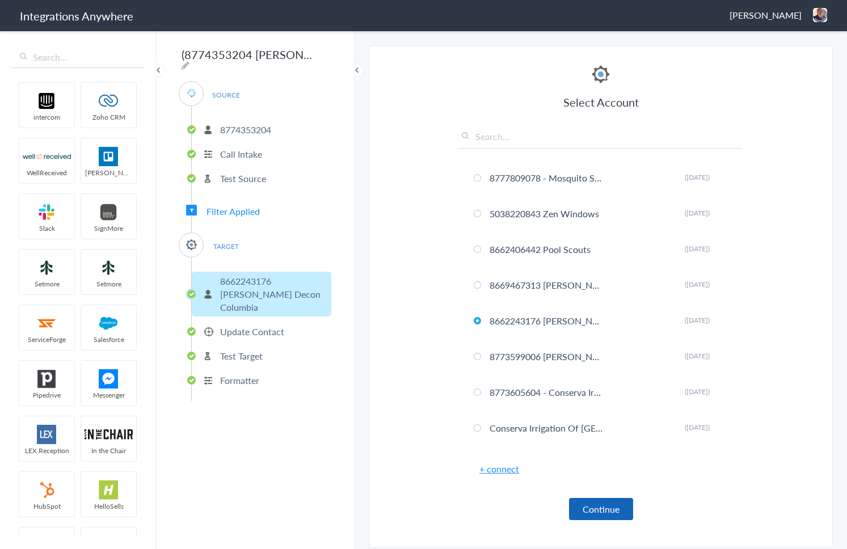
click at [605, 499] on button "Continue" at bounding box center [601, 509] width 64 height 22
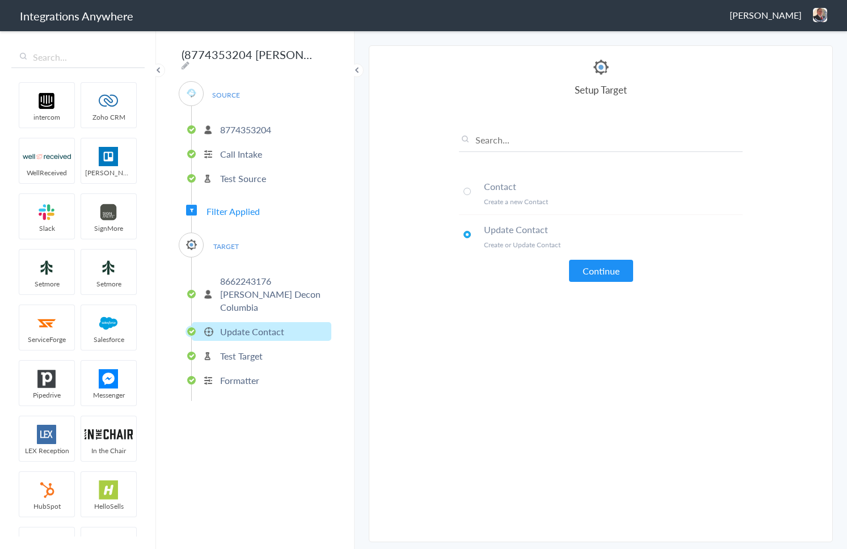
click at [469, 189] on span at bounding box center [466, 191] width 7 height 7
click at [581, 268] on button "Continue" at bounding box center [601, 271] width 64 height 22
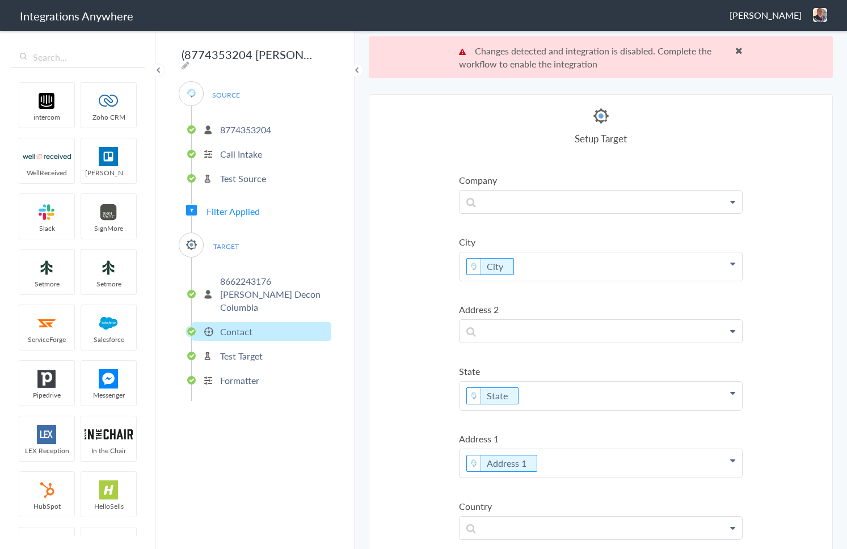
scroll to position [42, 0]
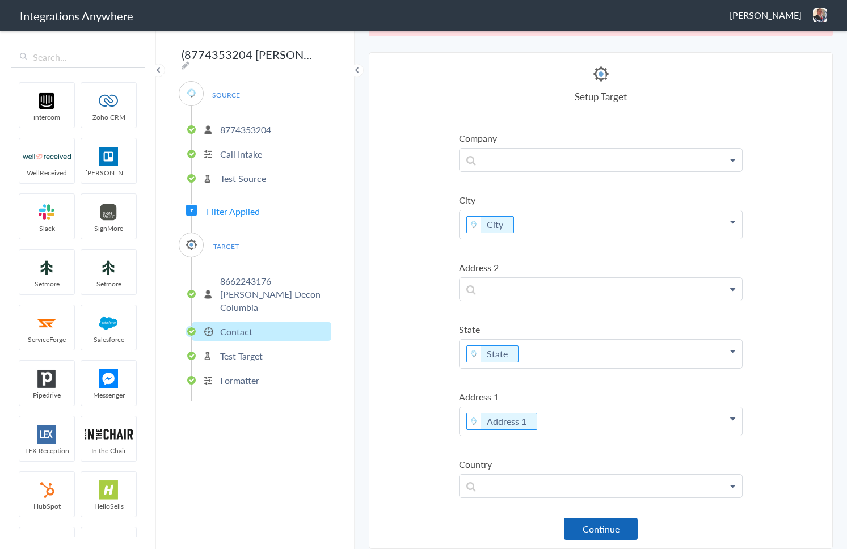
click at [587, 525] on button "Continue" at bounding box center [601, 529] width 74 height 22
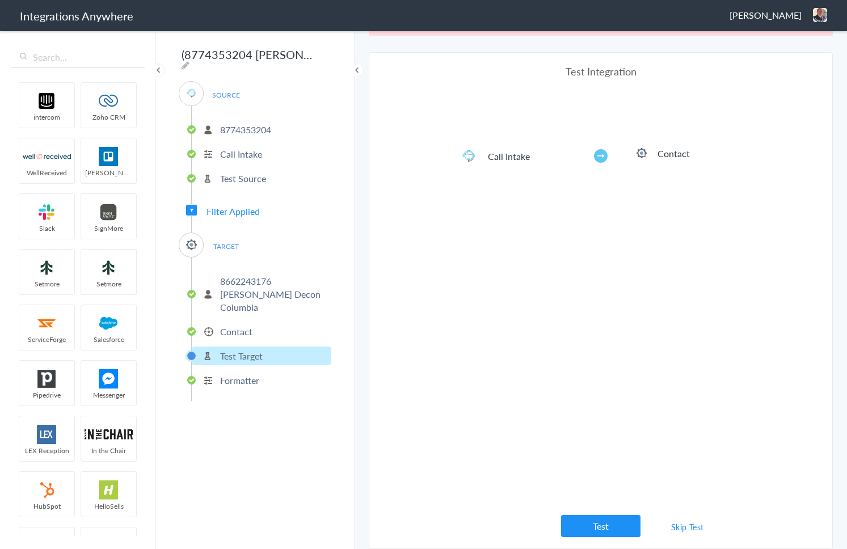
click at [677, 528] on link "Skip Test" at bounding box center [687, 527] width 60 height 20
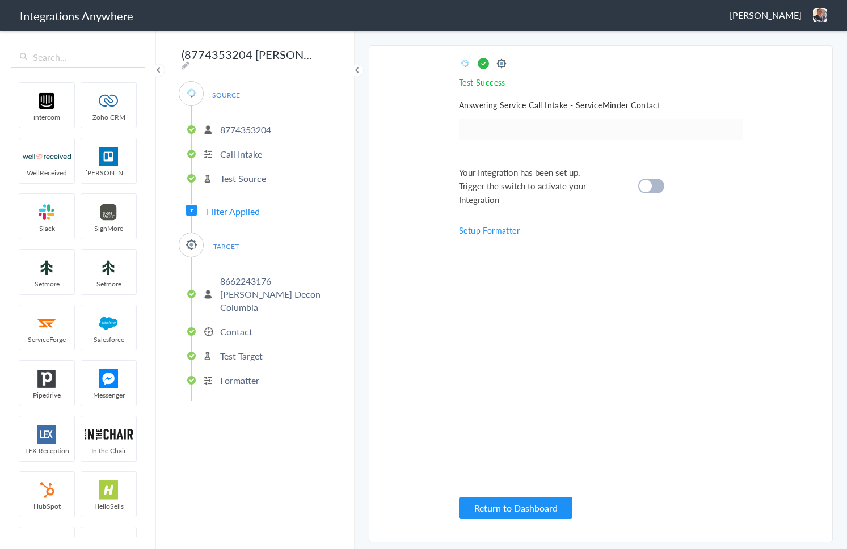
scroll to position [0, 0]
click at [655, 174] on div "Your Integration has been set up. Trigger the switch to activate your Integrati…" at bounding box center [586, 186] width 255 height 41
click at [656, 179] on div at bounding box center [651, 186] width 26 height 15
click at [543, 511] on button "Return to Dashboard" at bounding box center [515, 508] width 113 height 22
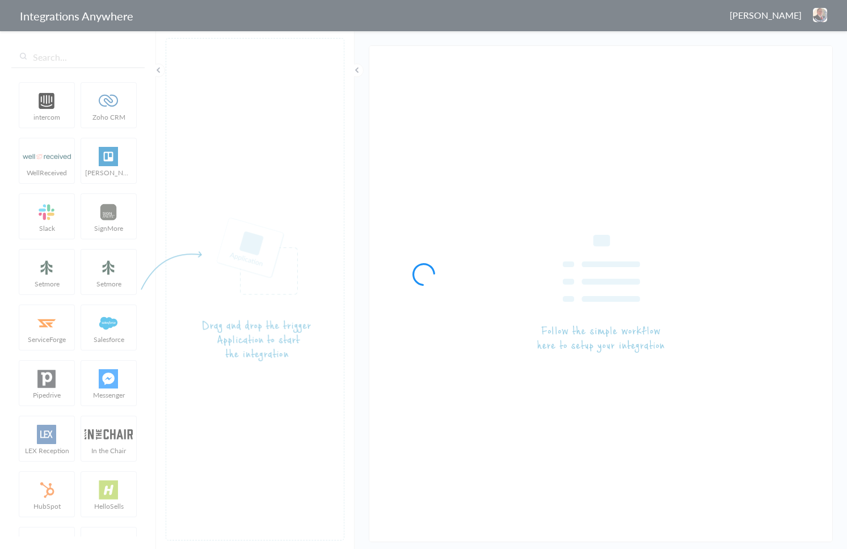
type input "8774353204 - [PERSON_NAME] Decon - AC Serviceminder [[US_STATE] Create/Update C…"
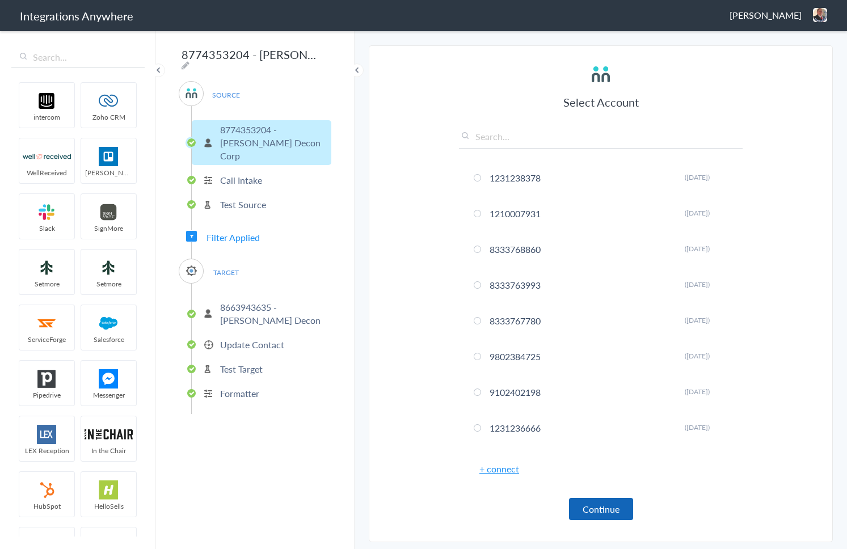
click at [596, 514] on button "Continue" at bounding box center [601, 509] width 64 height 22
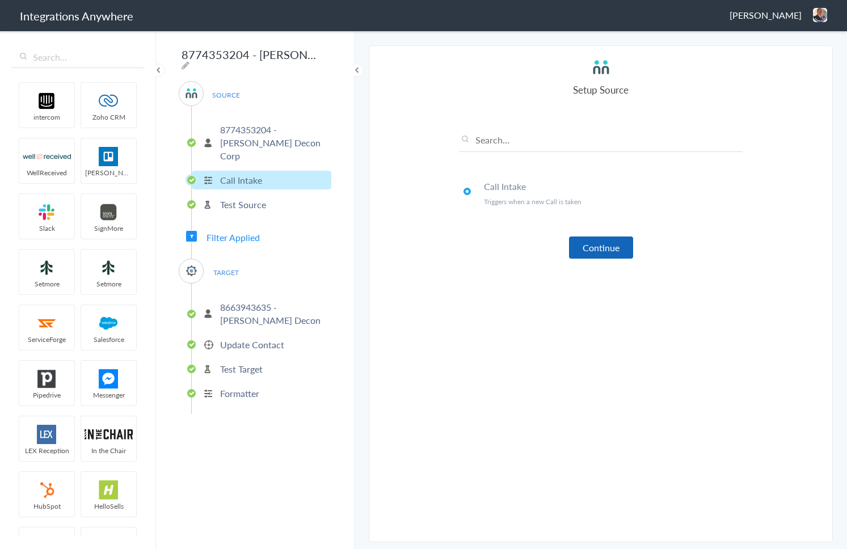
click at [605, 257] on button "Continue" at bounding box center [601, 248] width 64 height 22
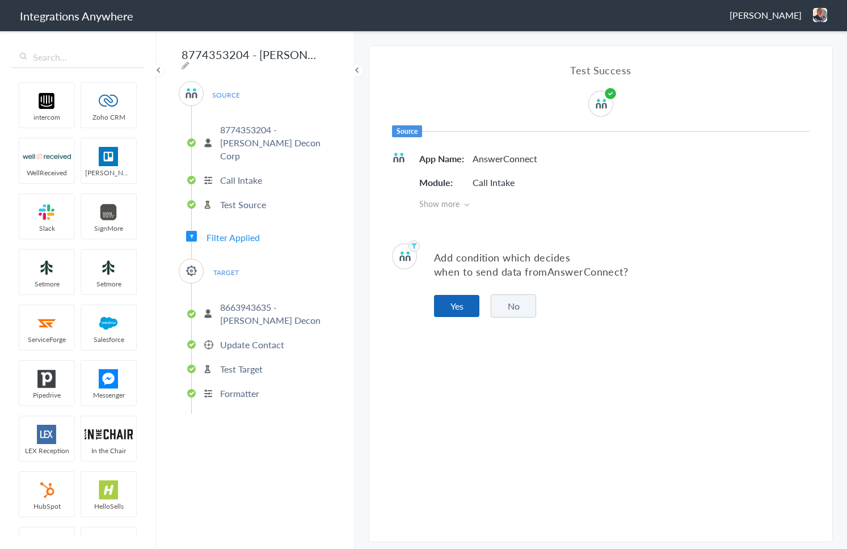
click at [462, 303] on button "Yes" at bounding box center [456, 306] width 45 height 22
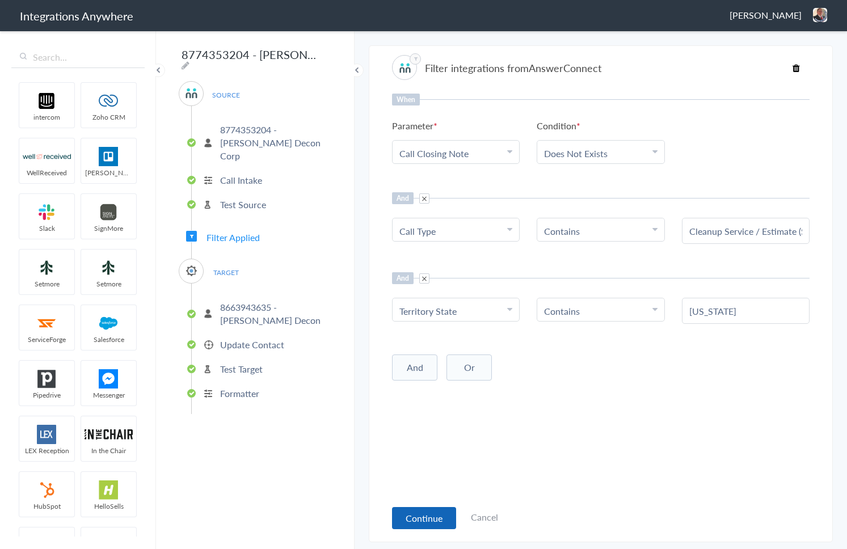
click at [433, 527] on button "Continue" at bounding box center [424, 518] width 64 height 22
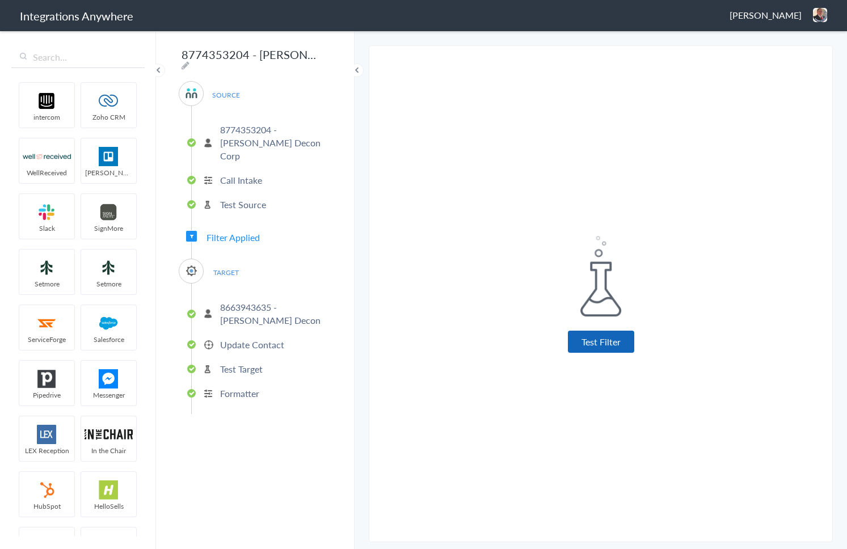
click at [632, 336] on button "Test Filter" at bounding box center [601, 342] width 66 height 22
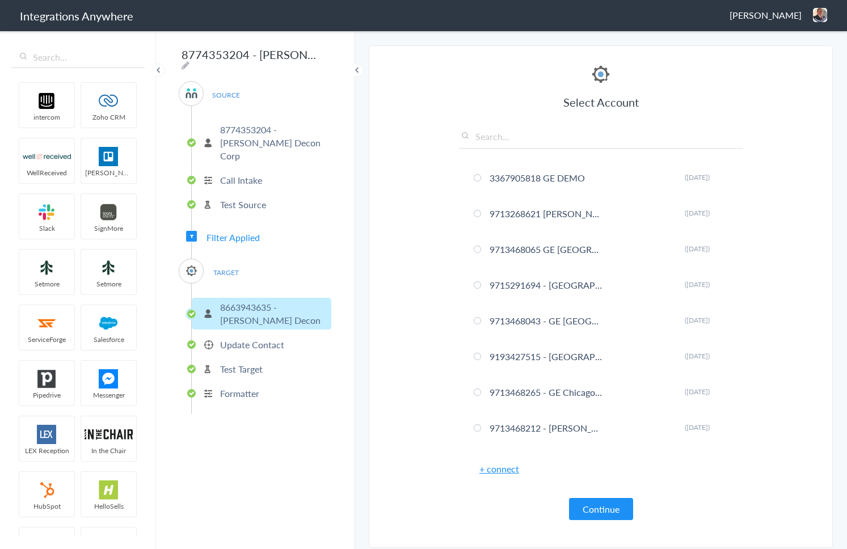
click at [604, 507] on button "Continue" at bounding box center [601, 509] width 64 height 22
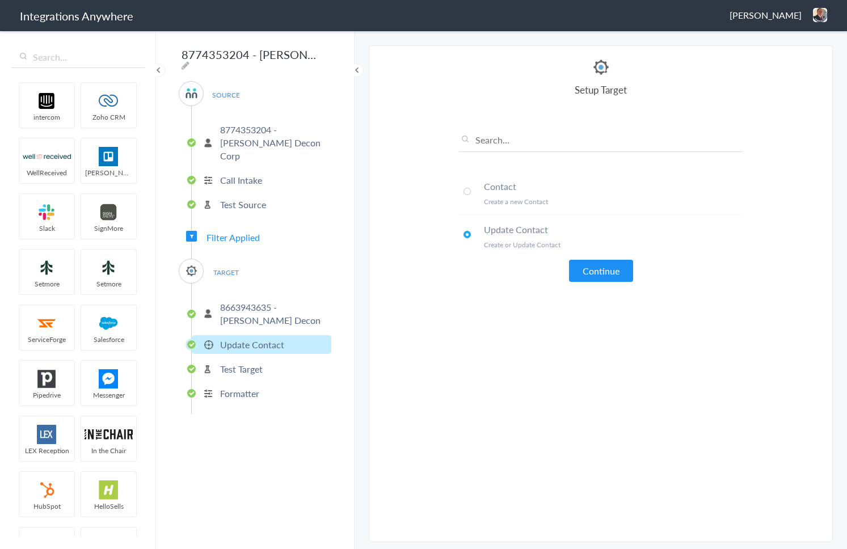
click at [468, 196] on li "Contact Create a new Contact" at bounding box center [601, 193] width 284 height 43
click at [585, 269] on button "Continue" at bounding box center [601, 271] width 64 height 22
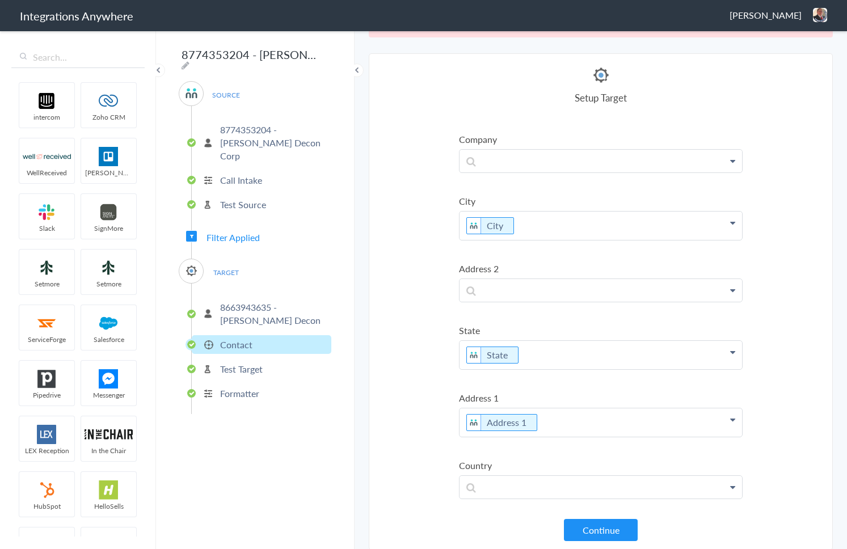
scroll to position [42, 0]
click at [577, 533] on button "Continue" at bounding box center [601, 529] width 74 height 22
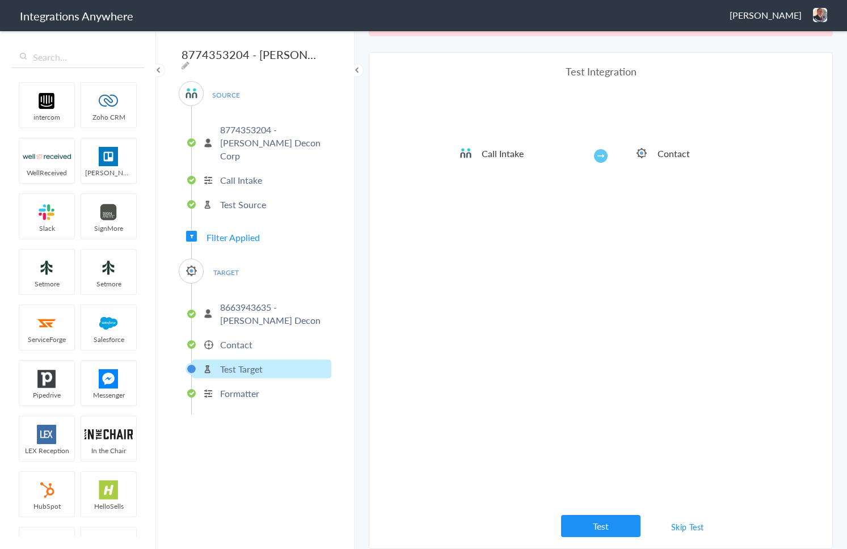
click at [686, 531] on link "Skip Test" at bounding box center [687, 527] width 60 height 20
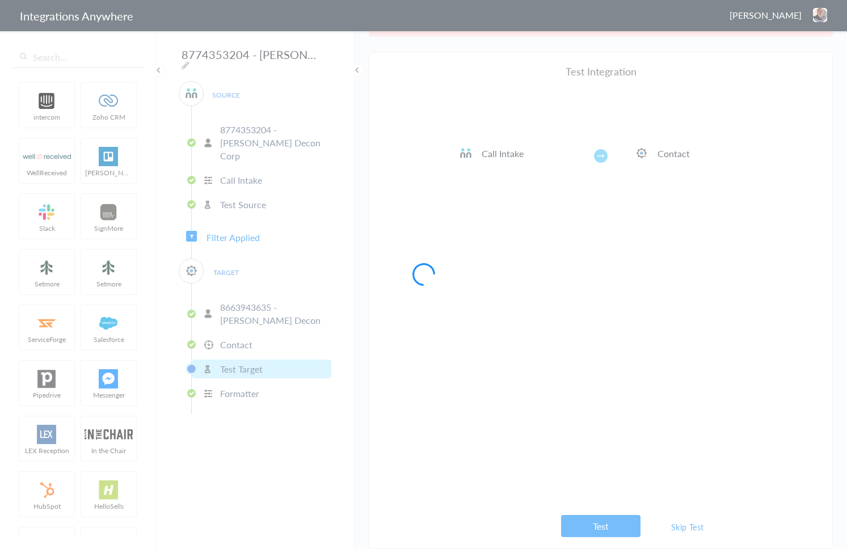
scroll to position [0, 0]
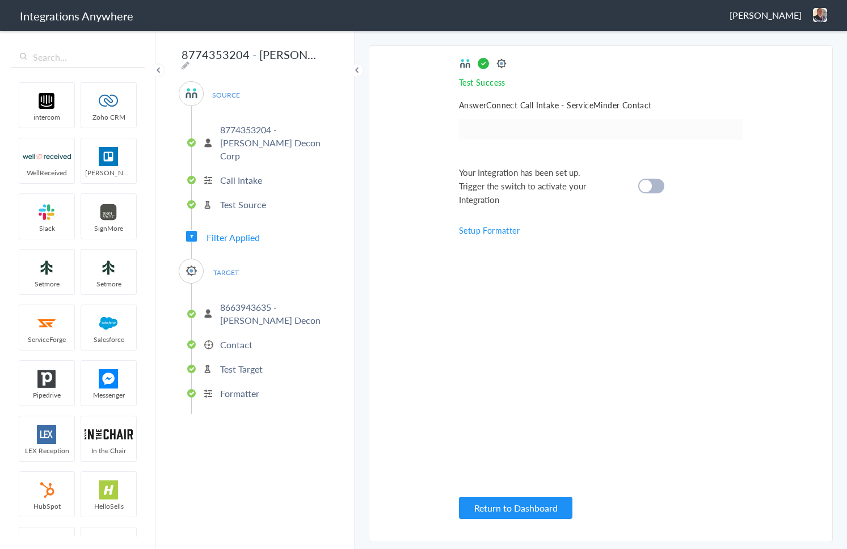
click at [647, 183] on cite at bounding box center [645, 186] width 12 height 12
click at [544, 516] on button "Return to Dashboard" at bounding box center [515, 508] width 113 height 22
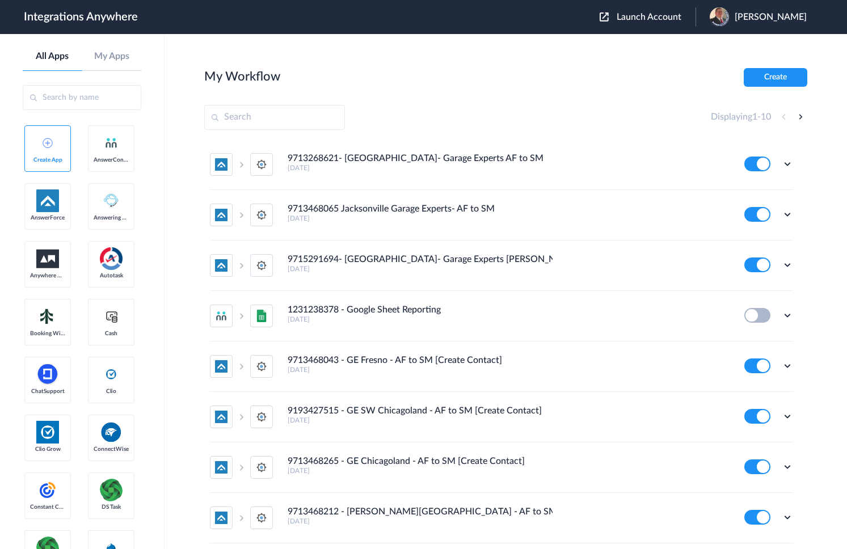
scroll to position [2, 0]
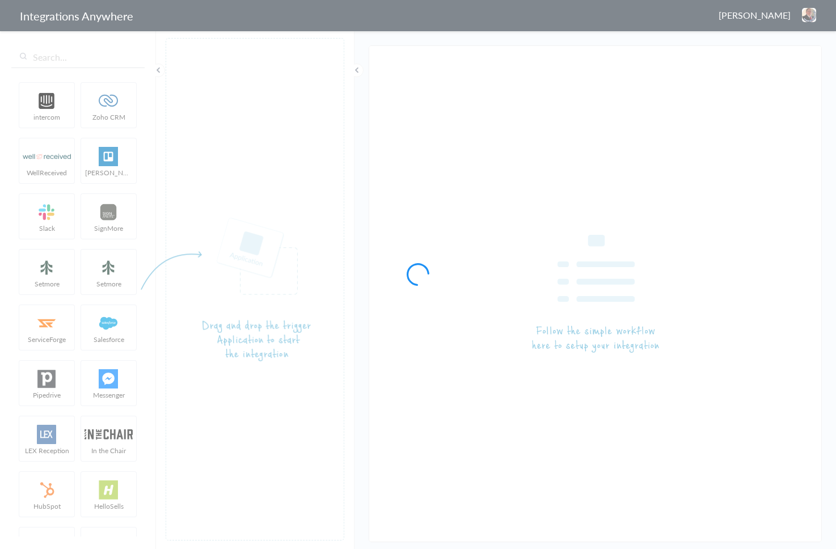
type input "8774353204 - [PERSON_NAME] Decon Corp - AC to ServiceMinder (Plano/Flower Mound…"
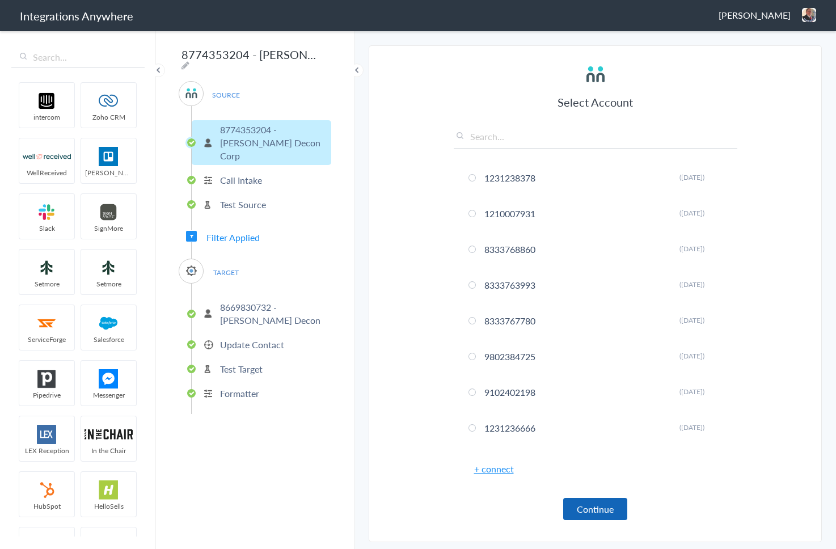
click at [576, 508] on button "Continue" at bounding box center [595, 509] width 64 height 22
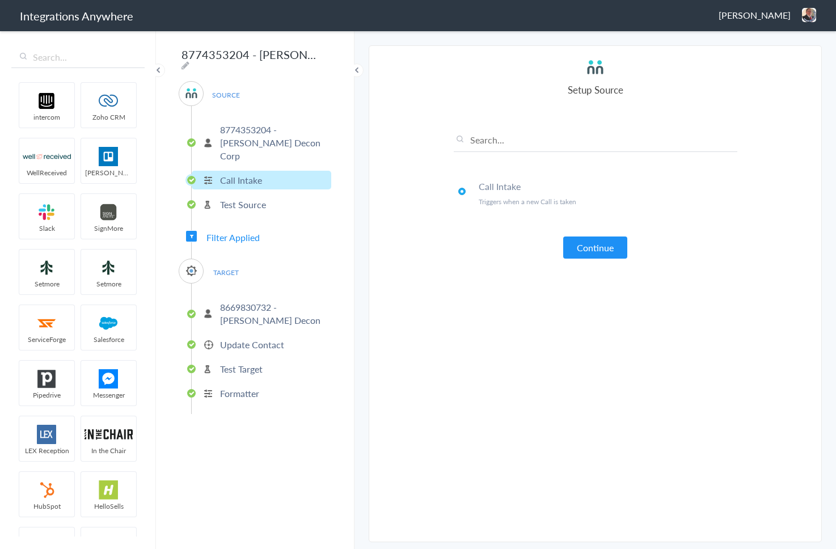
click at [583, 252] on button "Continue" at bounding box center [595, 248] width 64 height 22
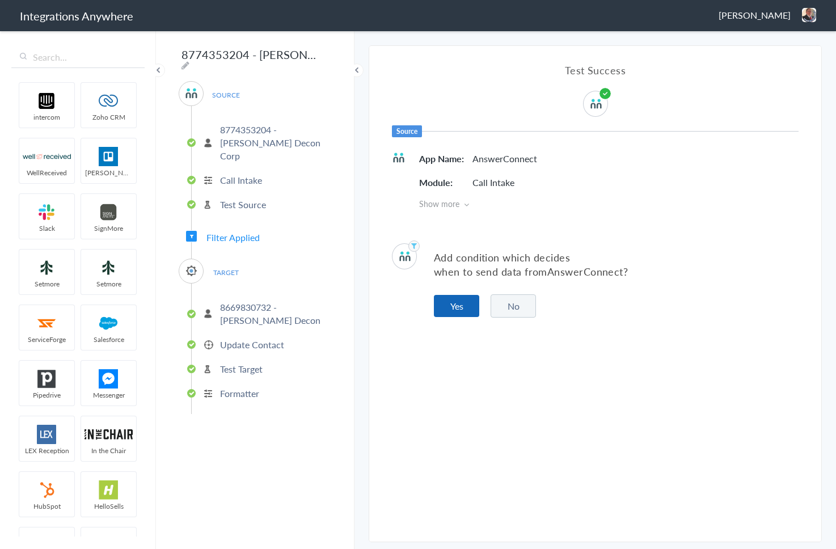
click at [454, 307] on button "Yes" at bounding box center [456, 306] width 45 height 22
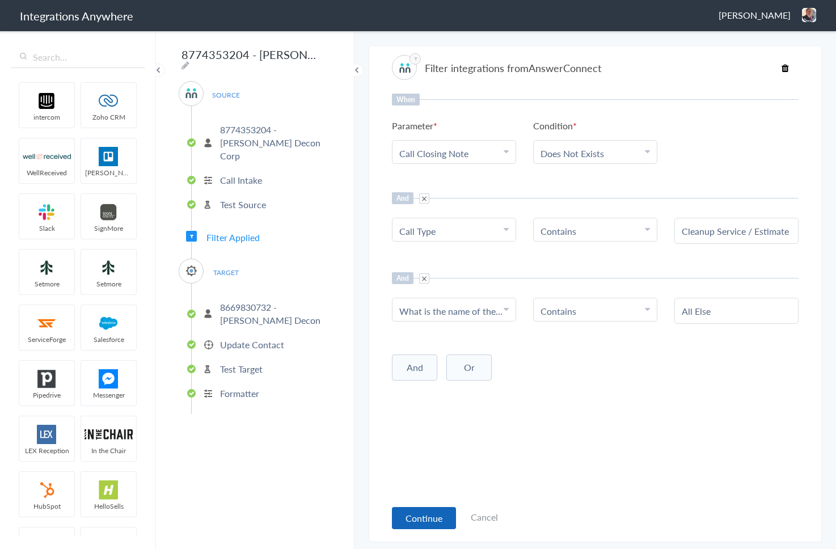
click at [423, 518] on button "Continue" at bounding box center [424, 518] width 64 height 22
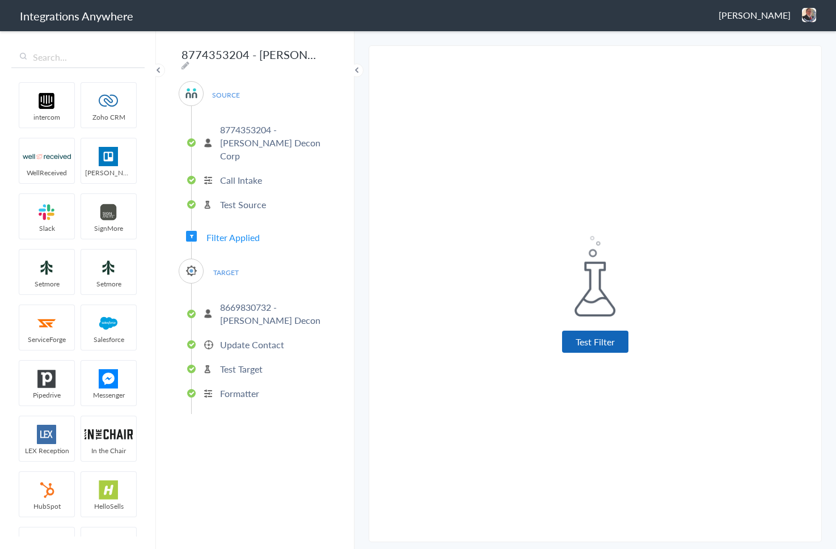
click at [597, 344] on button "Test Filter" at bounding box center [595, 342] width 66 height 22
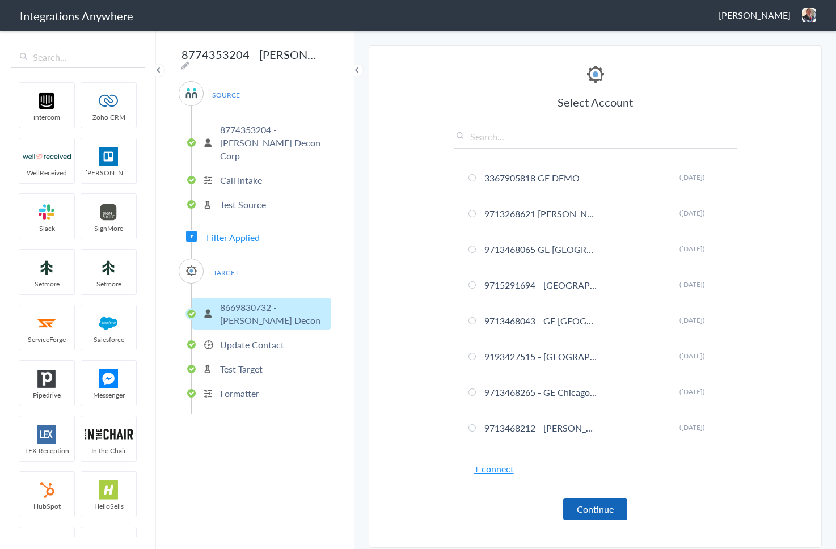
click at [601, 505] on button "Continue" at bounding box center [595, 509] width 64 height 22
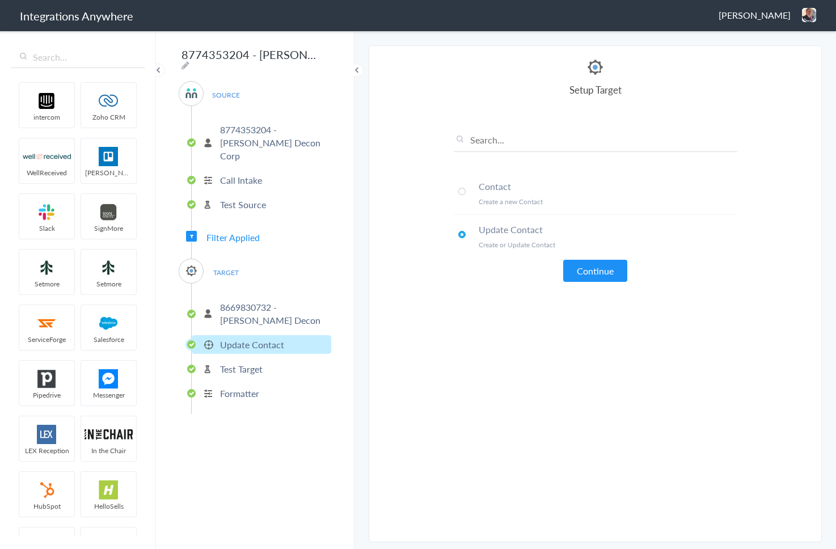
drag, startPoint x: 461, startPoint y: 191, endPoint x: 470, endPoint y: 199, distance: 12.4
click at [461, 191] on span at bounding box center [461, 191] width 7 height 7
click at [584, 263] on button "Continue" at bounding box center [595, 271] width 64 height 22
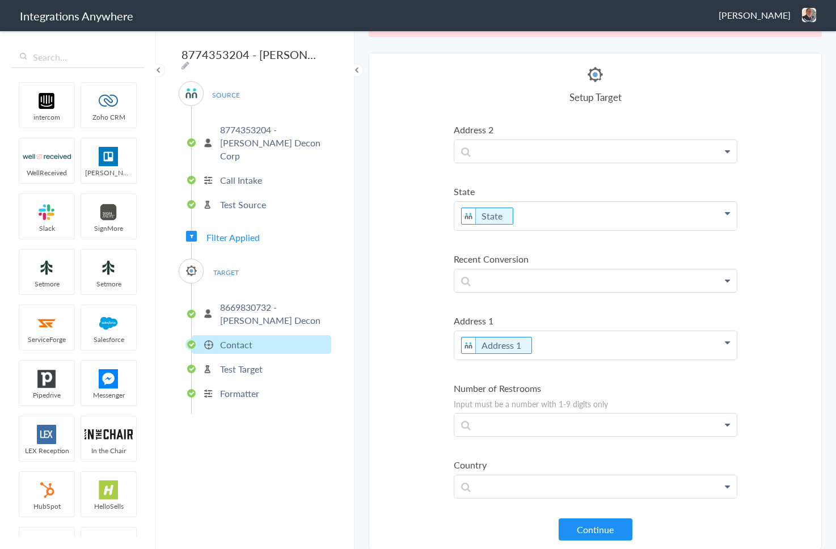
scroll to position [42, 0]
click at [588, 526] on button "Continue" at bounding box center [596, 529] width 74 height 22
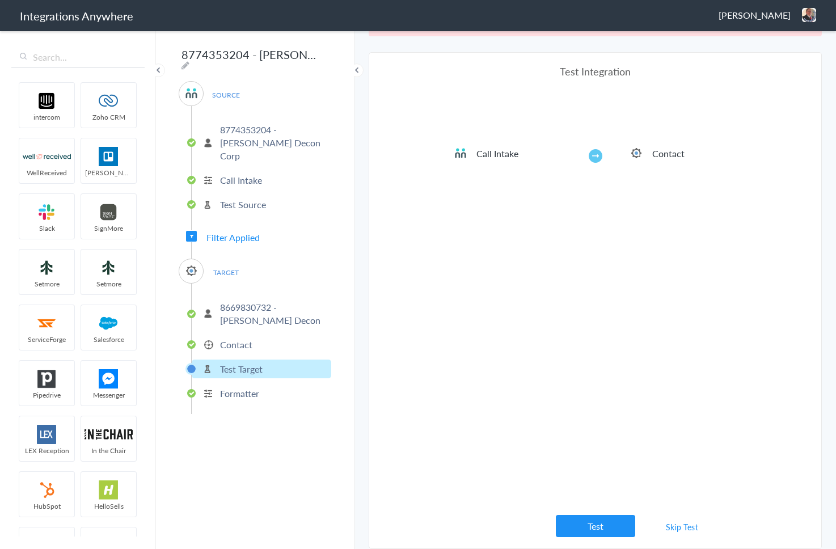
click at [676, 526] on link "Skip Test" at bounding box center [682, 527] width 60 height 20
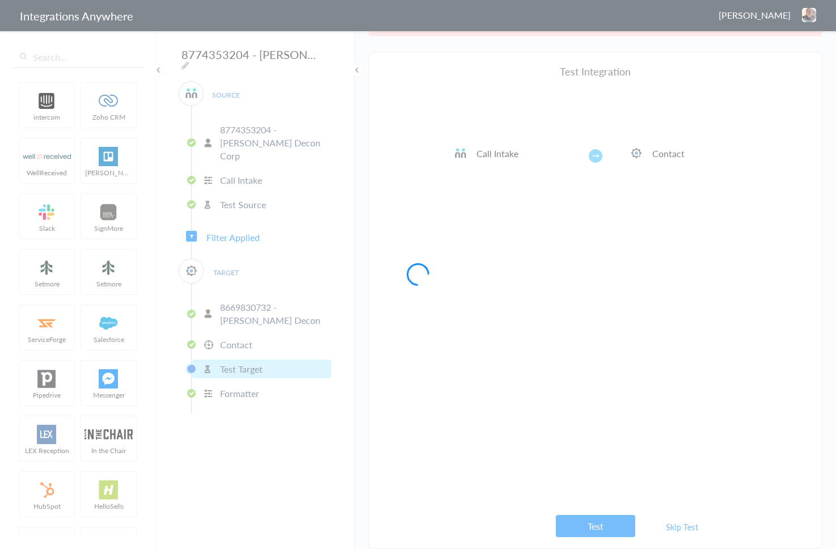
scroll to position [0, 0]
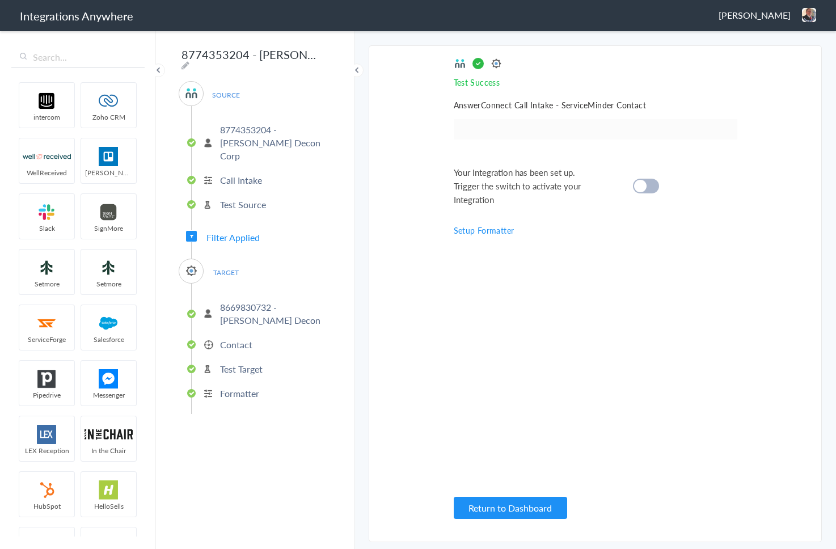
click at [645, 184] on cite at bounding box center [640, 186] width 12 height 12
click at [545, 515] on button "Return to Dashboard" at bounding box center [510, 508] width 113 height 22
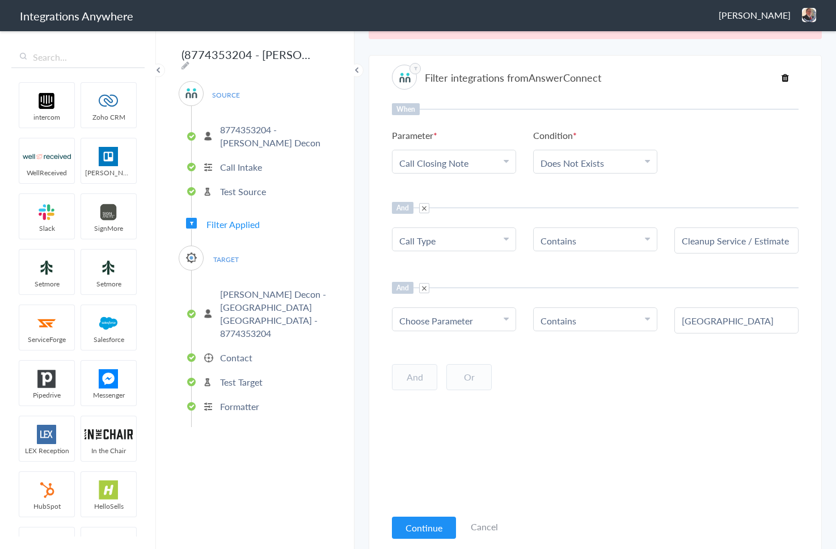
scroll to position [29, 0]
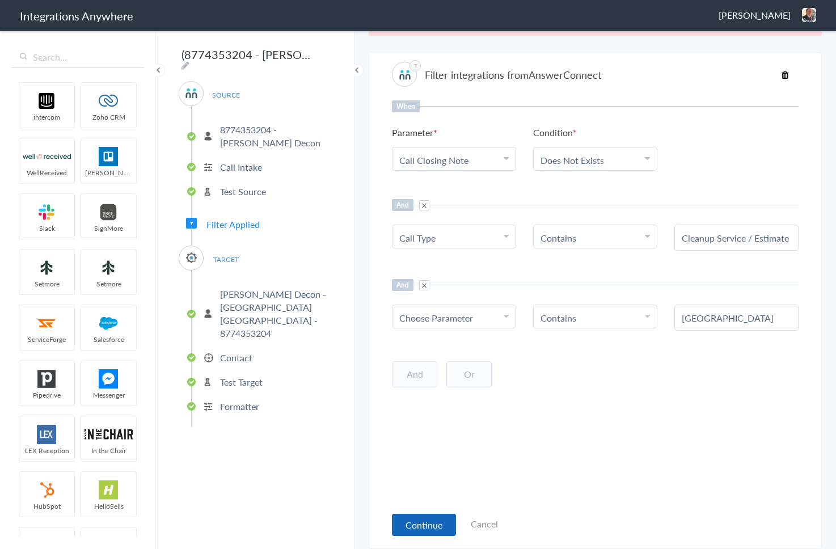
click at [416, 528] on button "Continue" at bounding box center [424, 525] width 64 height 22
click at [238, 137] on p "8774353204 - [PERSON_NAME] Decon" at bounding box center [274, 136] width 108 height 26
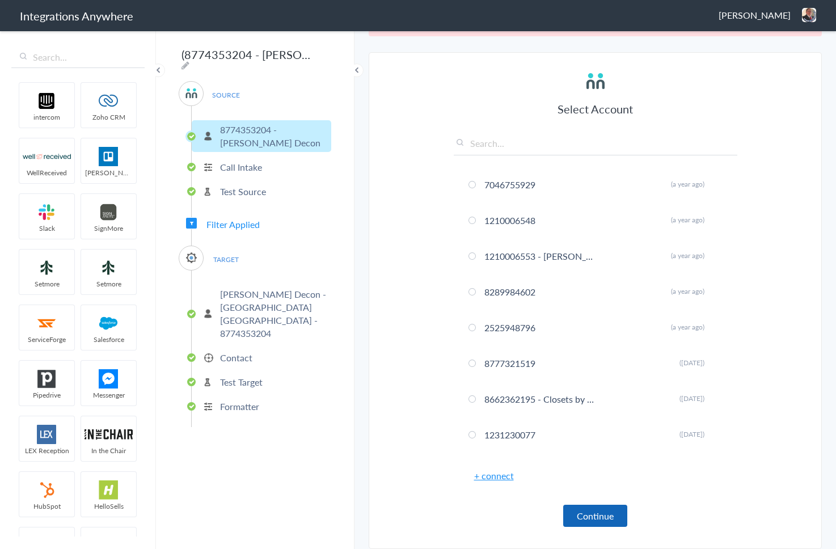
click at [593, 513] on button "Continue" at bounding box center [595, 516] width 64 height 22
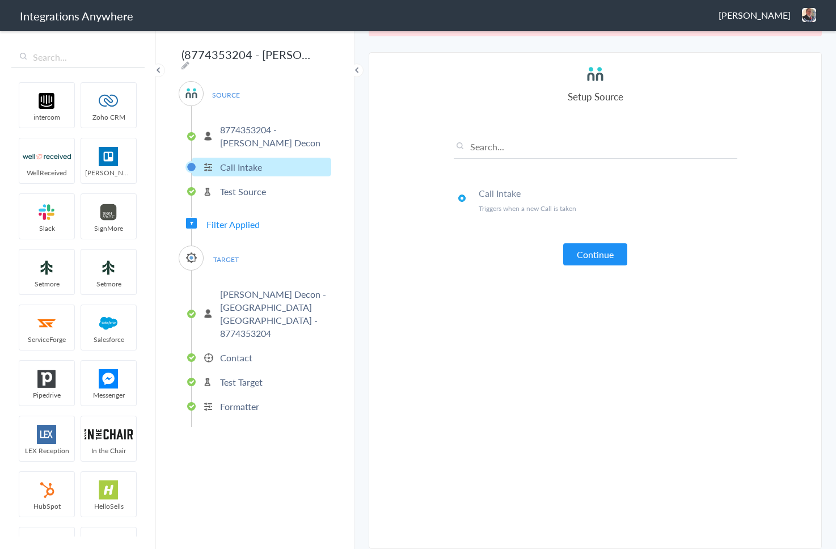
click at [588, 259] on button "Continue" at bounding box center [595, 254] width 64 height 22
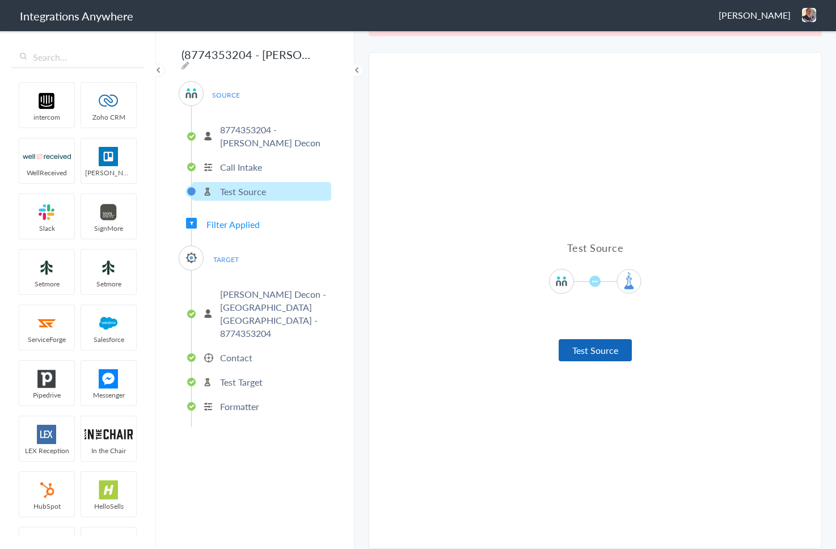
click at [583, 355] on button "Test Source" at bounding box center [595, 350] width 73 height 22
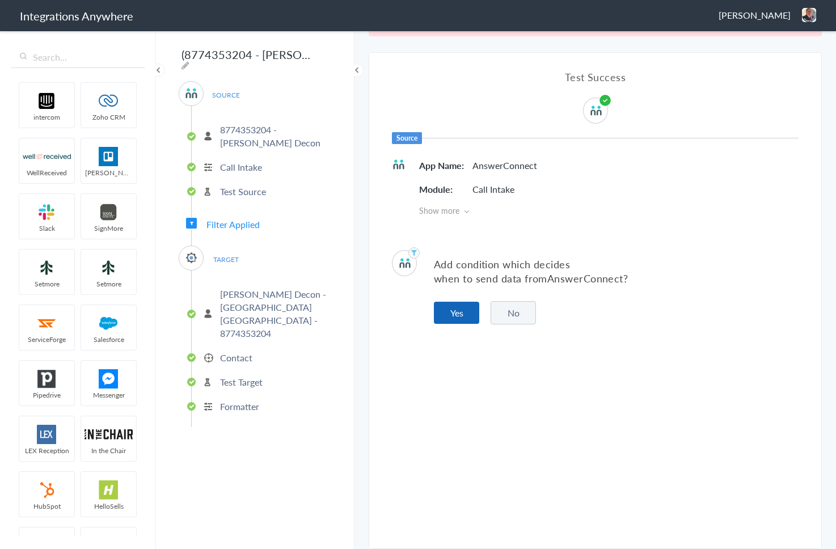
click at [464, 314] on button "Yes" at bounding box center [456, 313] width 45 height 22
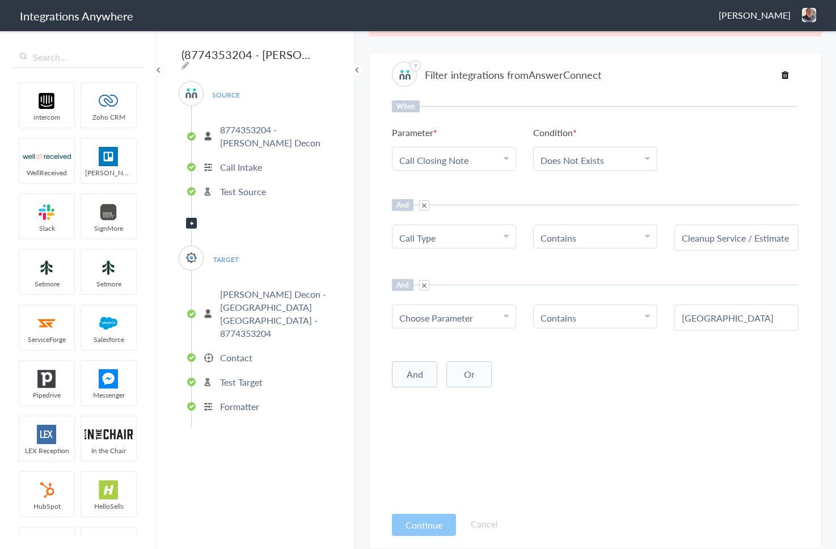
click at [523, 478] on div "When Parameter Choose Parameter Call Closing Note Name Email Phone Was the call…" at bounding box center [595, 302] width 407 height 405
click at [490, 475] on div "When Parameter Choose Parameter Call Closing Note Name Email Phone Was the call…" at bounding box center [595, 302] width 407 height 405
click at [398, 524] on button "Continue" at bounding box center [424, 525] width 64 height 22
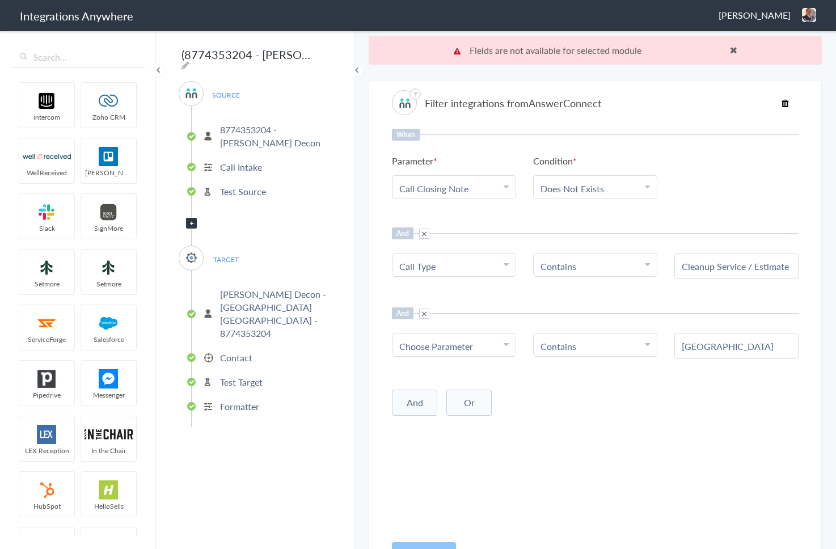
scroll to position [0, 0]
click at [292, 58] on input "(8774353204 - [PERSON_NAME] Decon) CWA - Service Minder [[GEOGRAPHIC_DATA] - Cr…" at bounding box center [249, 55] width 140 height 22
click at [189, 61] on icon at bounding box center [186, 65] width 8 height 9
type input "(8774353204 - [PERSON_NAME] Decon) CWA - Service Minder [[GEOGRAPHIC_DATA] - Cr…"
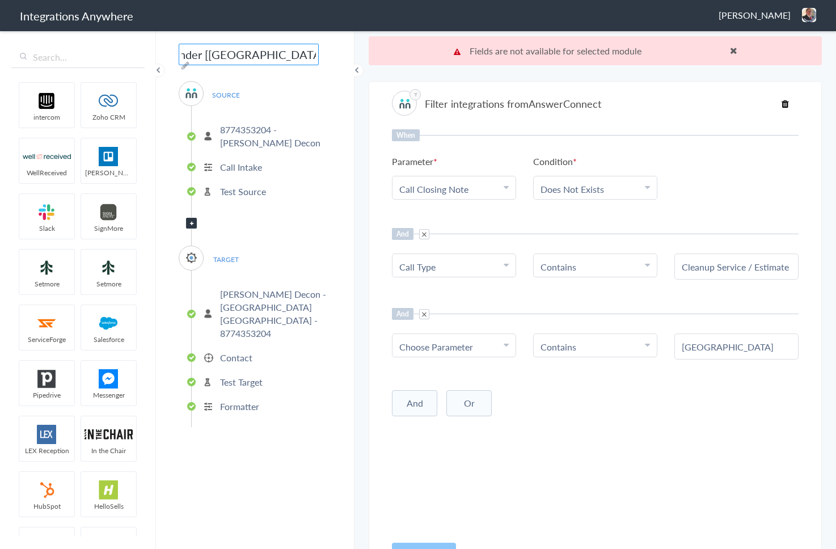
drag, startPoint x: 284, startPoint y: 54, endPoint x: 306, endPoint y: 56, distance: 22.2
click at [306, 56] on div "(8774353204 - [PERSON_NAME] Decon) CWA - Service Minder [[GEOGRAPHIC_DATA] - Cr…" at bounding box center [255, 289] width 199 height 520
drag, startPoint x: 206, startPoint y: 53, endPoint x: 198, endPoint y: 53, distance: 7.9
click at [198, 53] on input "(8774353204 - [PERSON_NAME] Decon) CWA - Service Minder [[GEOGRAPHIC_DATA] - Cr…" at bounding box center [249, 55] width 140 height 22
drag, startPoint x: 198, startPoint y: 53, endPoint x: 178, endPoint y: 54, distance: 20.5
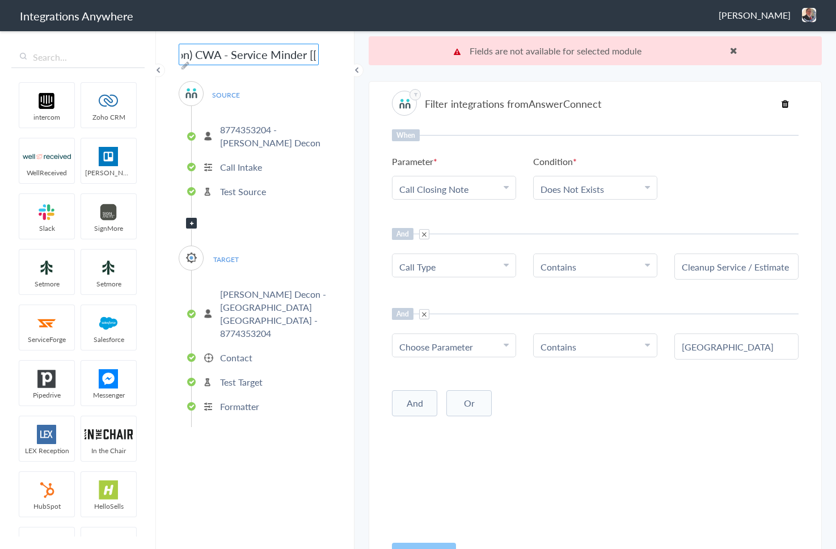
click at [178, 54] on div "(8774353204 - [PERSON_NAME] Decon) CWA - Service Minder [[GEOGRAPHIC_DATA] - Cr…" at bounding box center [255, 289] width 199 height 520
click at [445, 466] on div "When Parameter Choose Parameter Call Closing Note Name Email Phone Was the call…" at bounding box center [595, 331] width 407 height 405
click at [364, 59] on main "Fields are not available for selected module More Trigger Connect Action Setup …" at bounding box center [596, 289] width 482 height 520
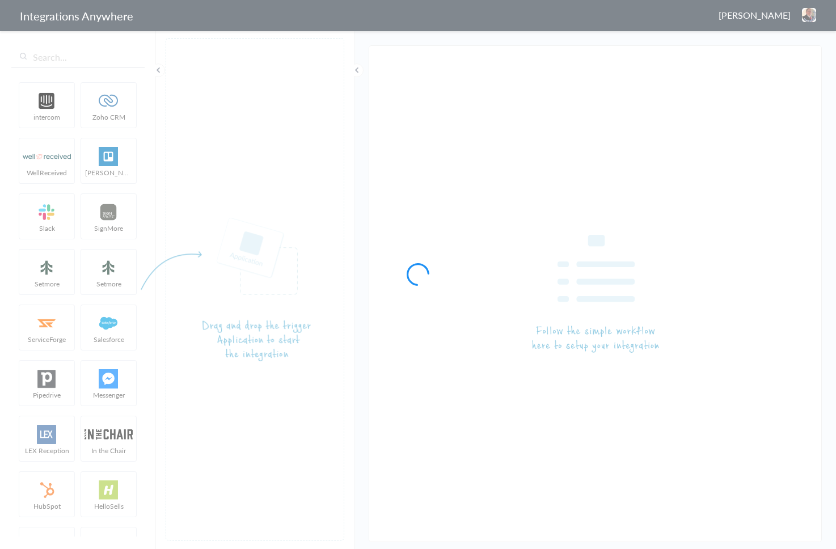
type input "(8774353204 - [PERSON_NAME] Decon) CWA - ServiceMinder [[GEOGRAPHIC_DATA] - Cre…"
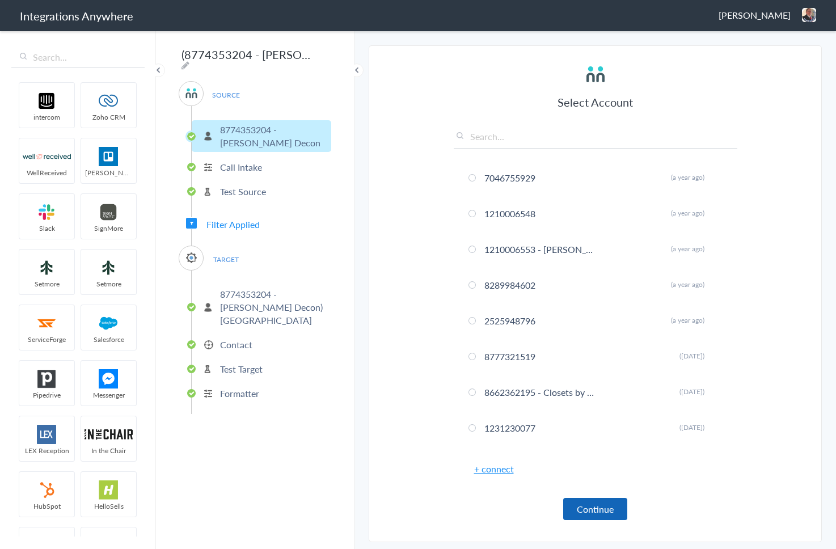
click at [594, 512] on button "Continue" at bounding box center [595, 509] width 64 height 22
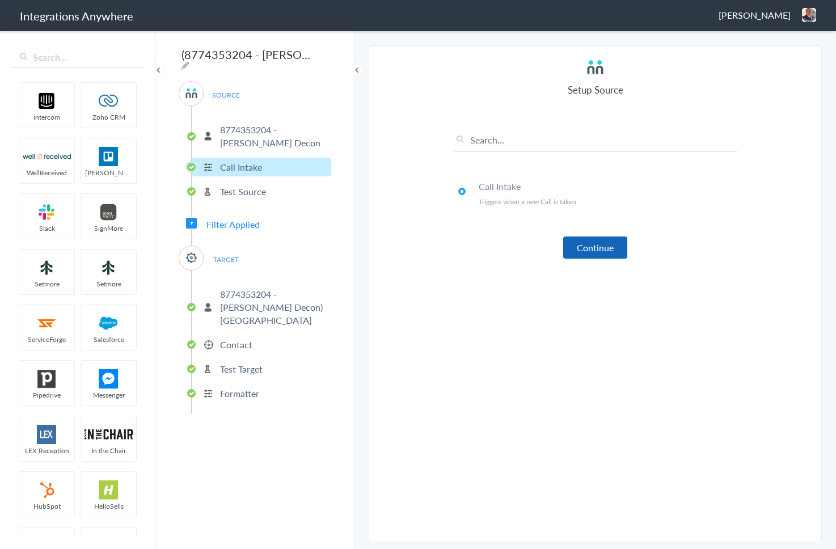
click at [612, 238] on button "Continue" at bounding box center [595, 248] width 64 height 22
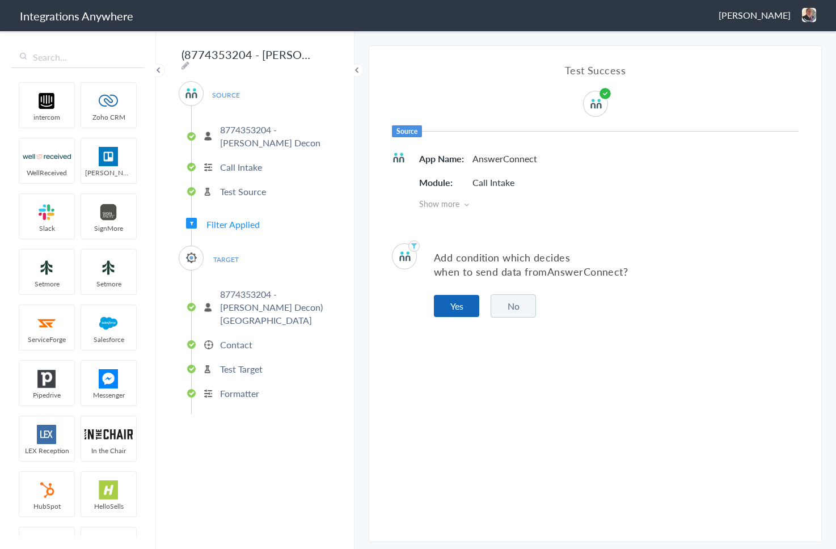
click at [471, 306] on button "Yes" at bounding box center [456, 306] width 45 height 22
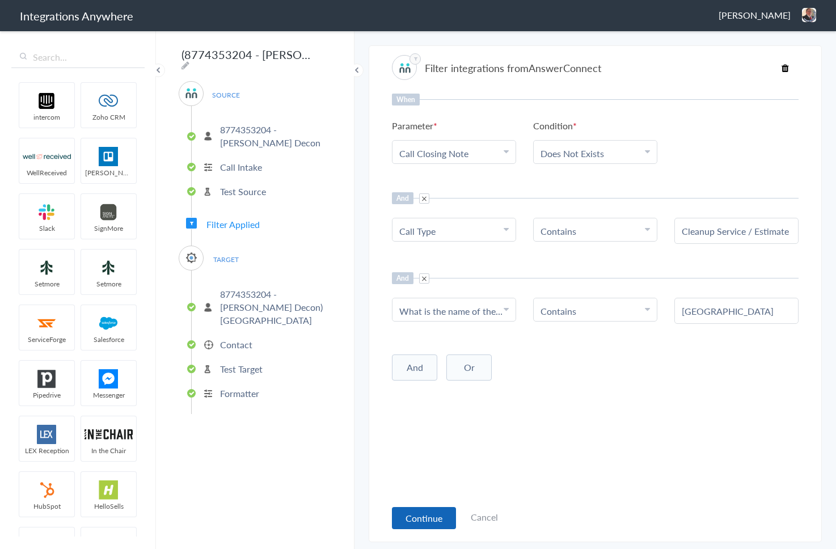
click at [420, 518] on button "Continue" at bounding box center [424, 518] width 64 height 22
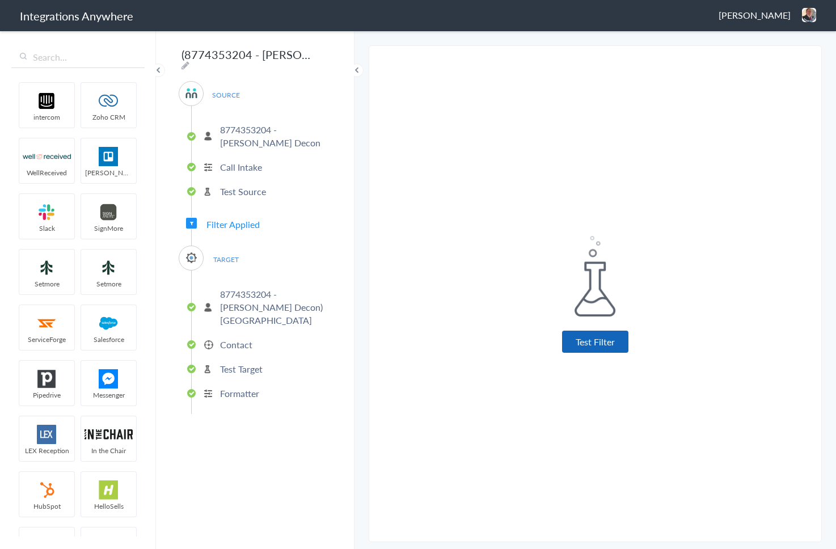
click at [618, 340] on button "Test Filter" at bounding box center [595, 342] width 66 height 22
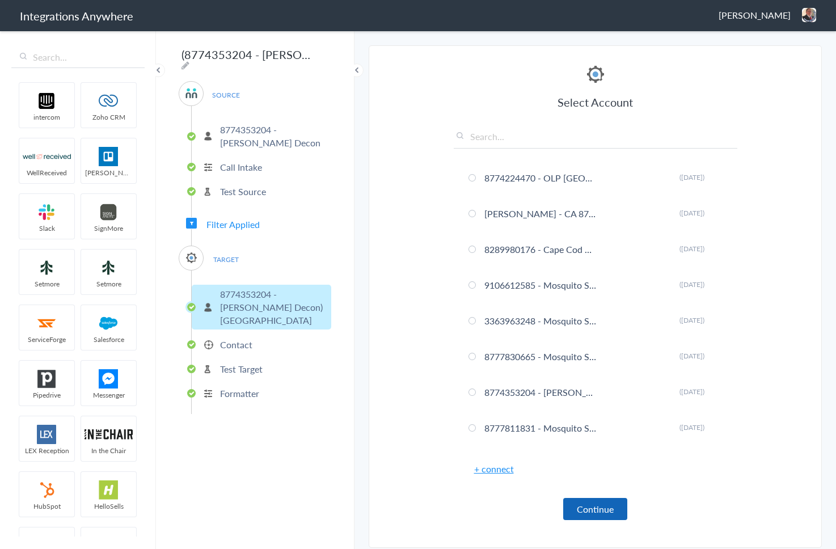
click at [591, 519] on article "Select Account 8774224470 - OLP Chattanooga Rename [GEOGRAPHIC_DATA] ([DATE]) […" at bounding box center [596, 299] width 284 height 473
click at [589, 514] on button "Continue" at bounding box center [595, 509] width 64 height 22
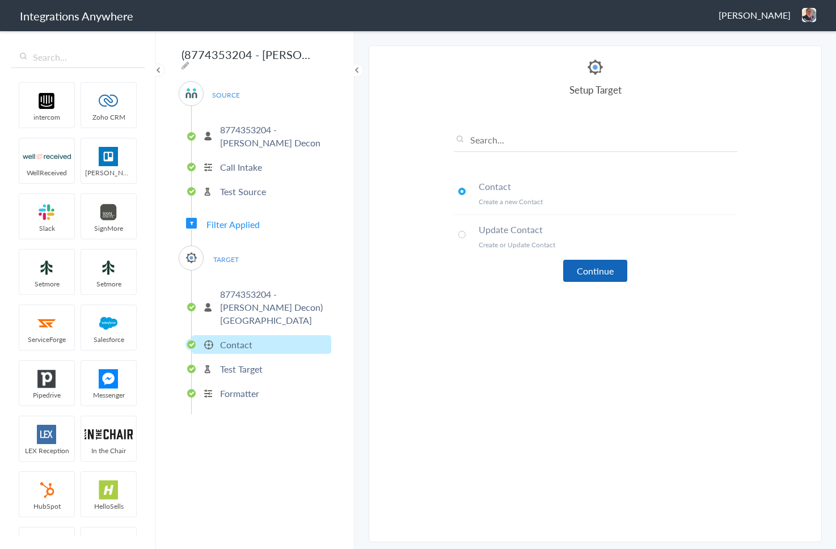
click at [596, 268] on button "Continue" at bounding box center [595, 271] width 64 height 22
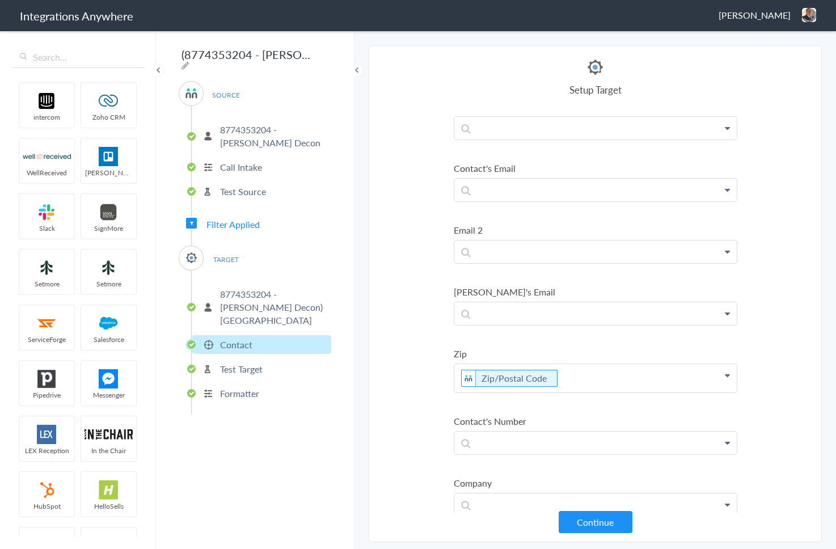
scroll to position [485, 0]
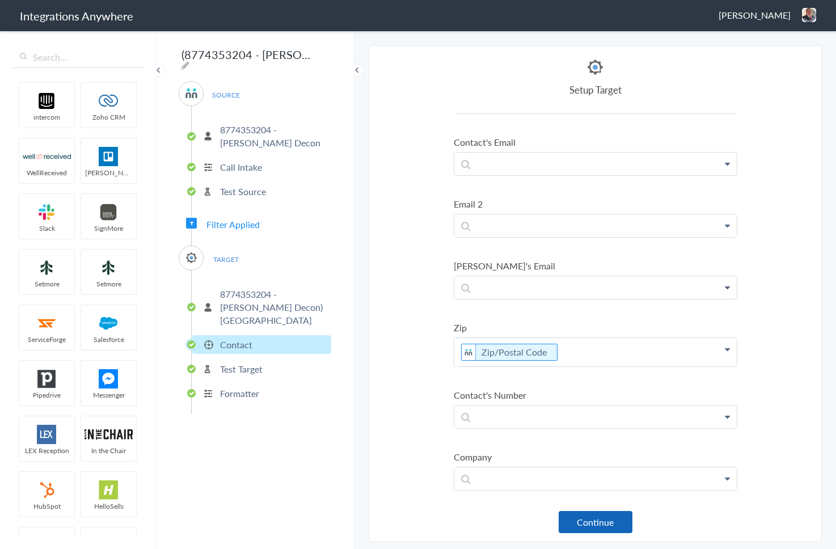
click at [577, 525] on button "Continue" at bounding box center [596, 522] width 74 height 22
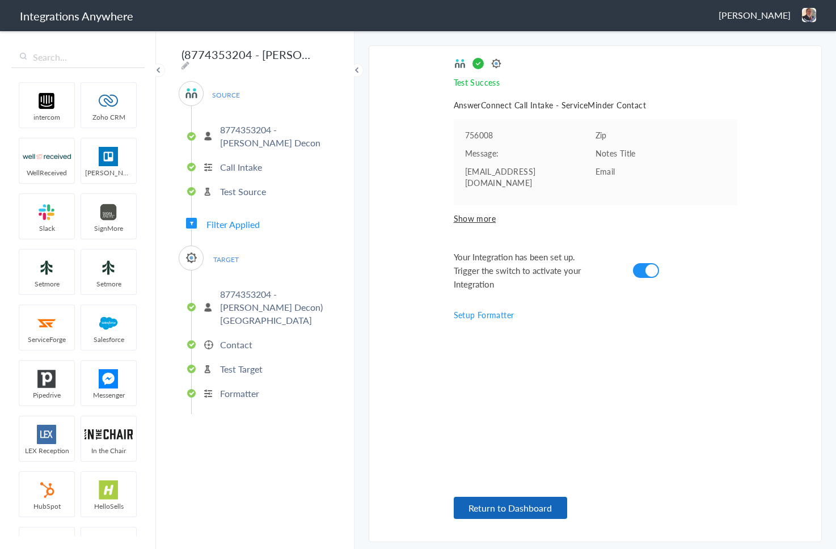
click at [532, 507] on button "Return to Dashboard" at bounding box center [510, 508] width 113 height 22
